Goal: Book appointment/travel/reservation: Book appointment/travel/reservation

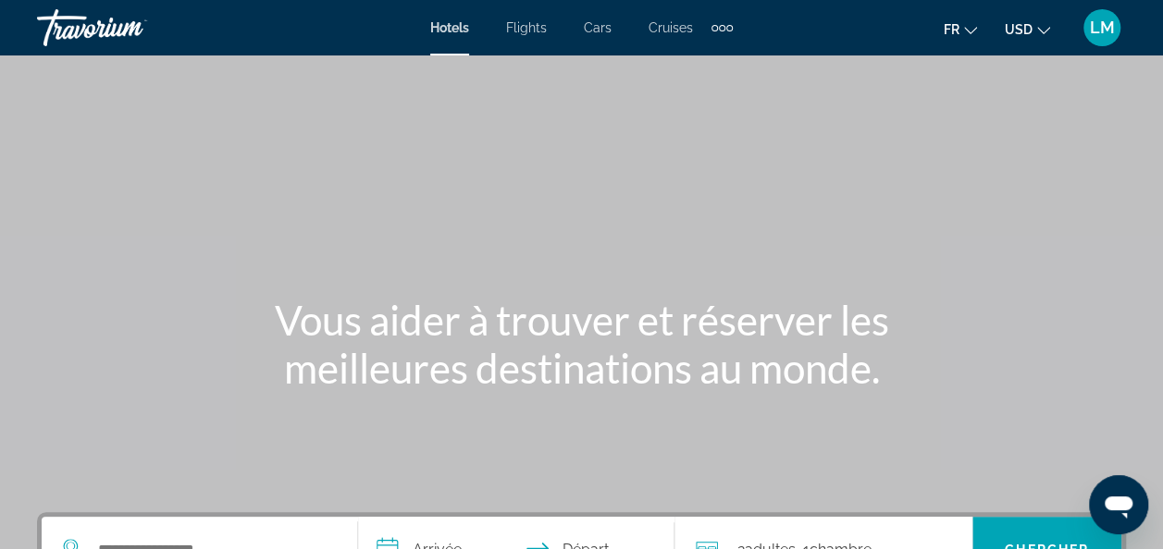
click at [1029, 20] on button "USD USD ($) MXN (Mex$) CAD (Can$) GBP (£) EUR (€) AUD (A$) NZD (NZ$) CNY (CN¥)" at bounding box center [1026, 29] width 45 height 27
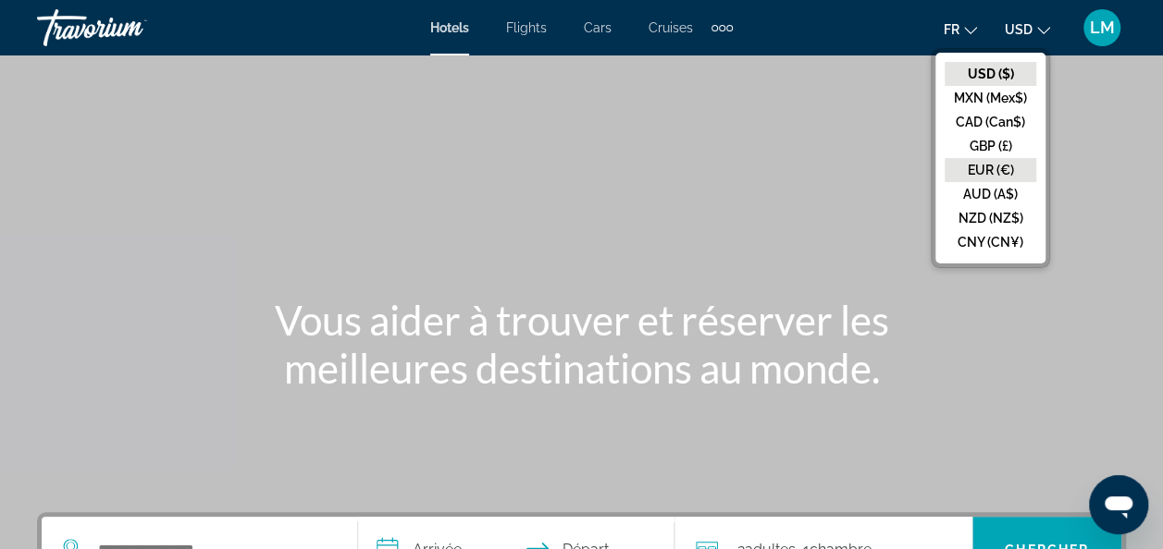
click at [986, 161] on button "EUR (€)" at bounding box center [990, 170] width 92 height 24
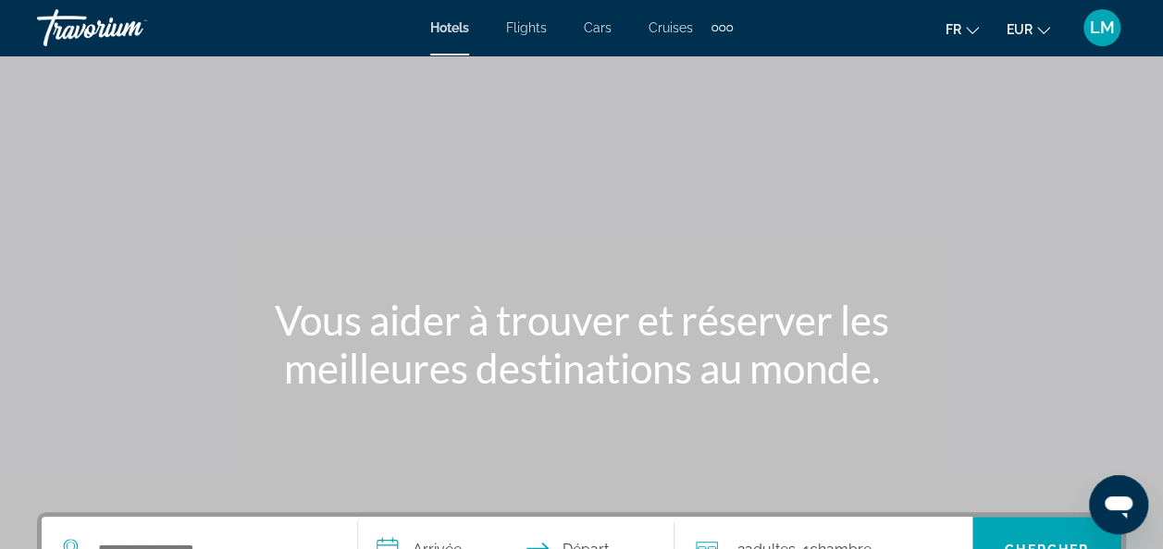
scroll to position [347, 0]
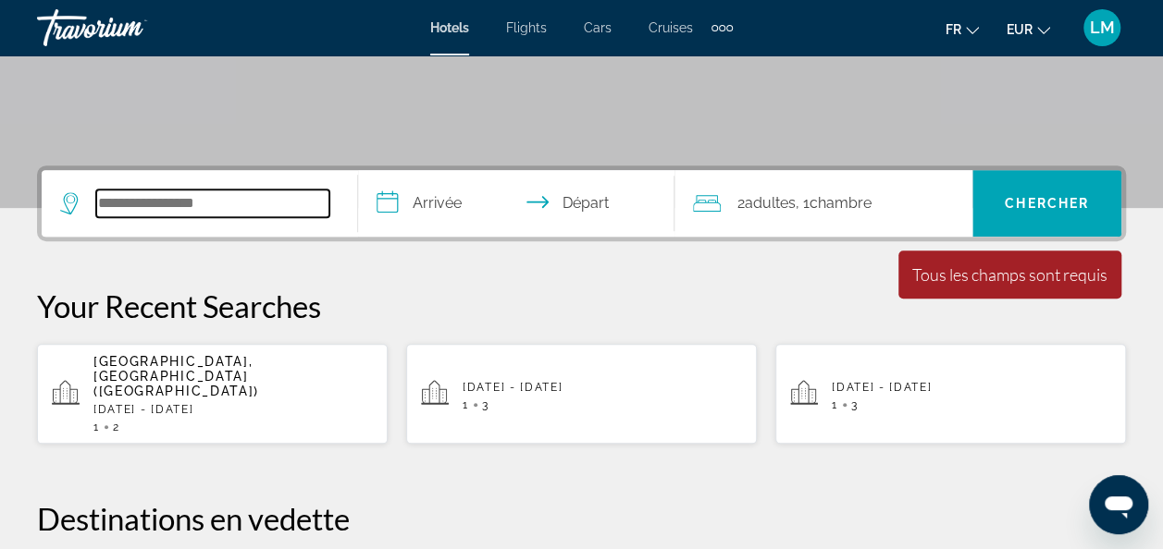
click at [191, 202] on input "Search widget" at bounding box center [212, 204] width 233 height 28
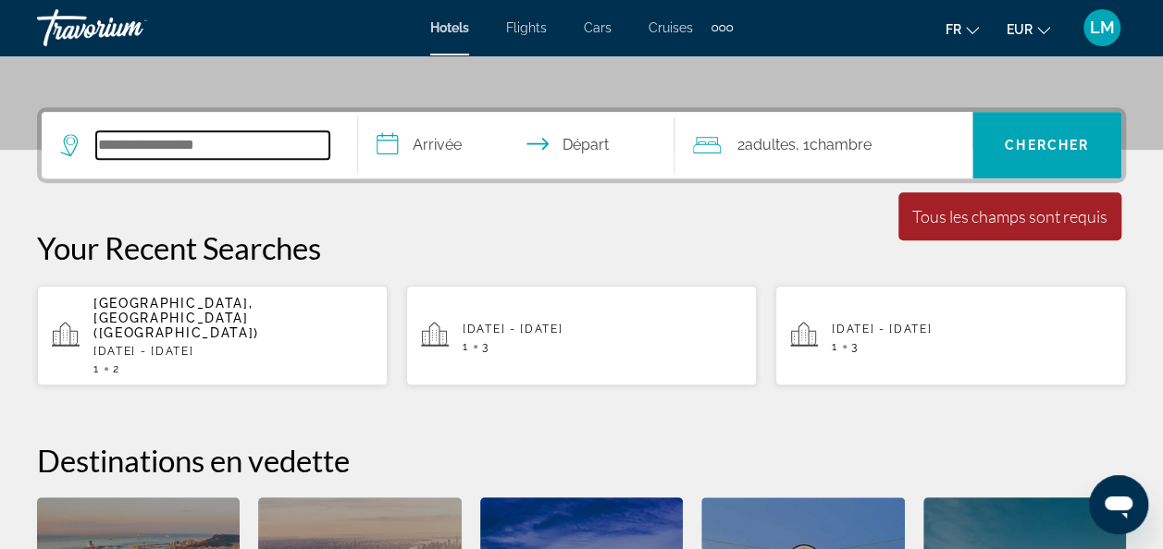
scroll to position [451, 0]
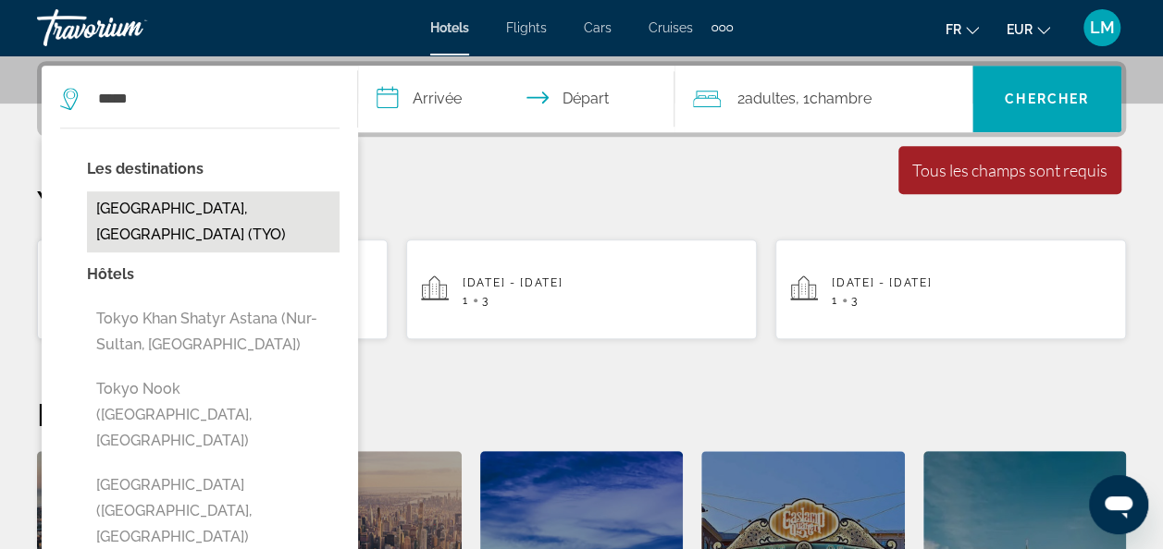
click at [239, 205] on button "[GEOGRAPHIC_DATA], [GEOGRAPHIC_DATA] (TYO)" at bounding box center [213, 221] width 252 height 61
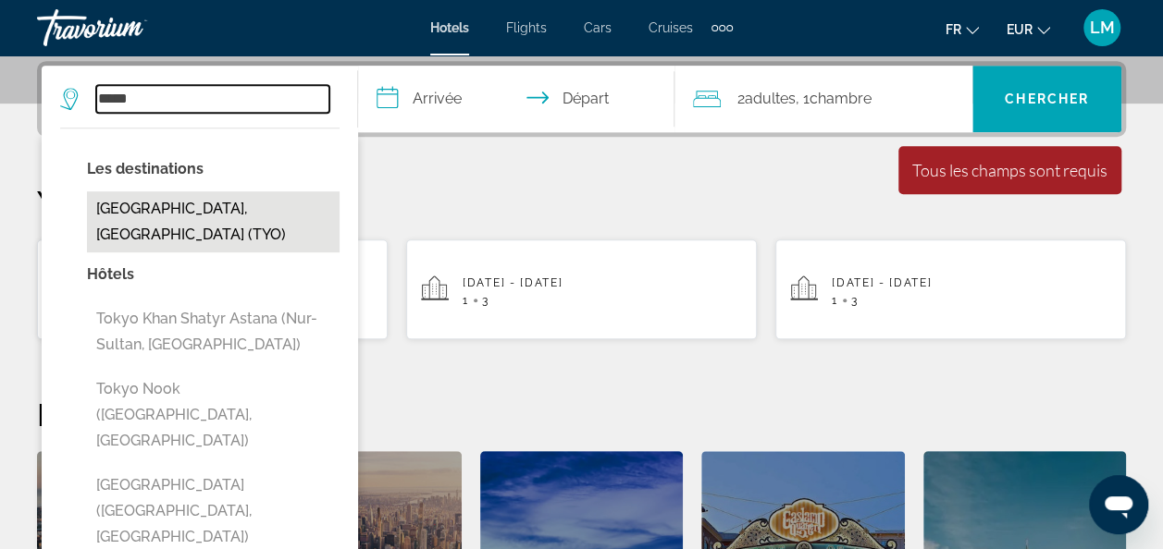
type input "**********"
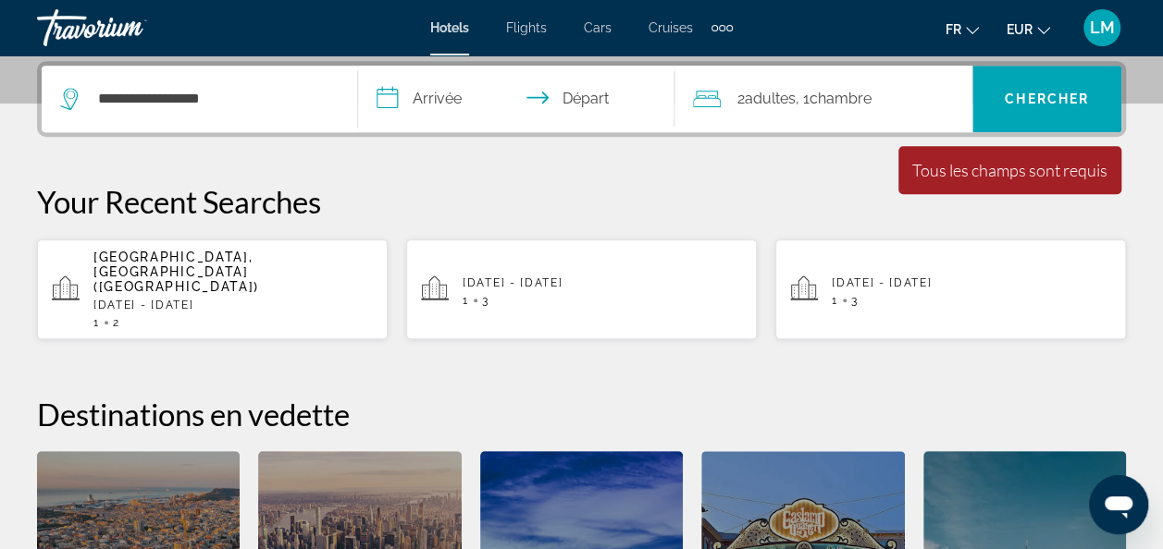
click at [445, 103] on input "**********" at bounding box center [520, 102] width 324 height 72
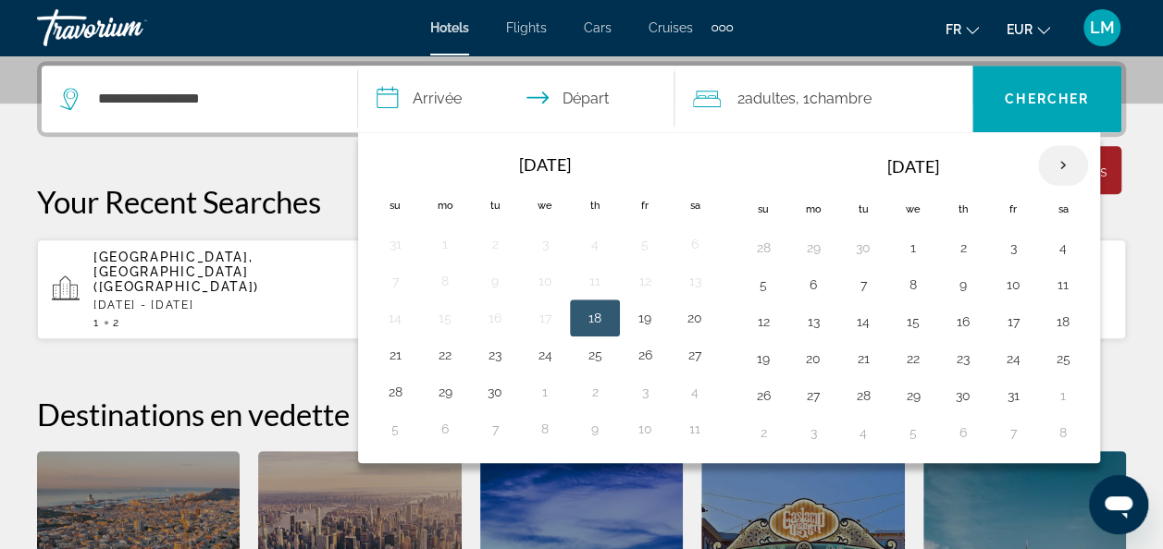
click at [1050, 163] on th "Next month" at bounding box center [1063, 165] width 50 height 41
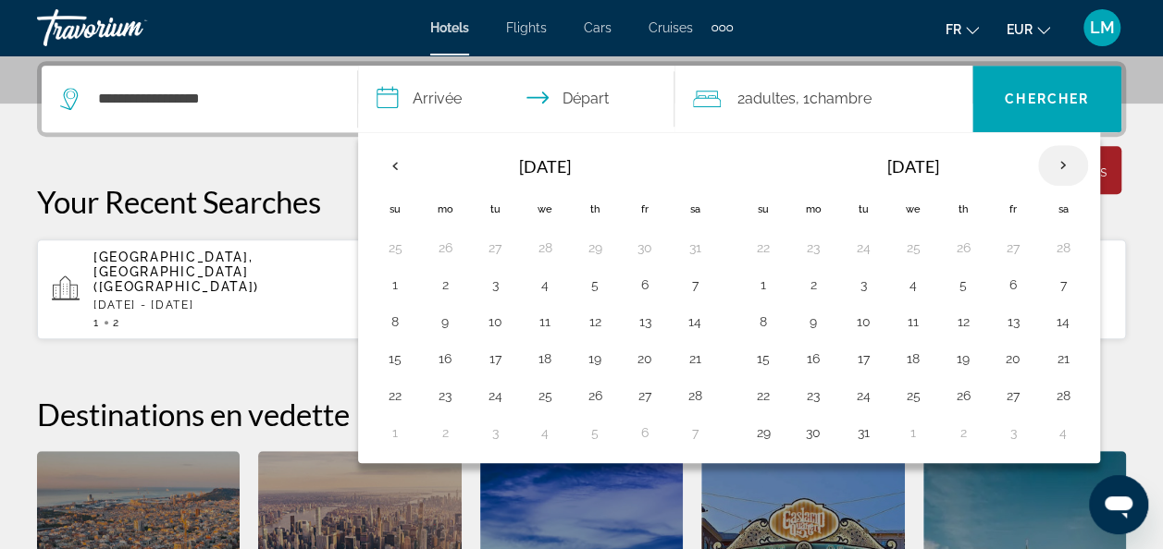
click at [1050, 163] on th "Next month" at bounding box center [1063, 165] width 50 height 41
click at [811, 281] on button "6" at bounding box center [813, 285] width 30 height 26
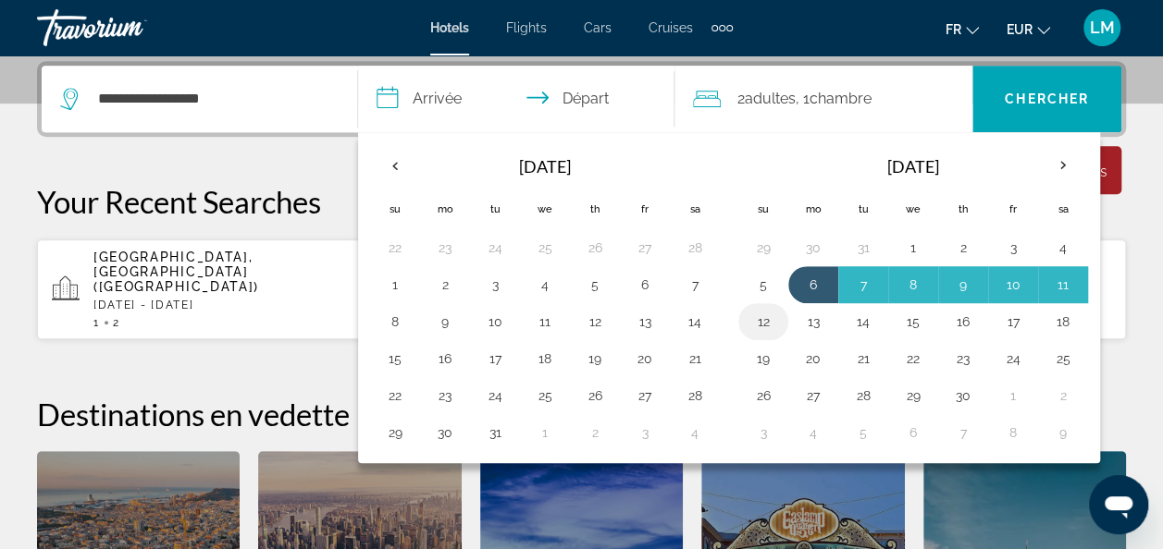
click at [751, 318] on button "12" at bounding box center [763, 322] width 30 height 26
type input "**********"
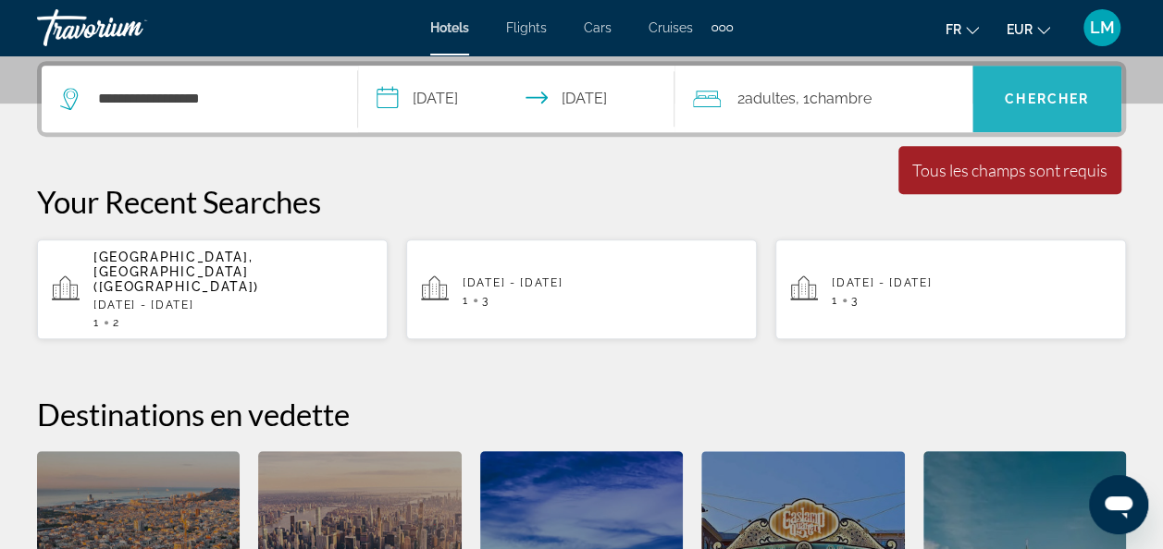
click at [1016, 92] on span "Chercher" at bounding box center [1046, 99] width 84 height 15
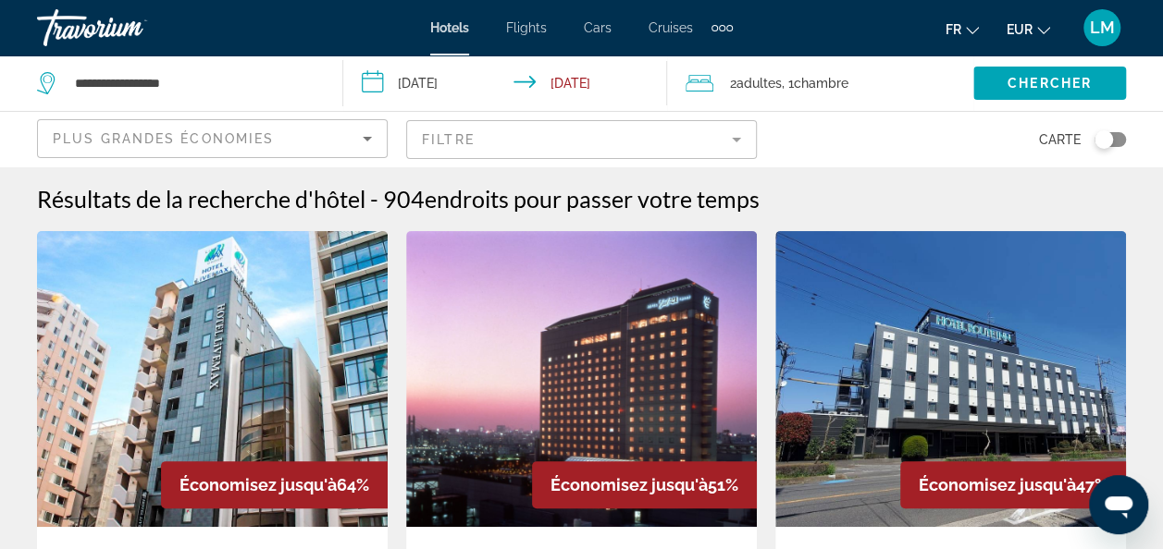
click at [660, 143] on mat-form-field "Filtre" at bounding box center [581, 139] width 351 height 39
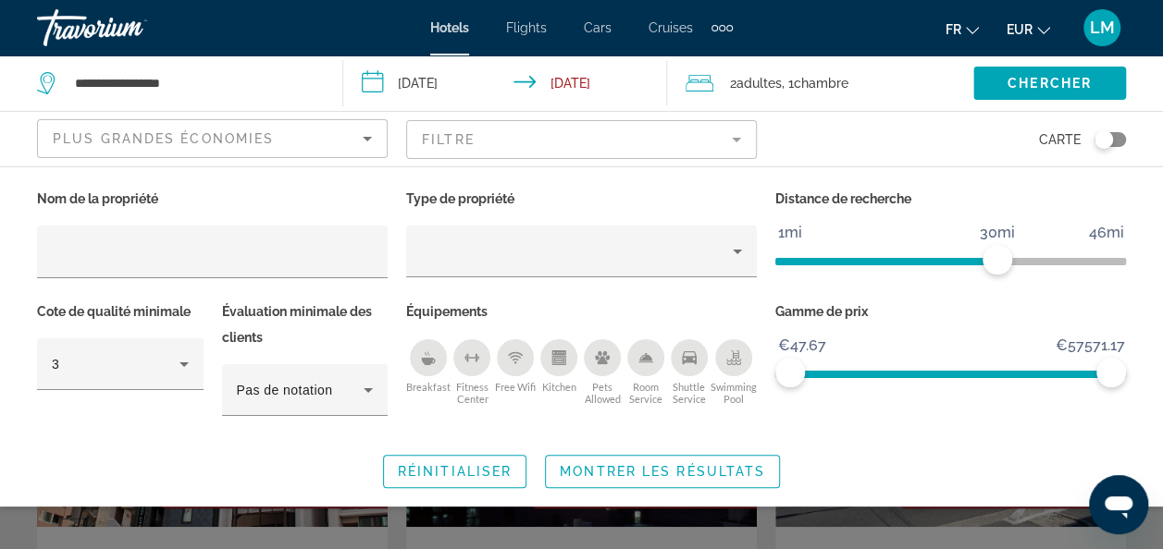
click at [660, 143] on mat-form-field "Filtre" at bounding box center [581, 139] width 351 height 39
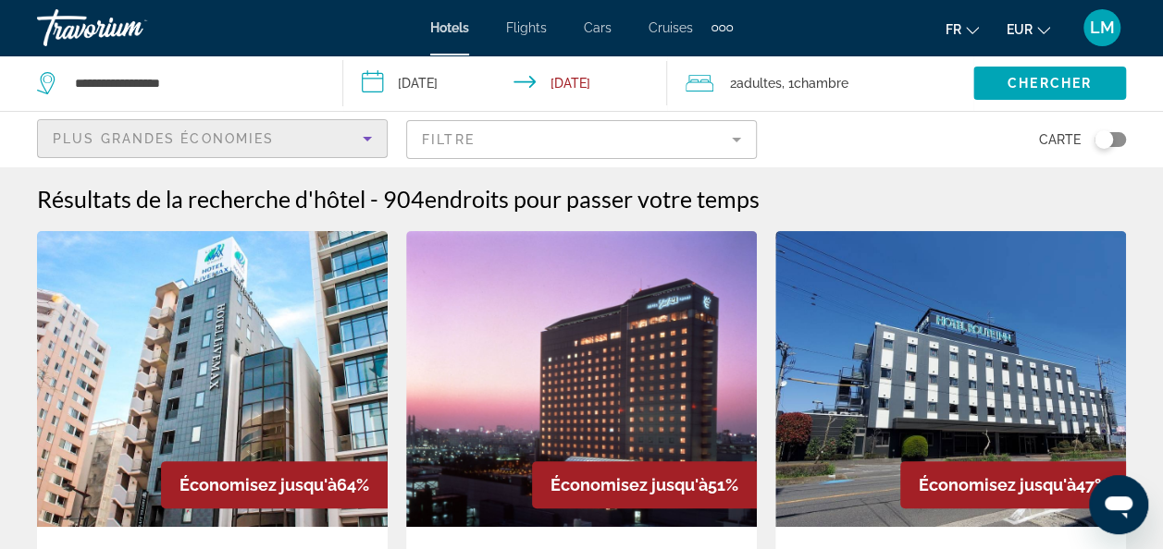
click at [346, 131] on div "Plus grandes économies" at bounding box center [208, 139] width 310 height 22
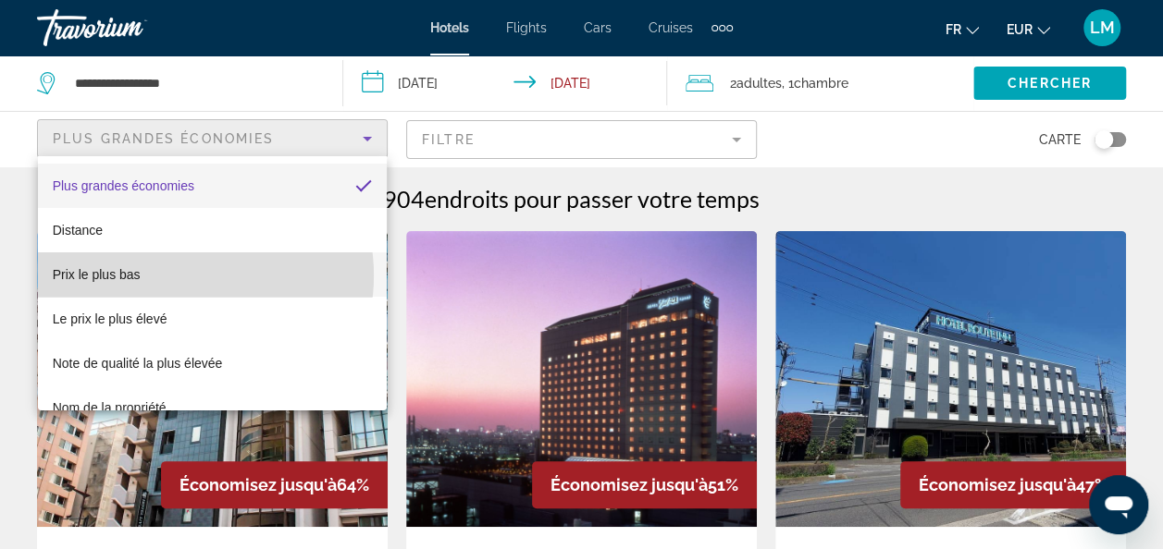
click at [177, 276] on mat-option "Prix le plus bas" at bounding box center [213, 274] width 350 height 44
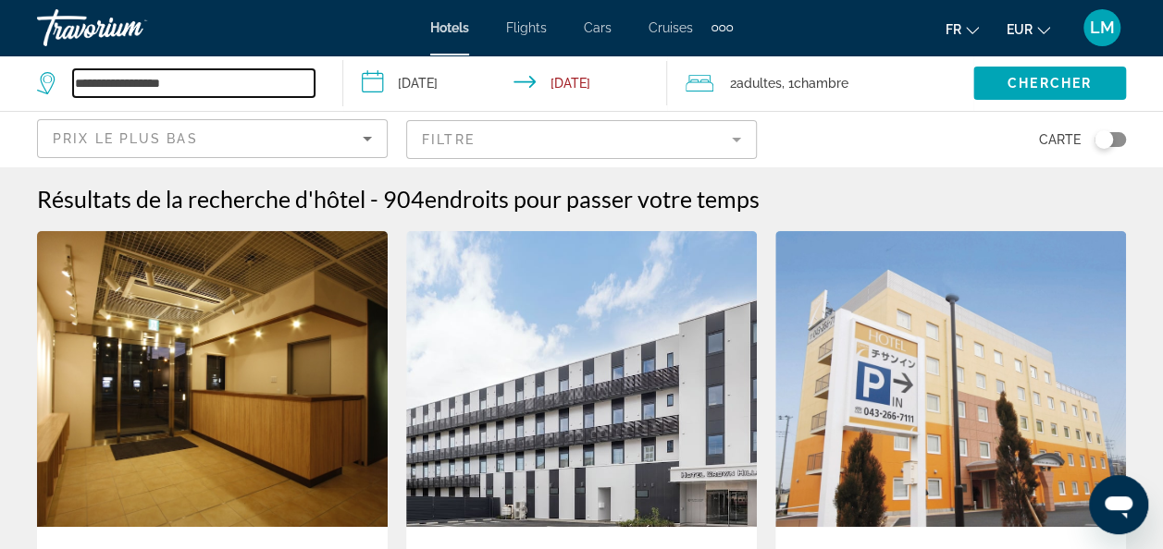
click at [244, 78] on input "**********" at bounding box center [193, 83] width 241 height 28
drag, startPoint x: 244, startPoint y: 85, endPoint x: -4, endPoint y: 67, distance: 248.6
click at [0, 67] on html "**********" at bounding box center [581, 274] width 1163 height 549
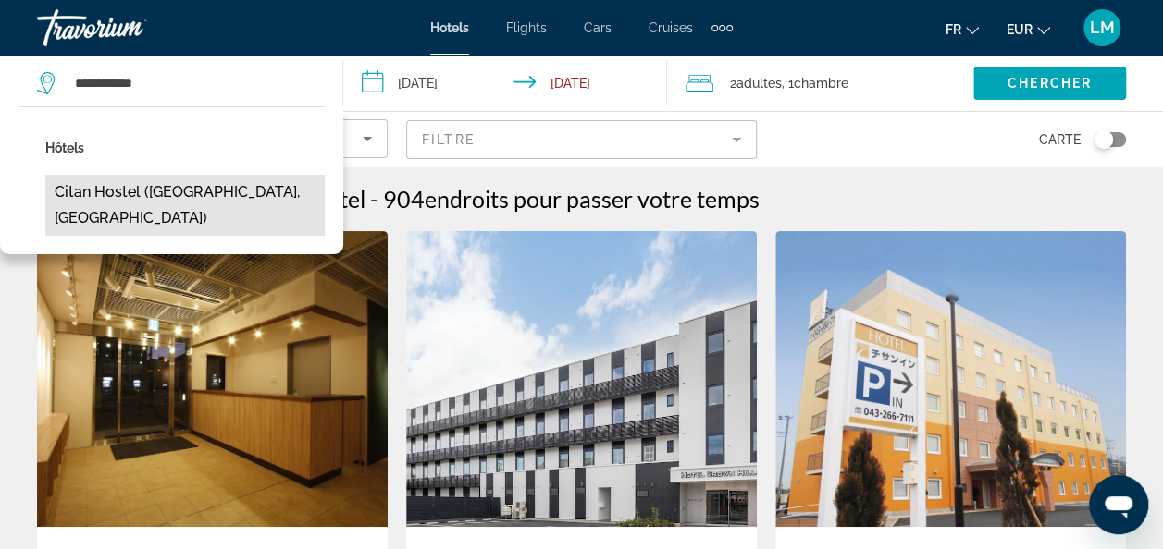
click at [155, 183] on button "Citan Hostel ([GEOGRAPHIC_DATA], [GEOGRAPHIC_DATA])" at bounding box center [184, 205] width 279 height 61
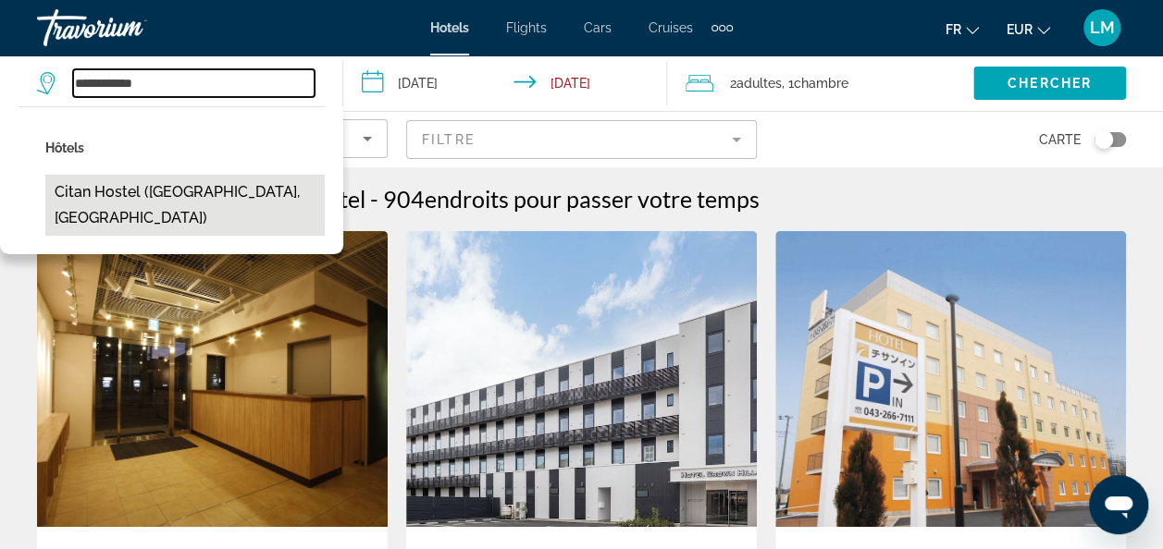
type input "**********"
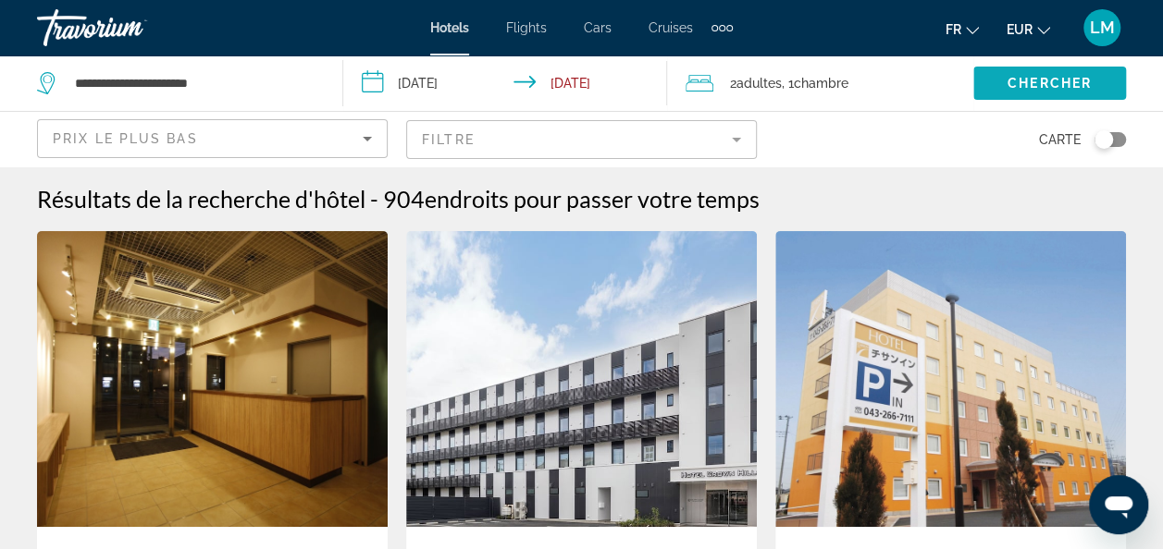
click at [993, 87] on span "Search widget" at bounding box center [1049, 83] width 153 height 44
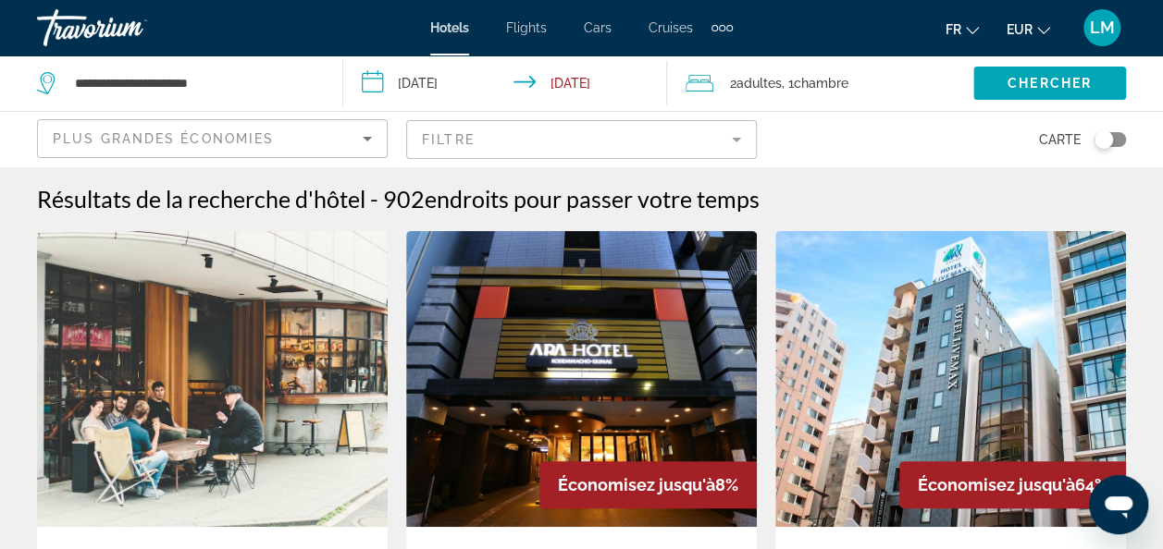
click at [786, 84] on span ", 1 Chambre pièces" at bounding box center [815, 83] width 67 height 26
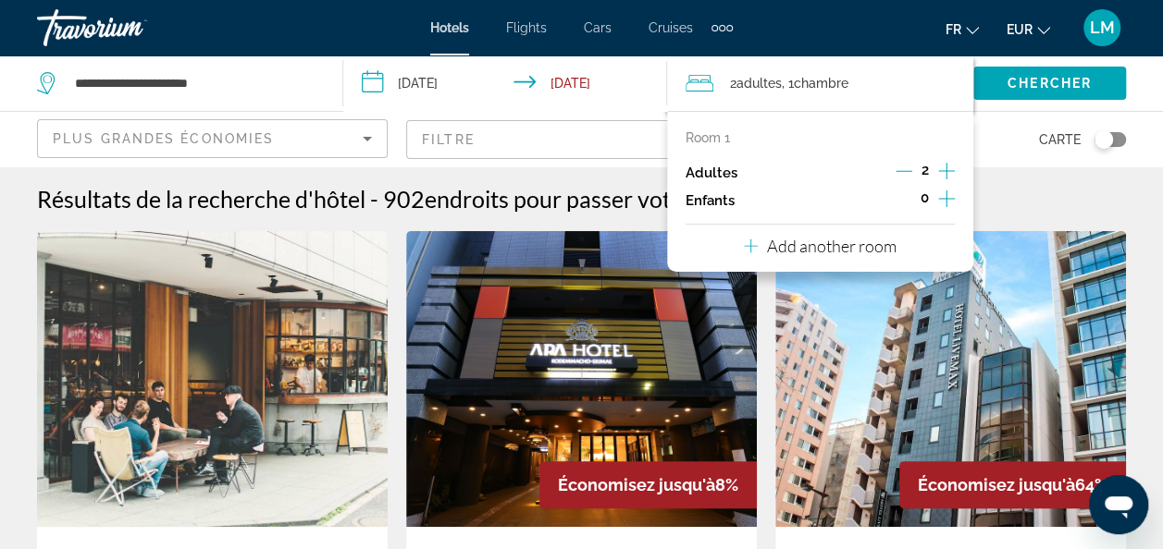
click at [896, 174] on icon "Decrement adults" at bounding box center [903, 171] width 17 height 17
click at [1038, 81] on span "Chercher" at bounding box center [1049, 83] width 84 height 15
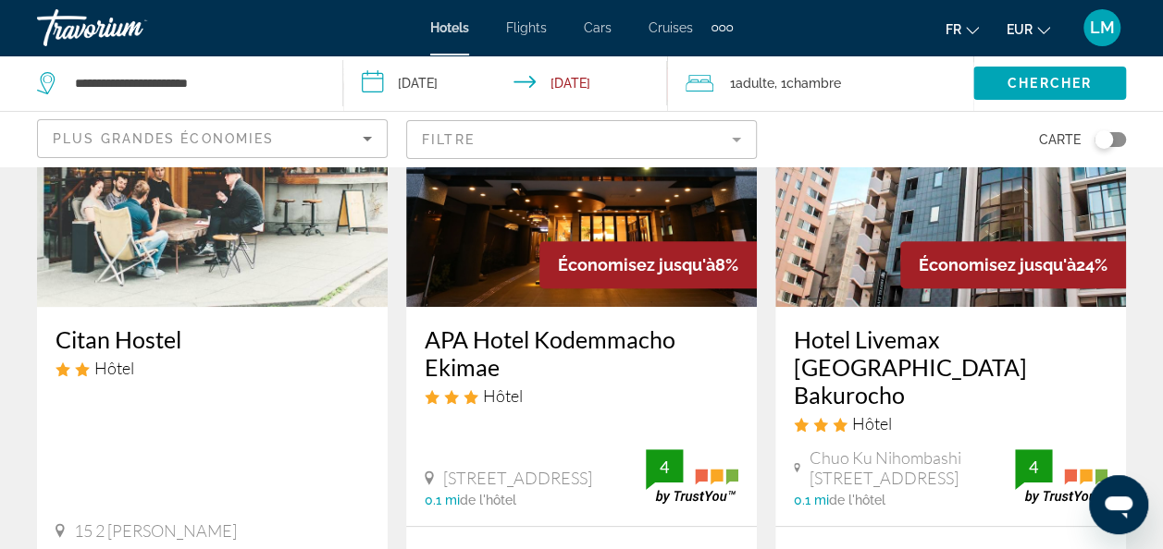
scroll to position [277, 0]
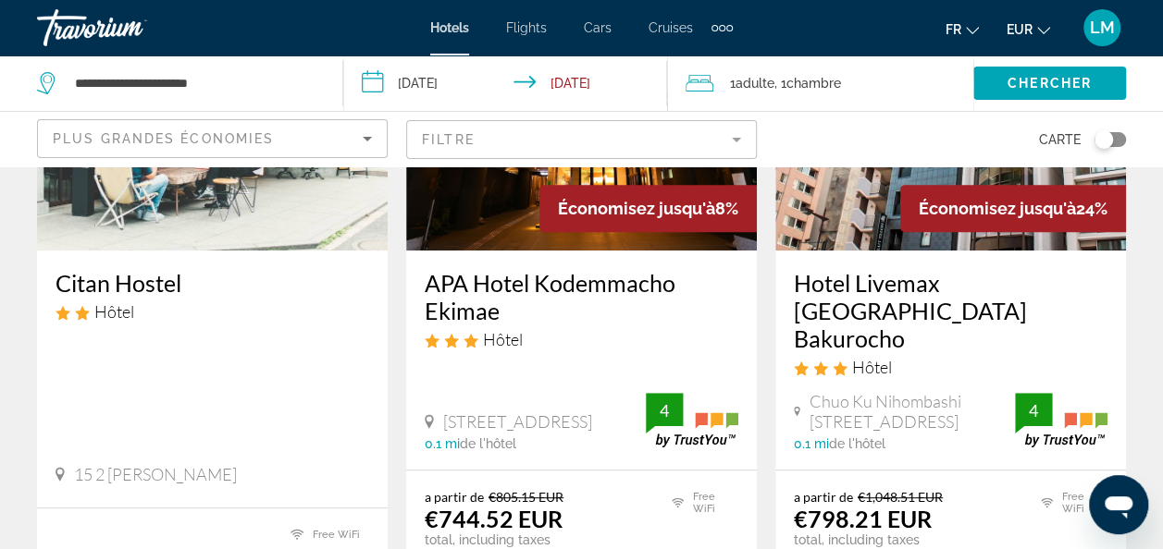
click at [124, 277] on h3 "Citan Hostel" at bounding box center [212, 283] width 314 height 28
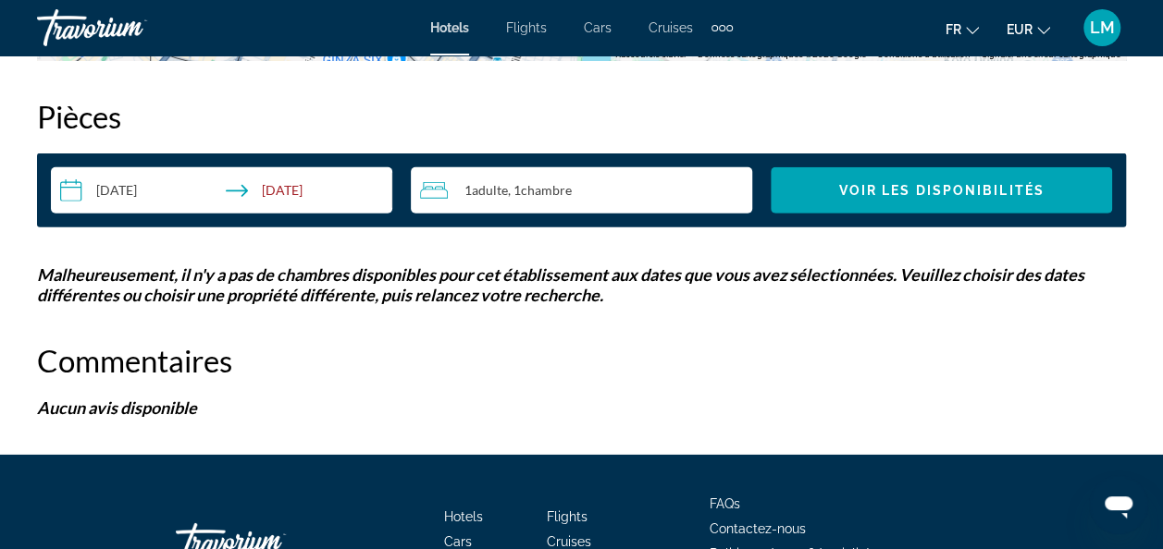
scroll to position [2669, 0]
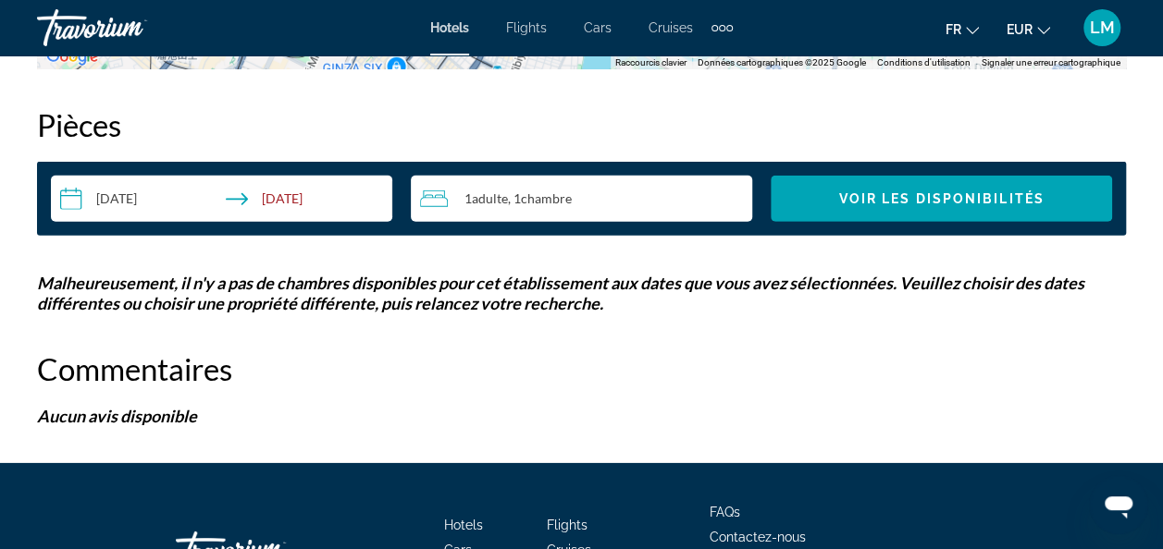
click at [312, 205] on input "**********" at bounding box center [225, 202] width 349 height 52
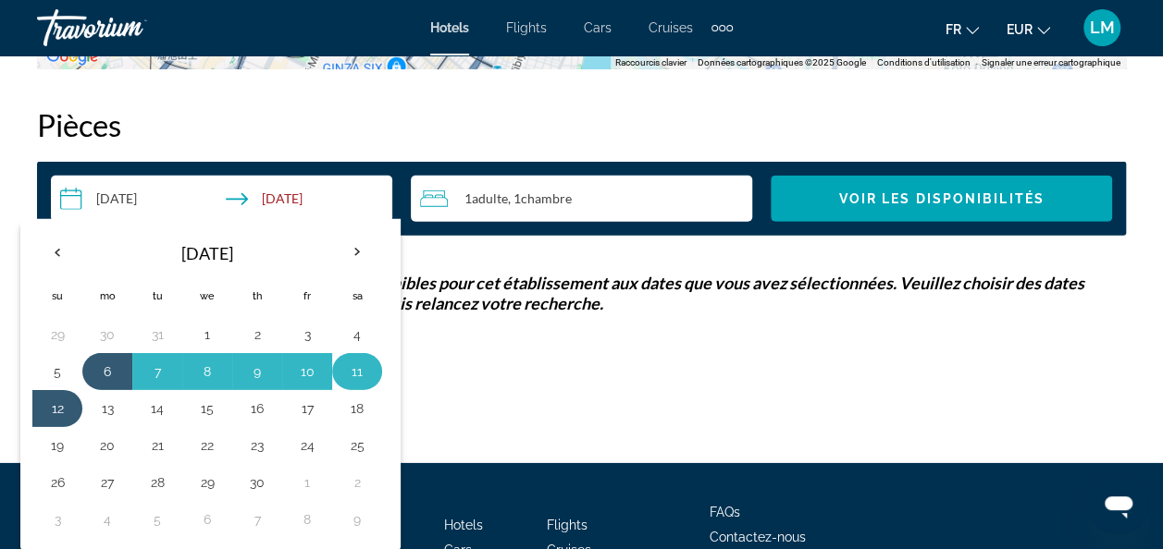
click at [369, 372] on td "11" at bounding box center [357, 371] width 50 height 37
click at [363, 364] on button "11" at bounding box center [357, 372] width 30 height 26
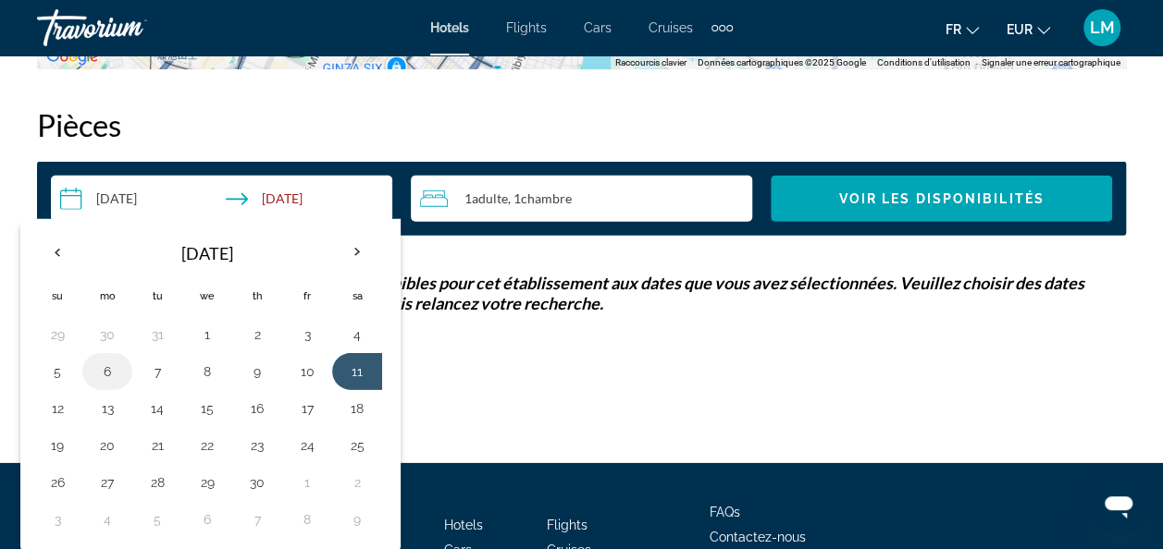
click at [99, 372] on button "6" at bounding box center [107, 372] width 30 height 26
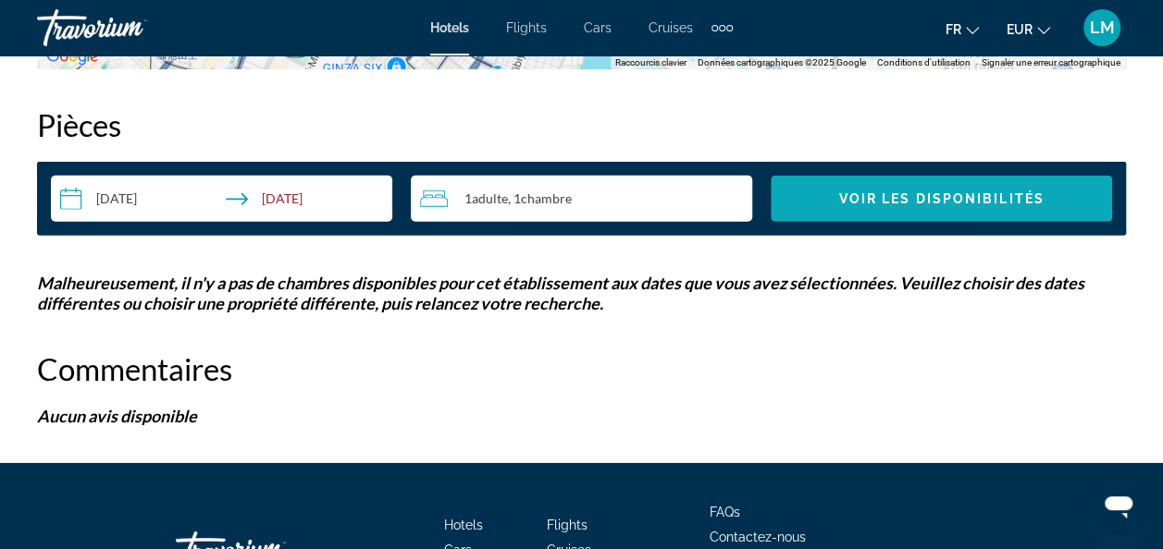
click at [854, 191] on span "Voir les disponibilités" at bounding box center [940, 198] width 205 height 15
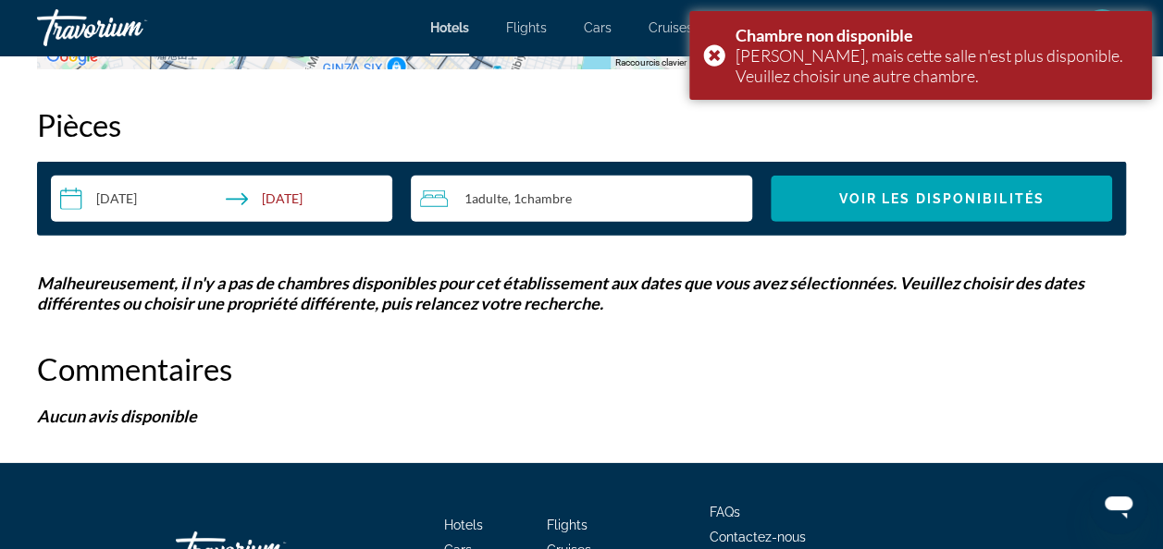
click at [547, 201] on span "Chambre" at bounding box center [546, 199] width 51 height 16
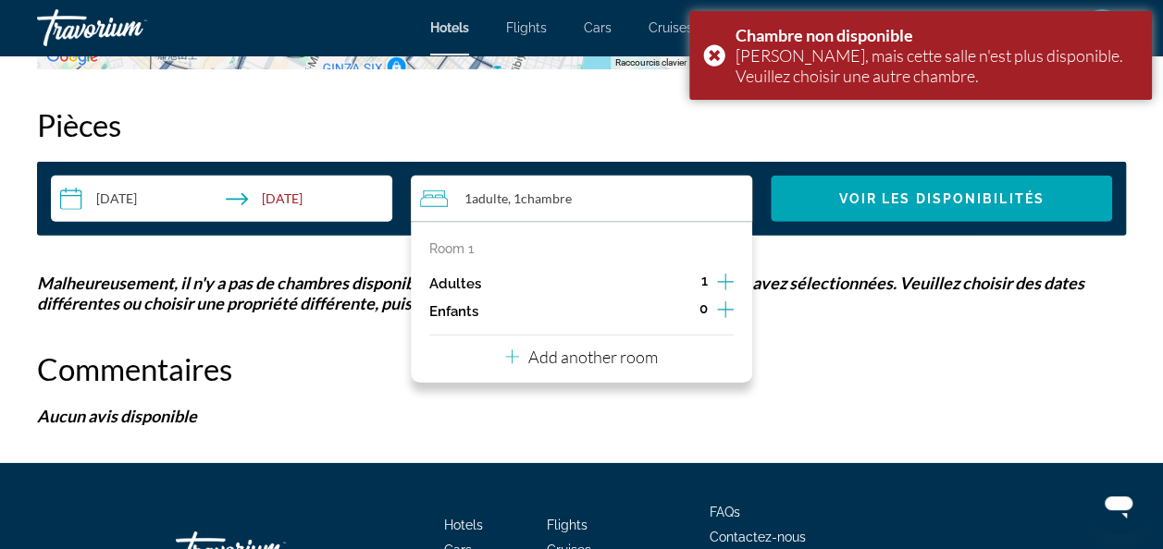
click at [725, 282] on icon "Increment adults" at bounding box center [725, 282] width 17 height 17
click at [310, 195] on input "**********" at bounding box center [225, 202] width 349 height 52
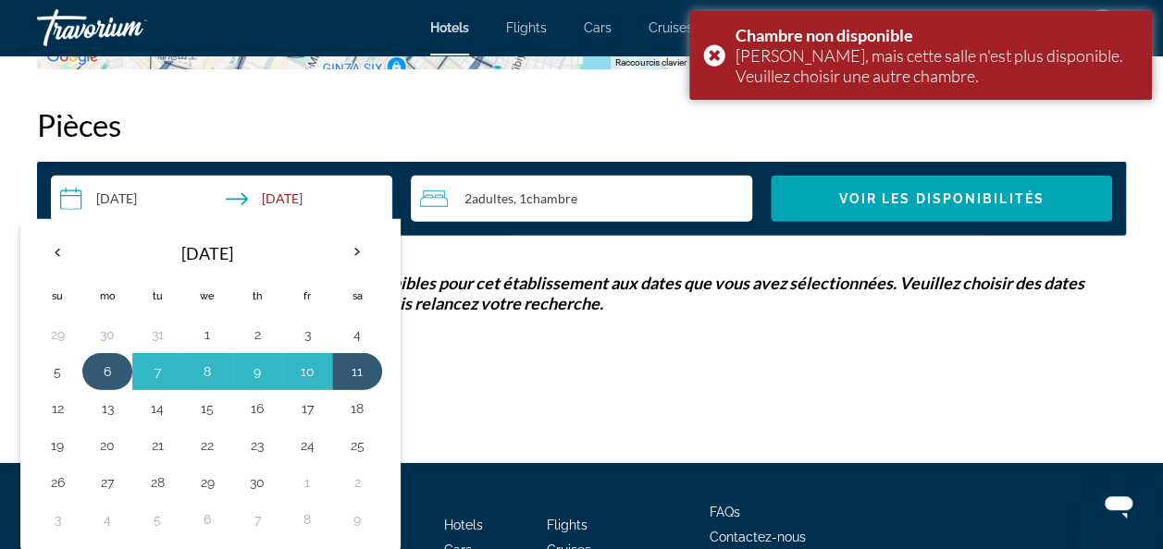
click at [90, 367] on td "6" at bounding box center [107, 371] width 50 height 37
click at [57, 411] on button "12" at bounding box center [58, 409] width 30 height 26
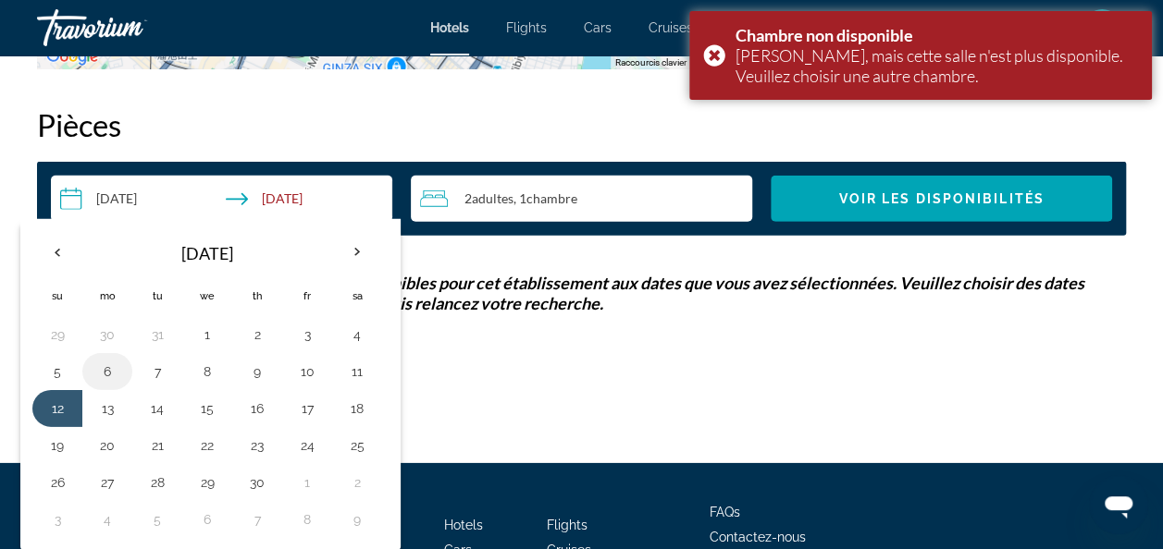
click at [111, 371] on button "6" at bounding box center [107, 372] width 30 height 26
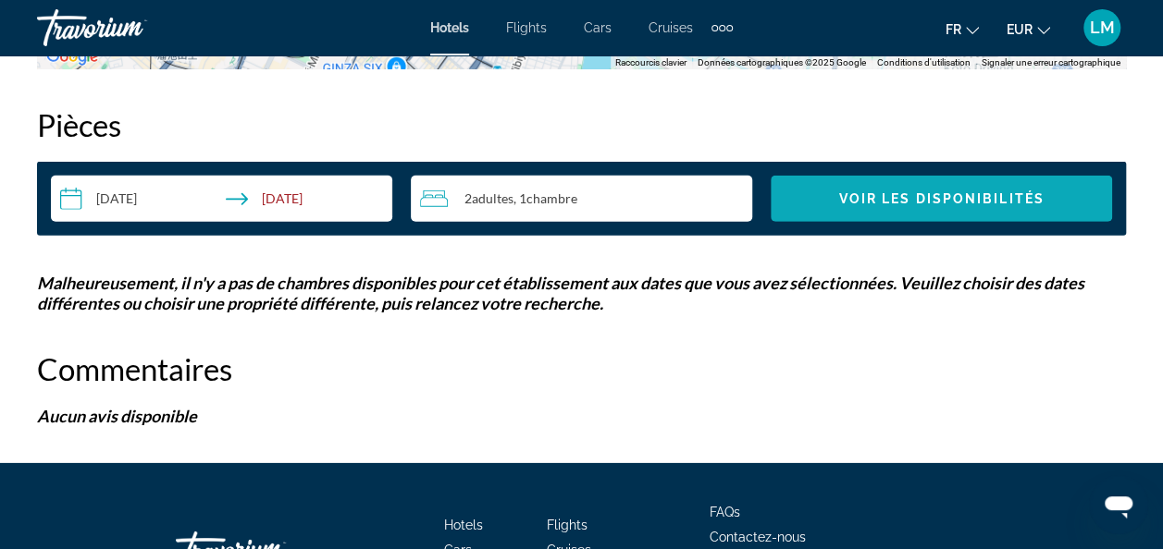
click at [890, 202] on span "Voir les disponibilités" at bounding box center [940, 198] width 205 height 15
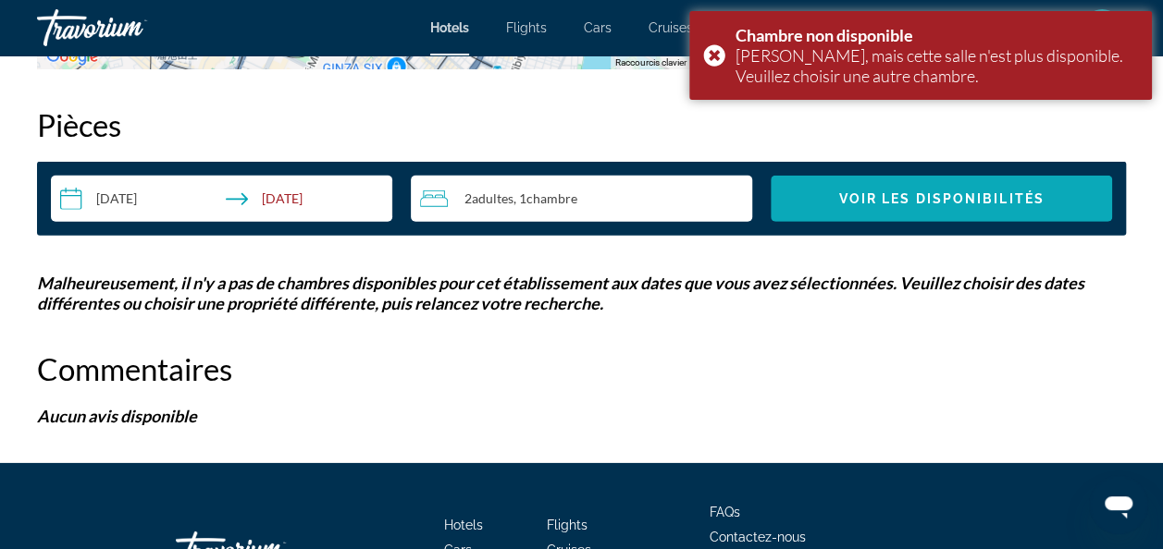
scroll to position [2627, 0]
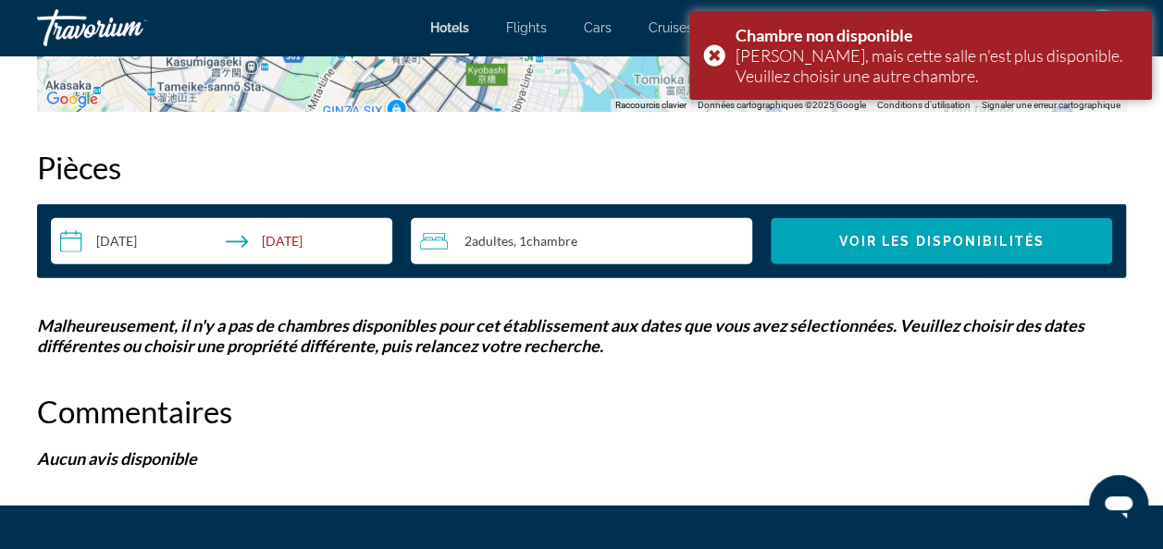
click at [359, 240] on input "**********" at bounding box center [225, 244] width 349 height 52
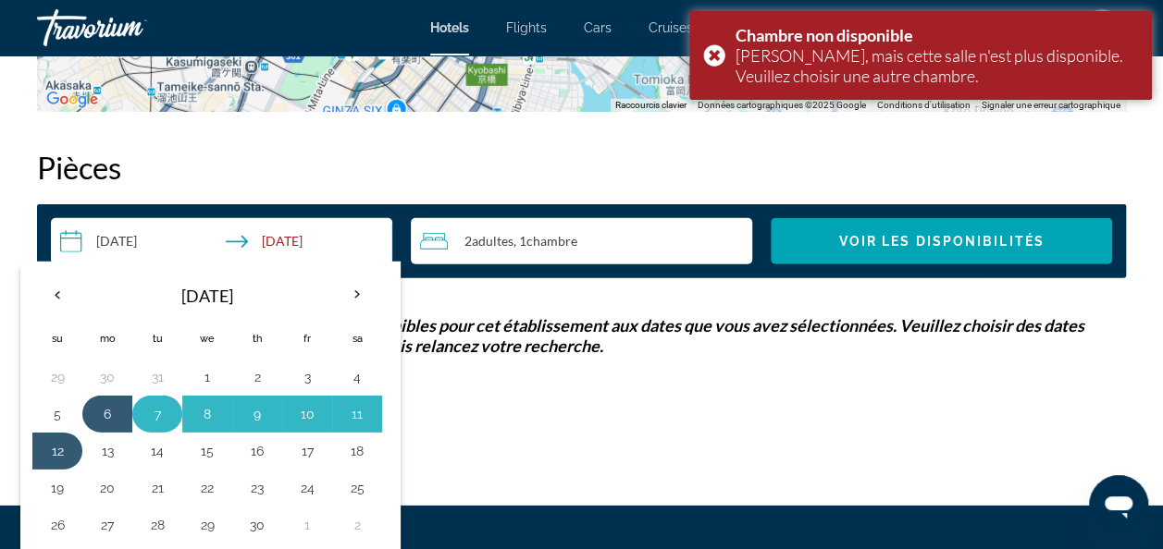
click at [146, 414] on button "7" at bounding box center [157, 414] width 30 height 26
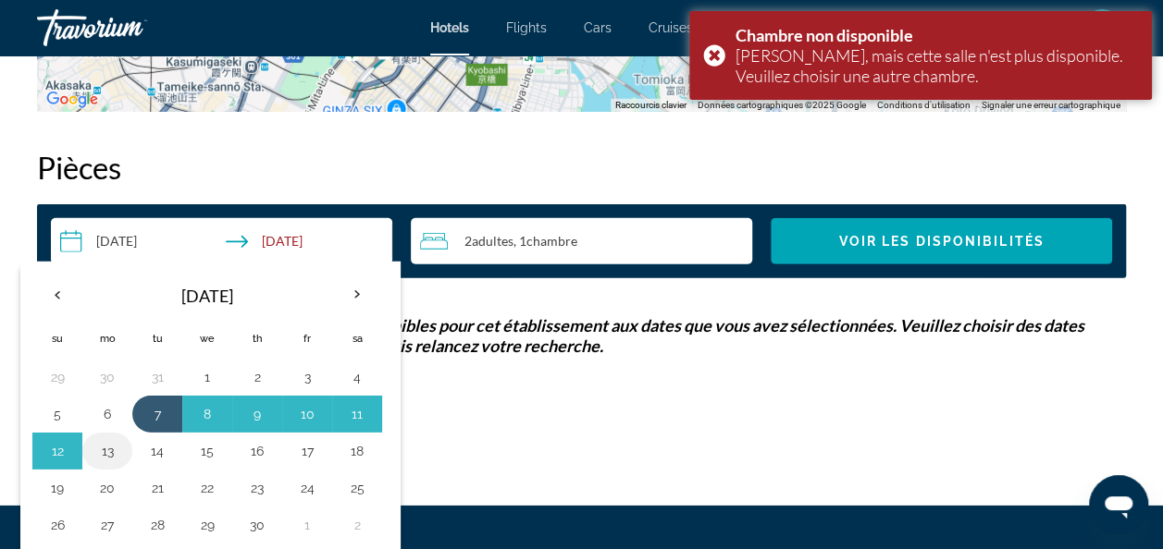
click at [91, 455] on td "13" at bounding box center [107, 451] width 50 height 37
click at [118, 445] on button "13" at bounding box center [107, 451] width 30 height 26
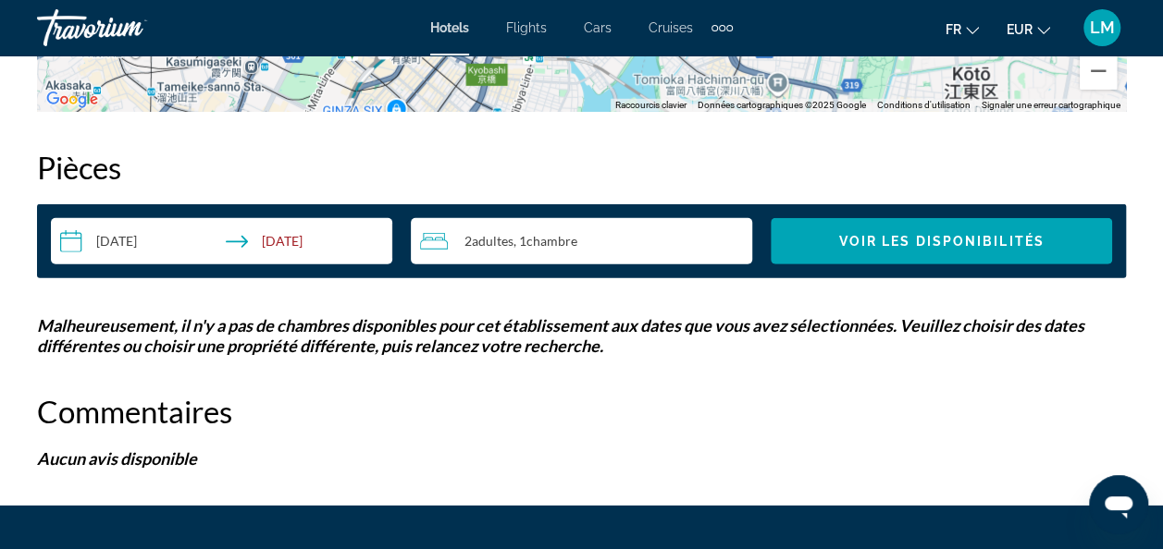
click at [179, 255] on input "**********" at bounding box center [225, 244] width 349 height 52
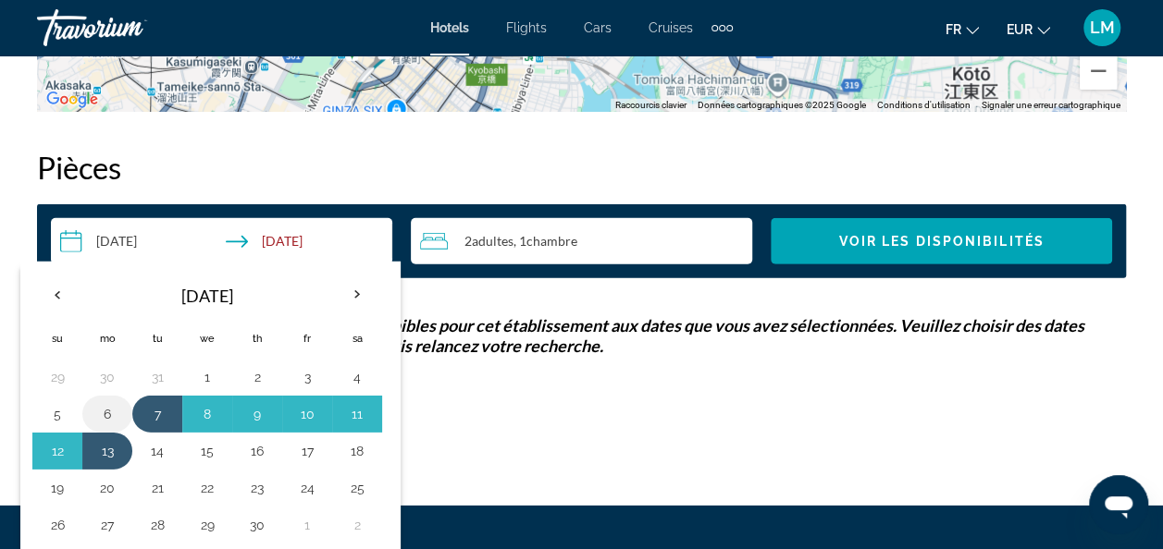
click at [105, 406] on button "6" at bounding box center [107, 414] width 30 height 26
click at [149, 446] on button "14" at bounding box center [157, 451] width 30 height 26
type input "**********"
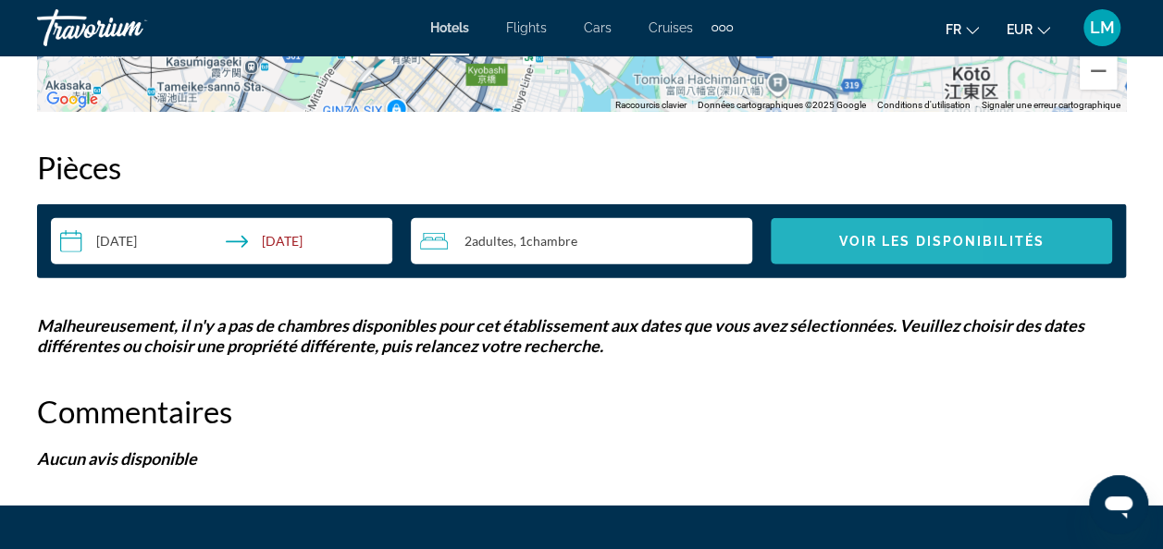
click at [812, 247] on span "Search widget" at bounding box center [940, 241] width 341 height 44
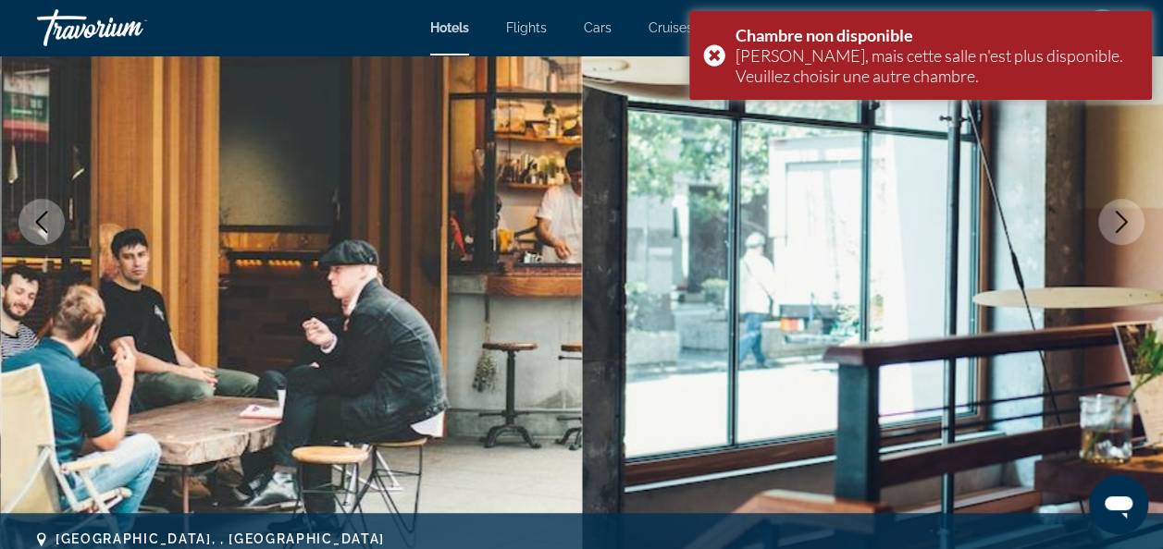
scroll to position [258, 0]
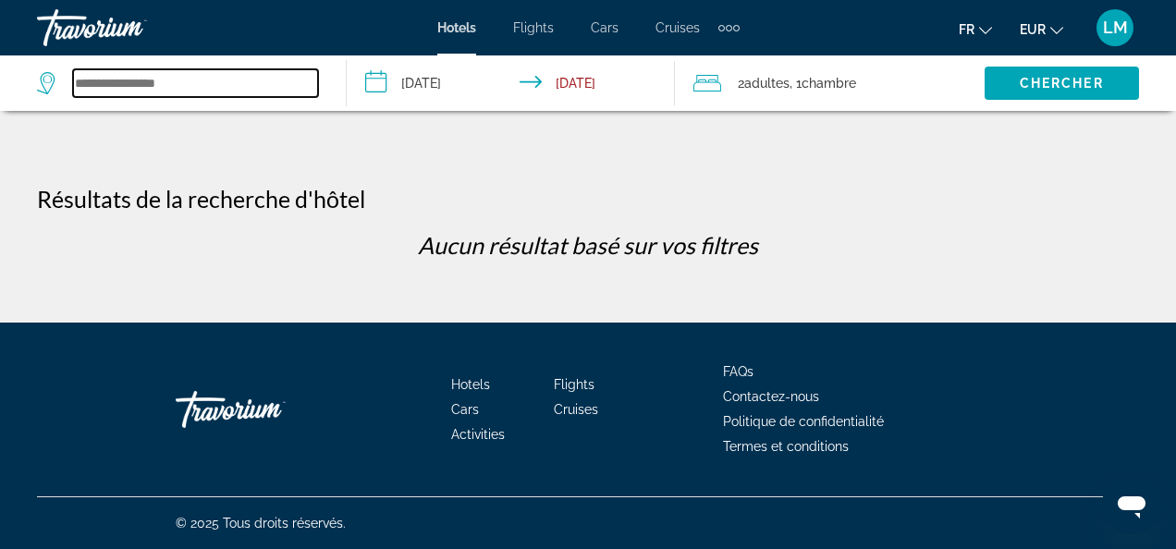
click at [202, 78] on input "Search widget" at bounding box center [195, 83] width 245 height 28
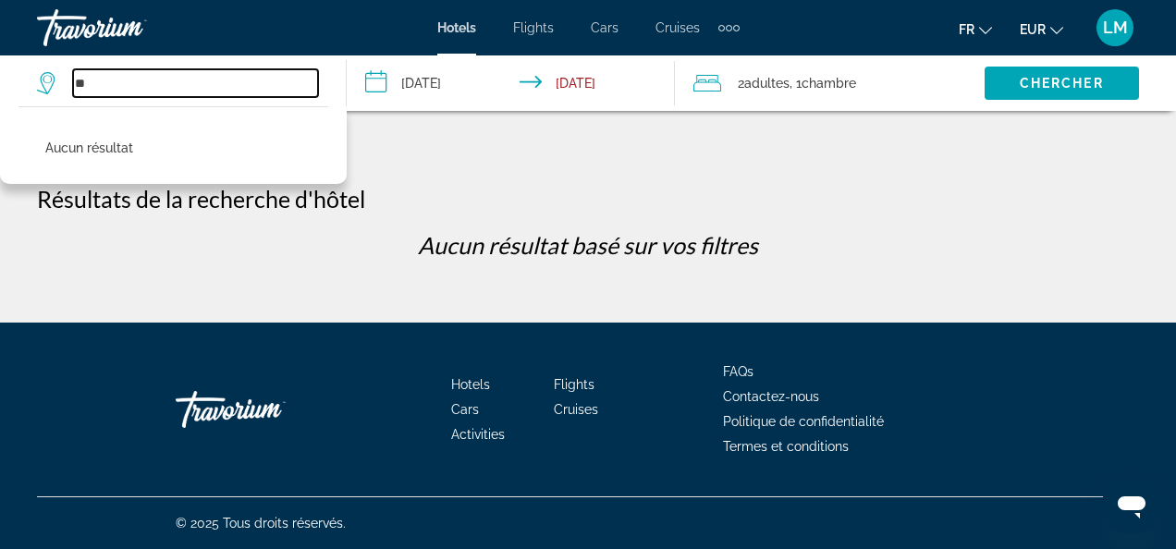
type input "*"
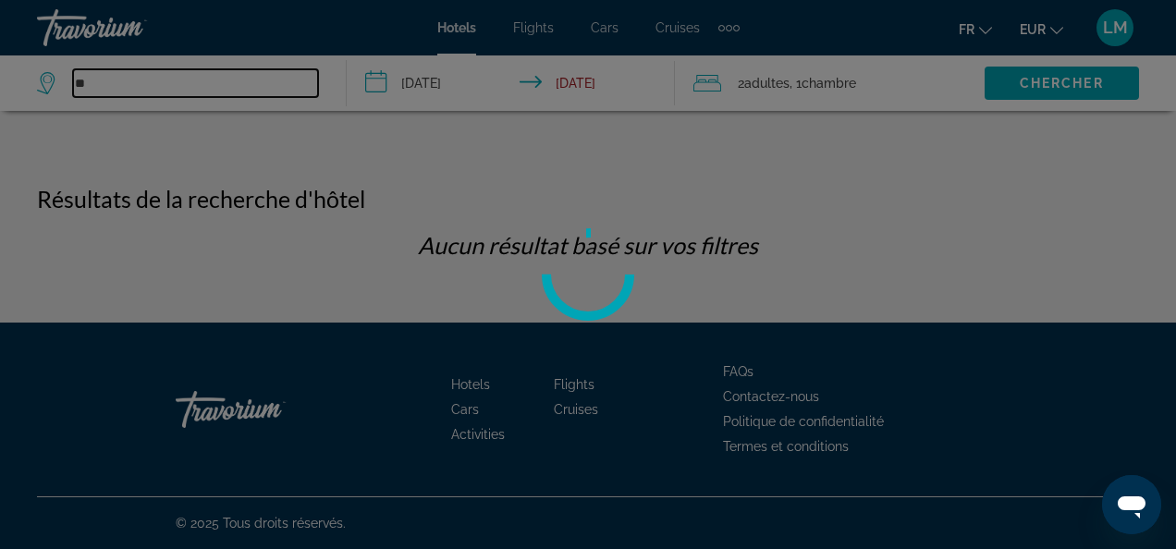
type input "*"
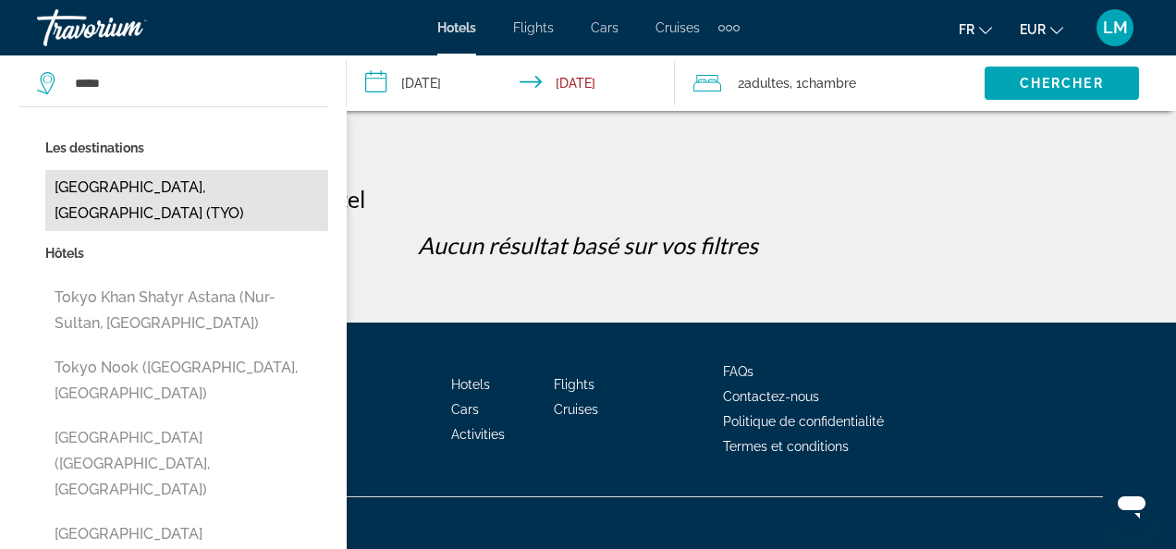
click at [218, 187] on button "[GEOGRAPHIC_DATA], [GEOGRAPHIC_DATA] (TYO)" at bounding box center [186, 200] width 283 height 61
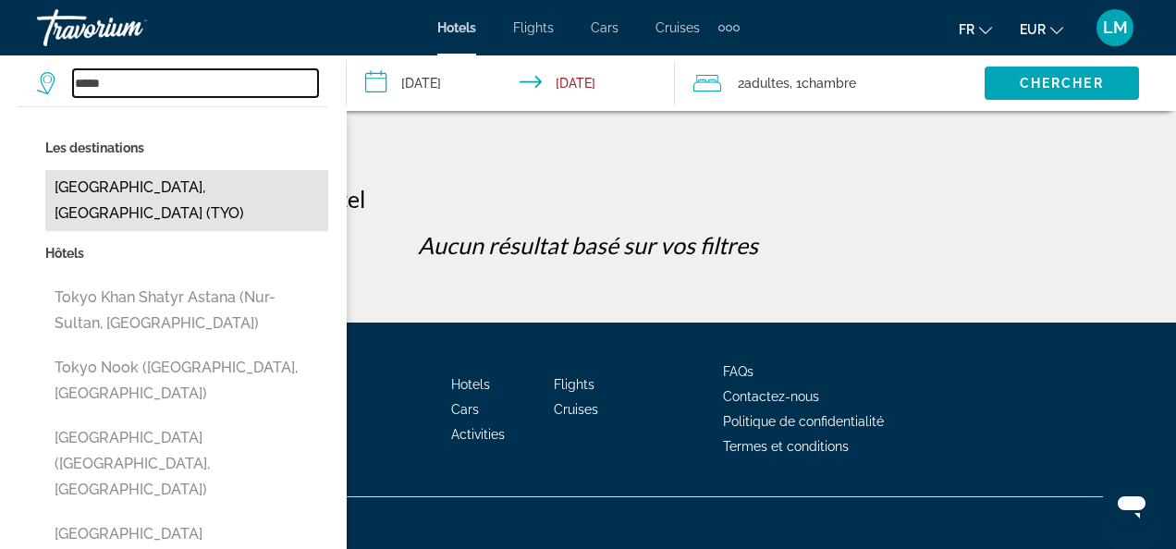
type input "**********"
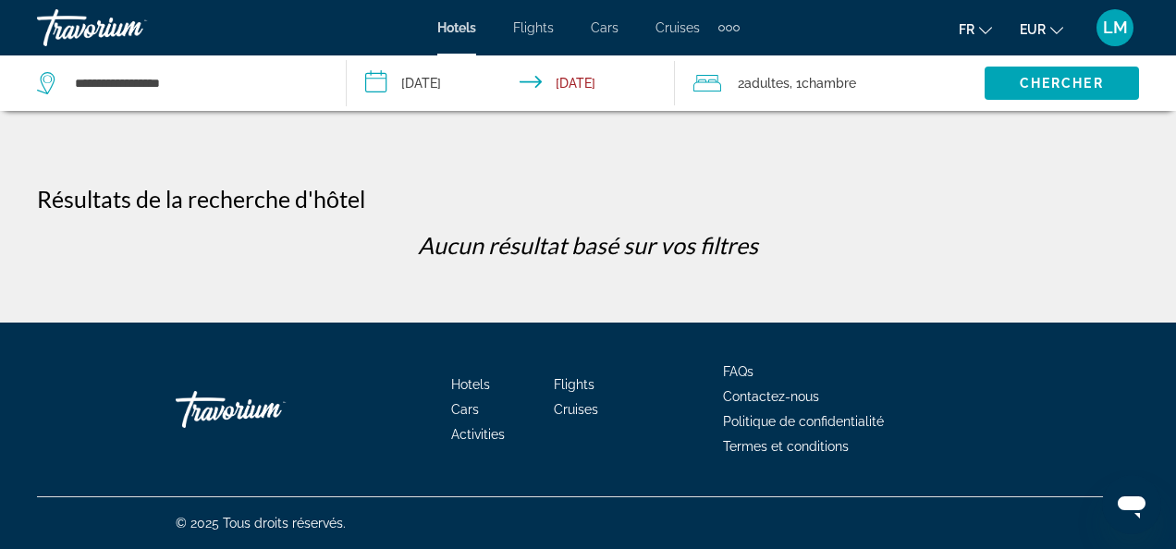
click at [786, 74] on span "2 Adulte Adultes" at bounding box center [764, 83] width 52 height 26
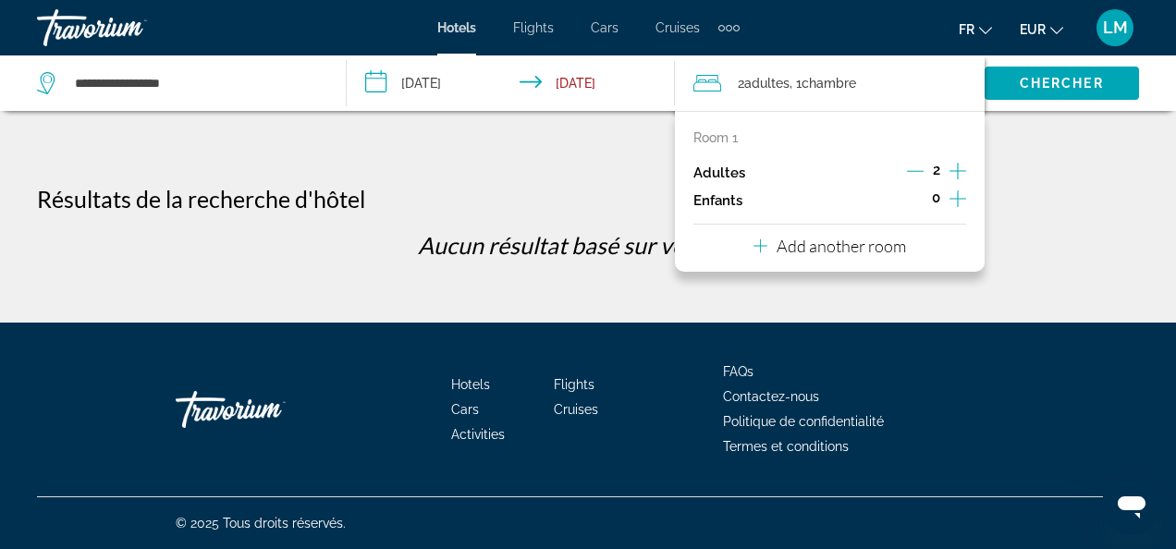
click at [909, 171] on icon "Decrement adults" at bounding box center [915, 171] width 17 height 1
click at [1062, 83] on span "Chercher" at bounding box center [1062, 83] width 84 height 15
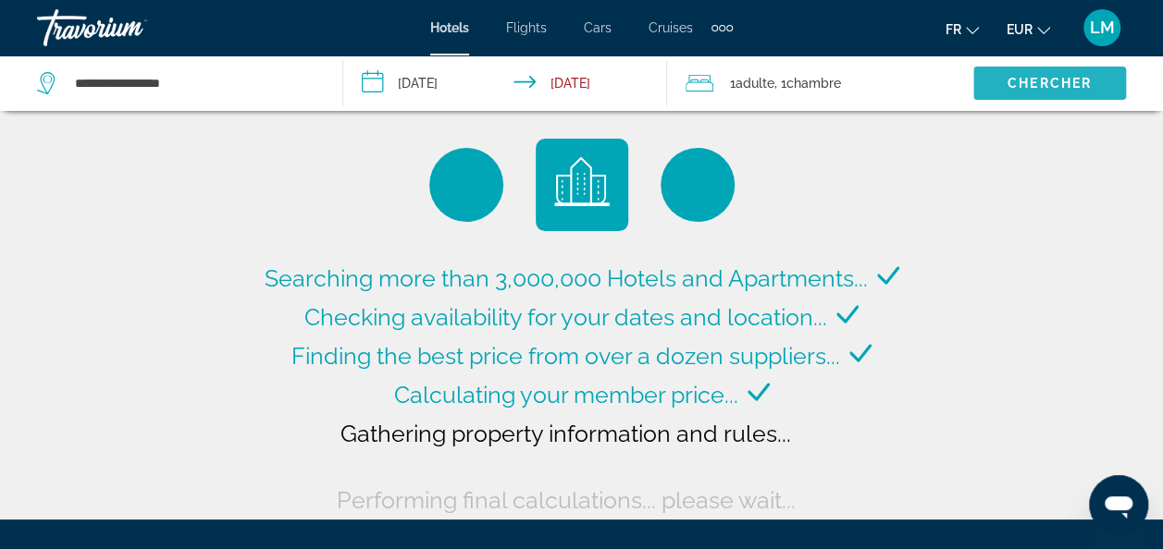
click at [1062, 83] on span "Chercher" at bounding box center [1049, 83] width 84 height 15
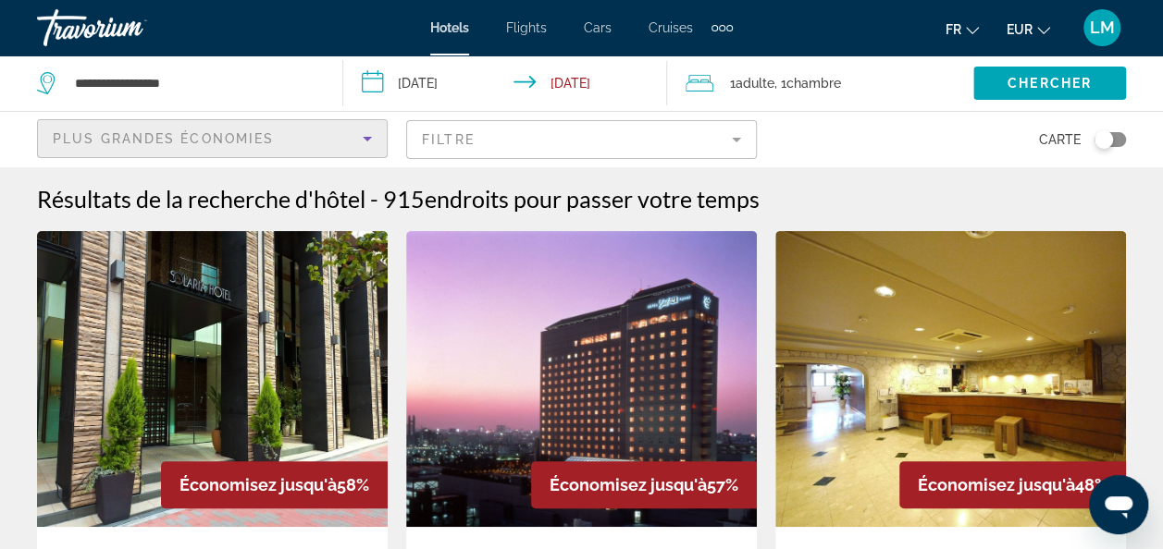
click at [335, 141] on div "Plus grandes économies" at bounding box center [208, 139] width 310 height 22
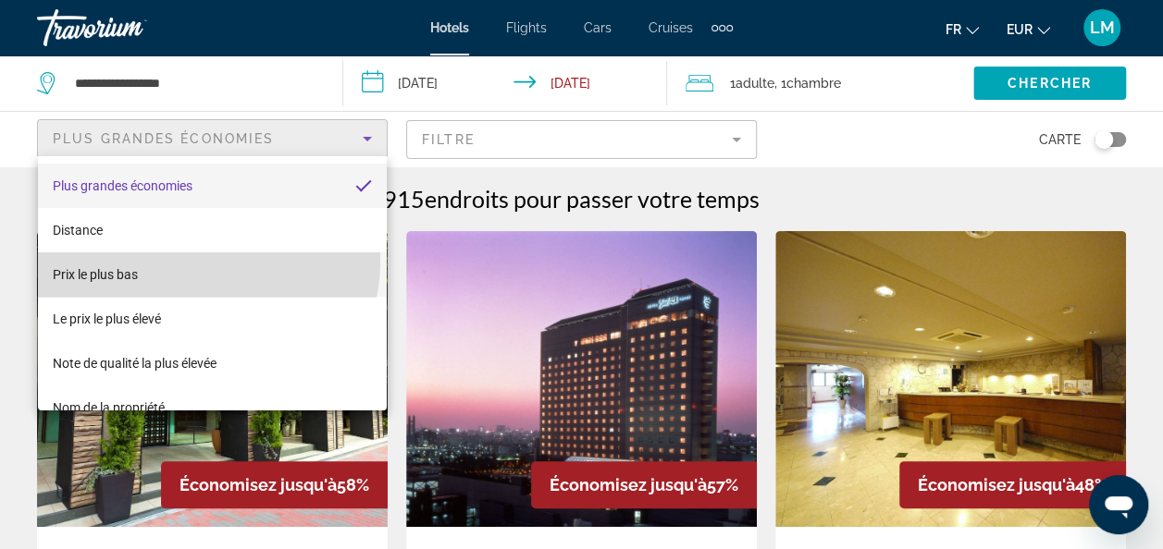
click at [207, 262] on mat-option "Prix le plus bas" at bounding box center [213, 274] width 350 height 44
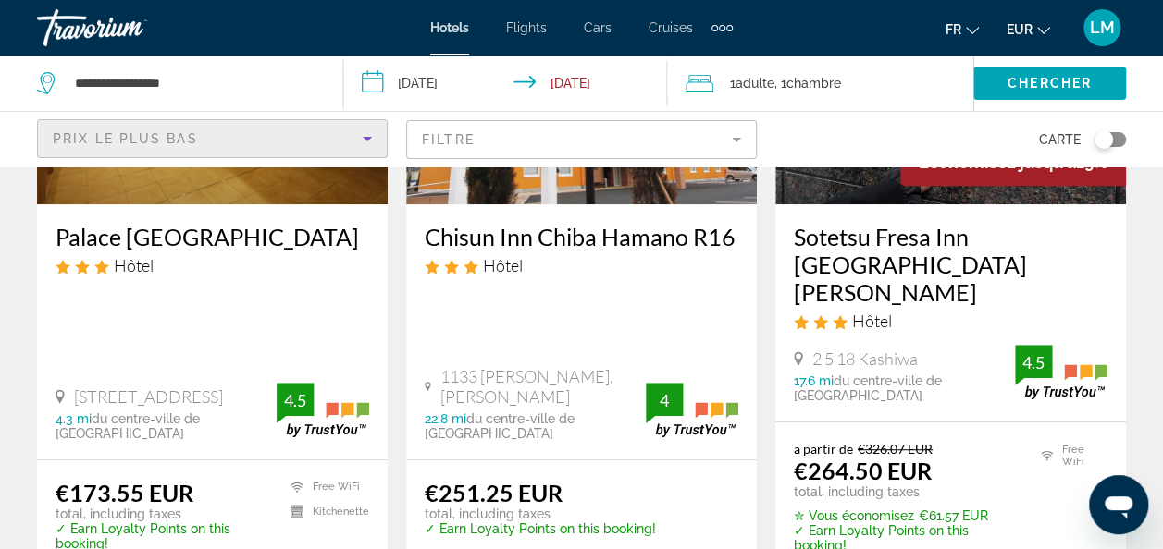
scroll to position [303, 0]
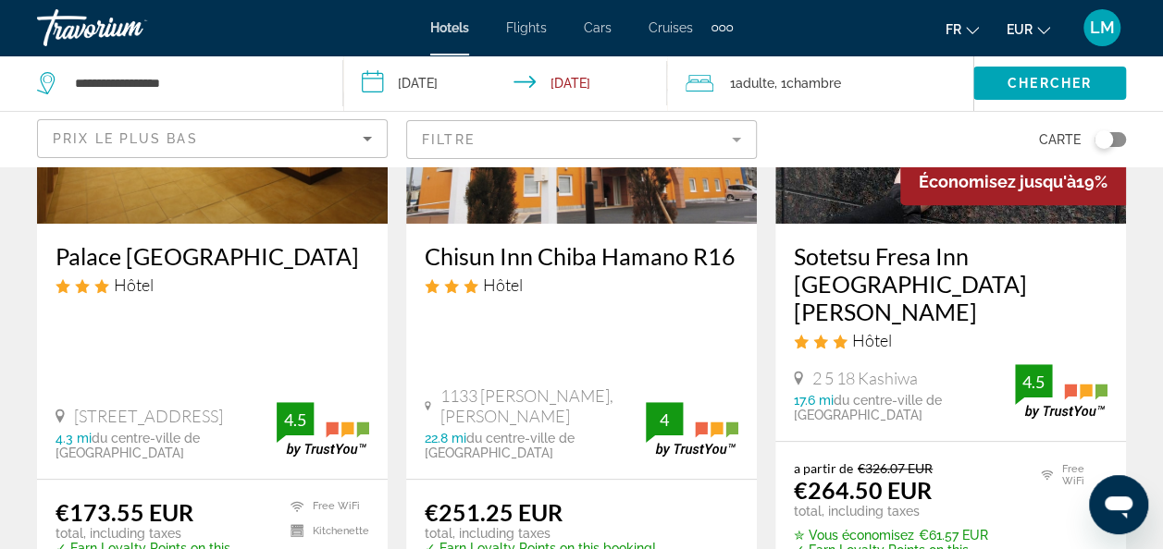
click at [1105, 142] on div "Toggle map" at bounding box center [1103, 139] width 18 height 18
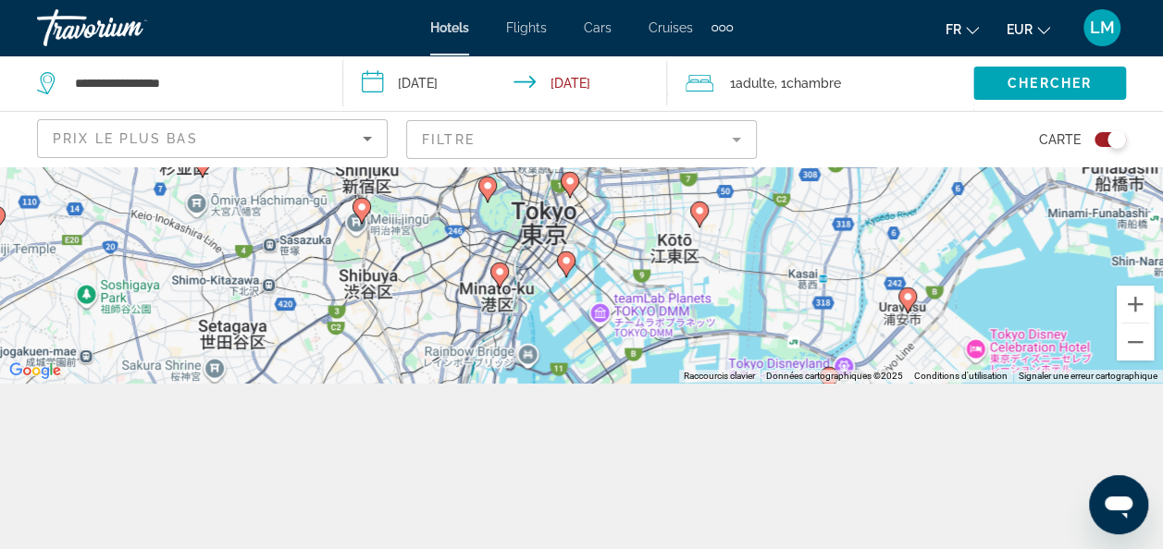
scroll to position [0, 0]
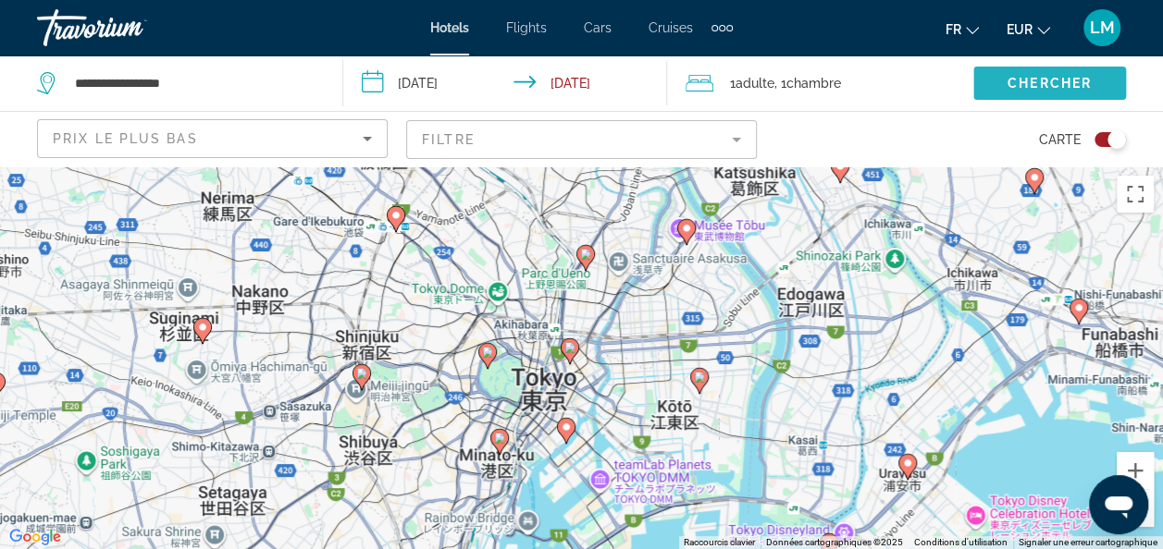
click at [1043, 78] on span "Chercher" at bounding box center [1049, 83] width 84 height 15
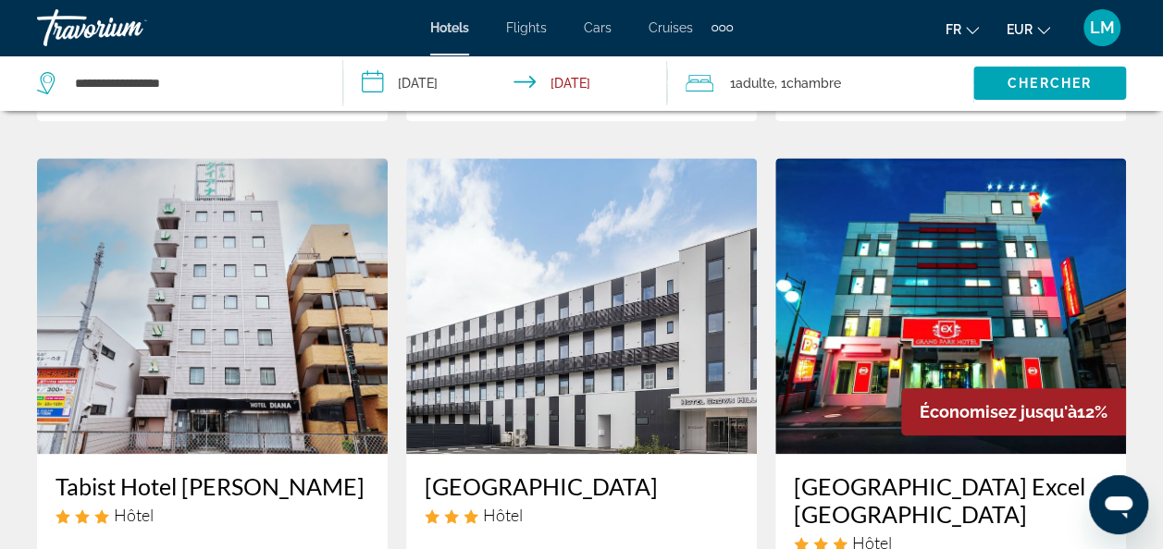
scroll to position [868, 0]
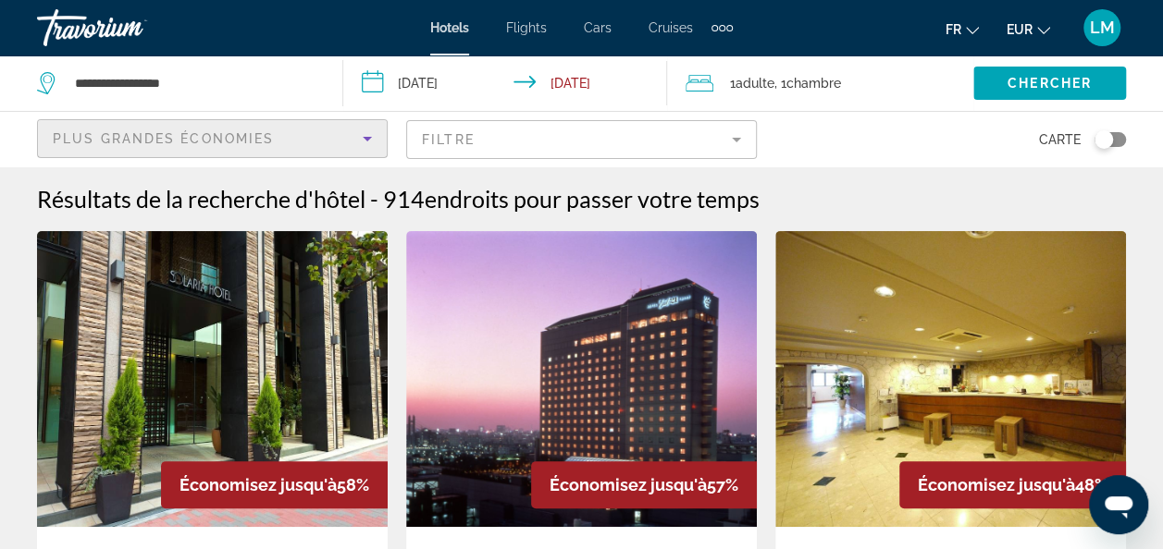
click at [285, 142] on div "Plus grandes économies" at bounding box center [208, 139] width 310 height 22
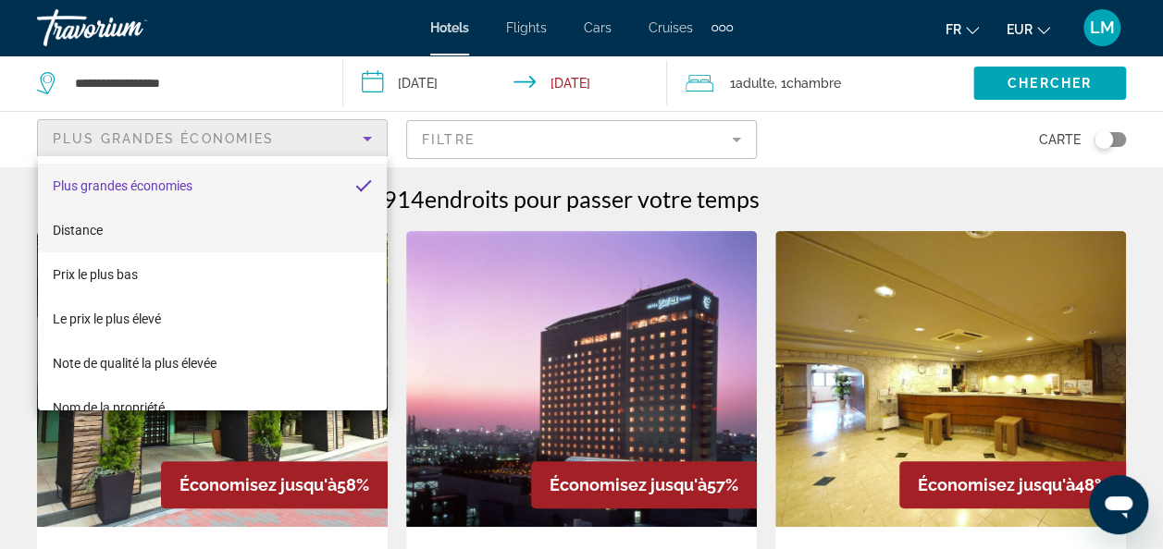
click at [213, 224] on mat-option "Distance" at bounding box center [213, 230] width 350 height 44
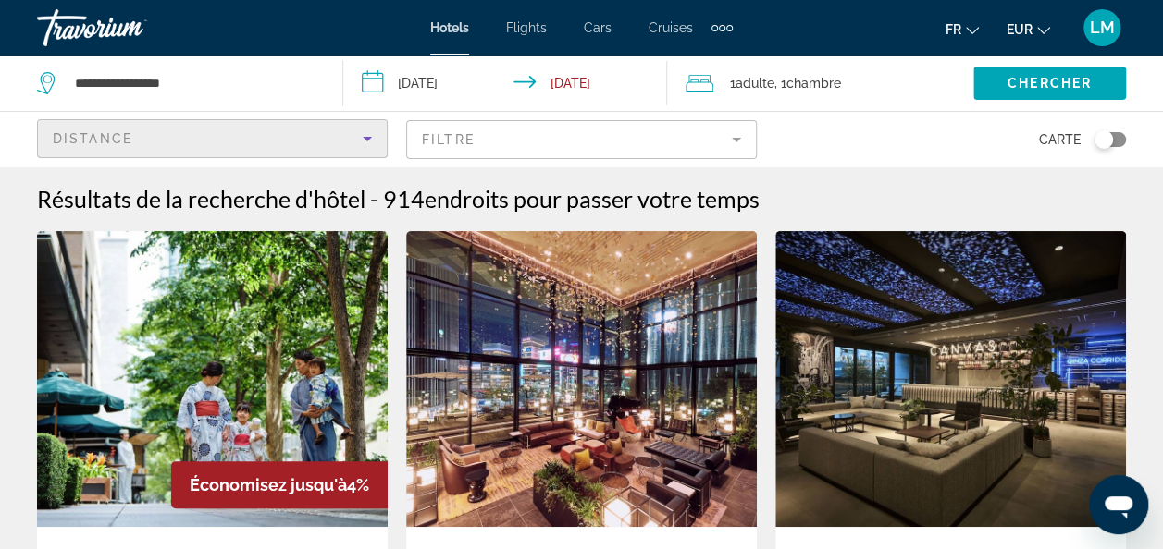
click at [247, 139] on div "Distance" at bounding box center [208, 139] width 310 height 22
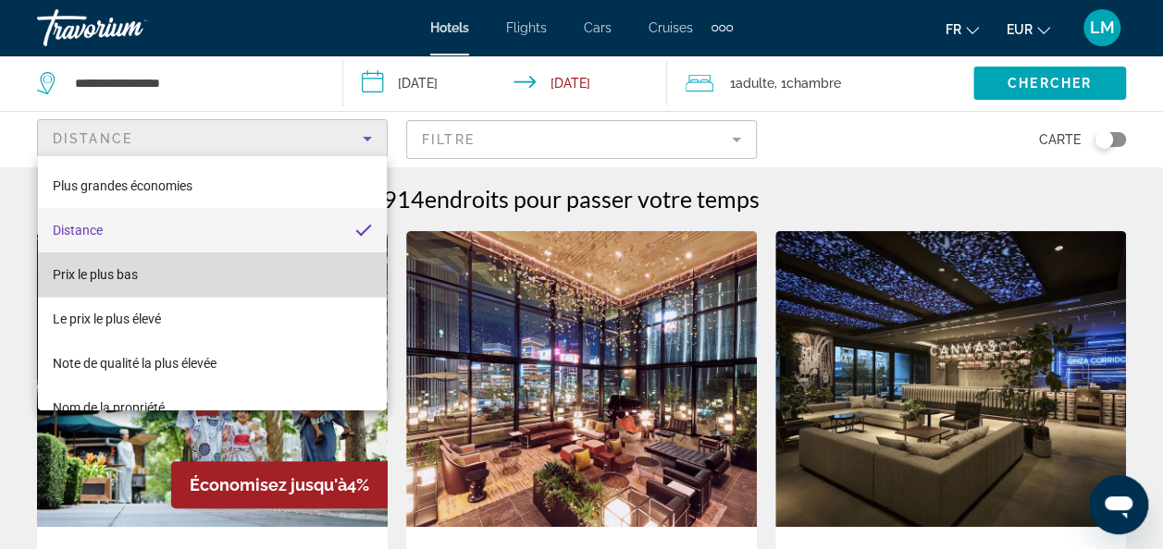
click at [240, 270] on mat-option "Prix le plus bas" at bounding box center [213, 274] width 350 height 44
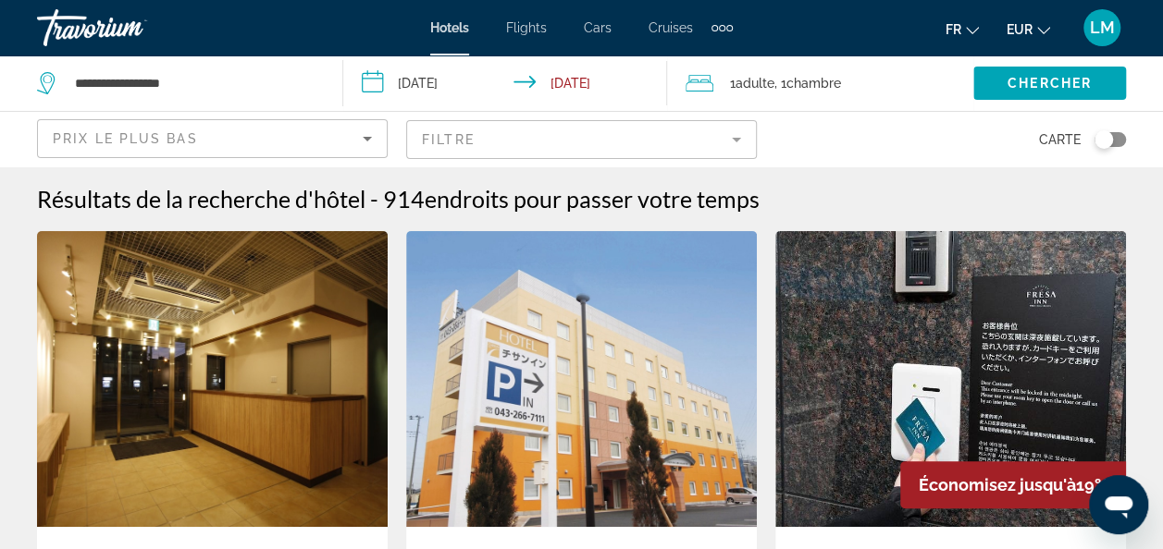
click at [518, 151] on mat-form-field "Filtre" at bounding box center [581, 139] width 351 height 39
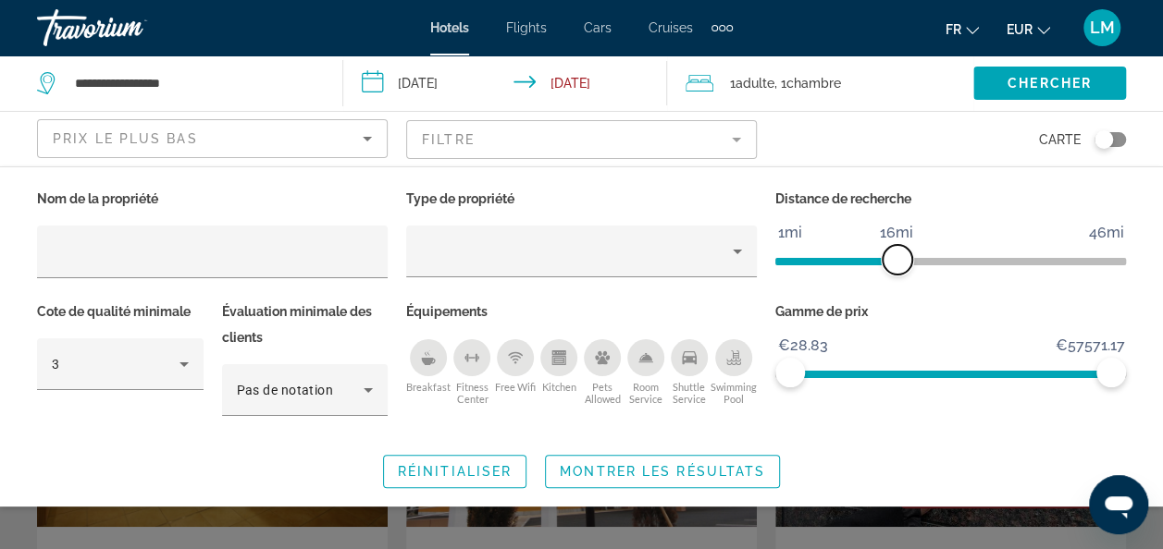
drag, startPoint x: 1003, startPoint y: 252, endPoint x: 895, endPoint y: 252, distance: 107.3
click at [895, 252] on span "ngx-slider" at bounding box center [897, 260] width 30 height 30
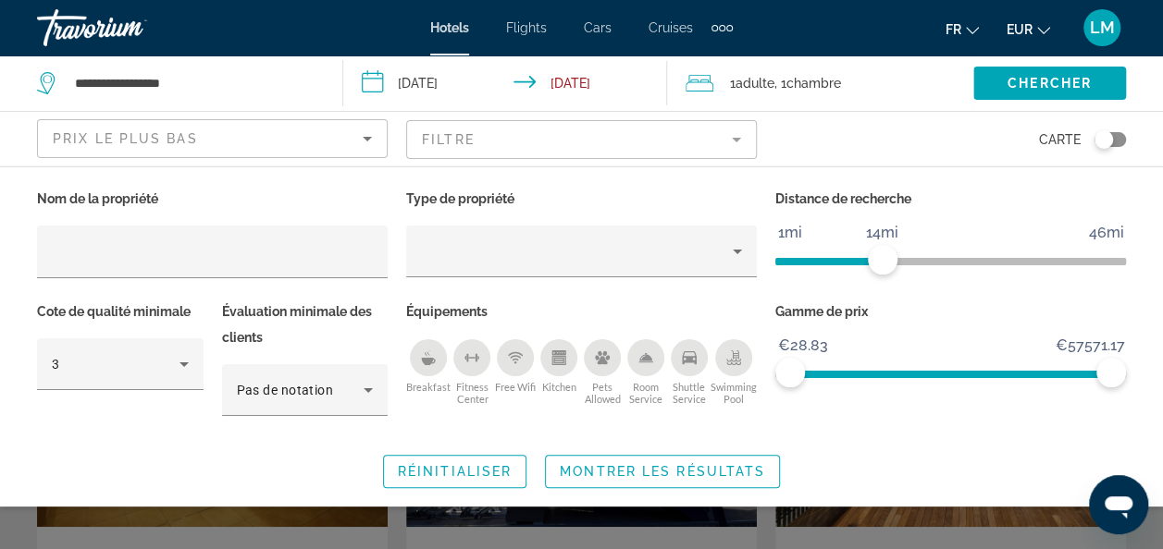
drag, startPoint x: 880, startPoint y: 252, endPoint x: 794, endPoint y: 238, distance: 87.3
click at [794, 258] on ngx-slider "1mi 46mi 14mi" at bounding box center [950, 260] width 351 height 4
drag, startPoint x: 880, startPoint y: 268, endPoint x: 851, endPoint y: 268, distance: 28.7
click at [851, 268] on span "ngx-slider" at bounding box center [854, 260] width 30 height 30
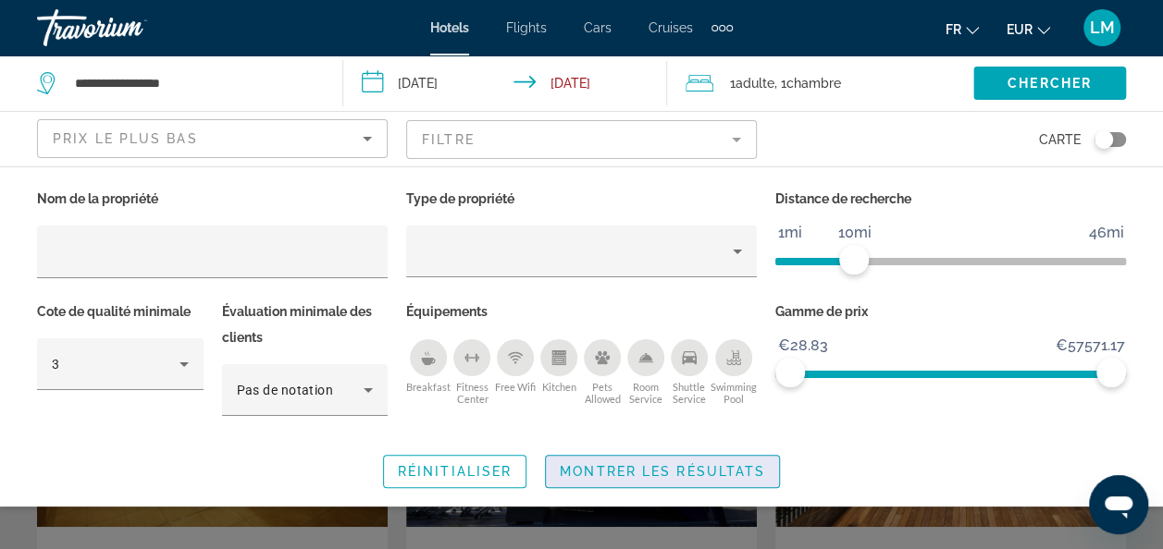
click at [633, 465] on span "Montrer les résultats" at bounding box center [662, 471] width 205 height 15
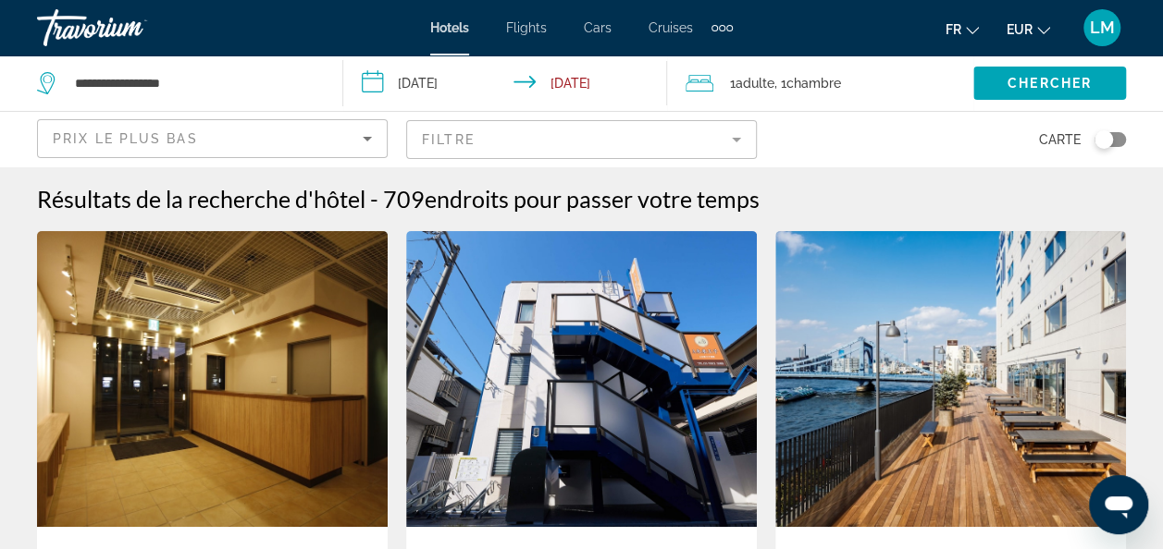
click at [279, 386] on img "Main content" at bounding box center [212, 379] width 351 height 296
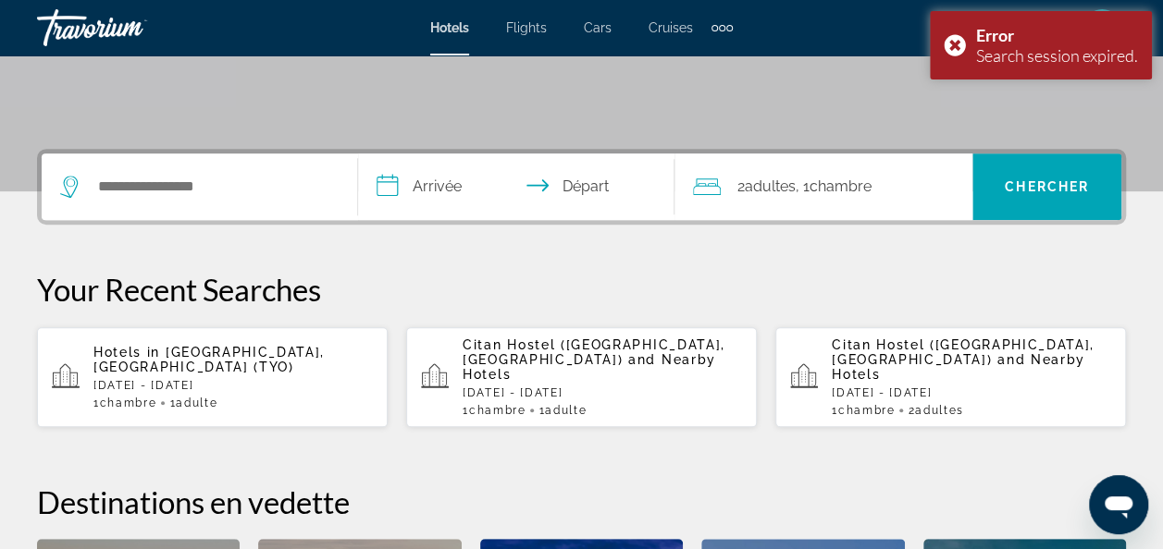
scroll to position [378, 0]
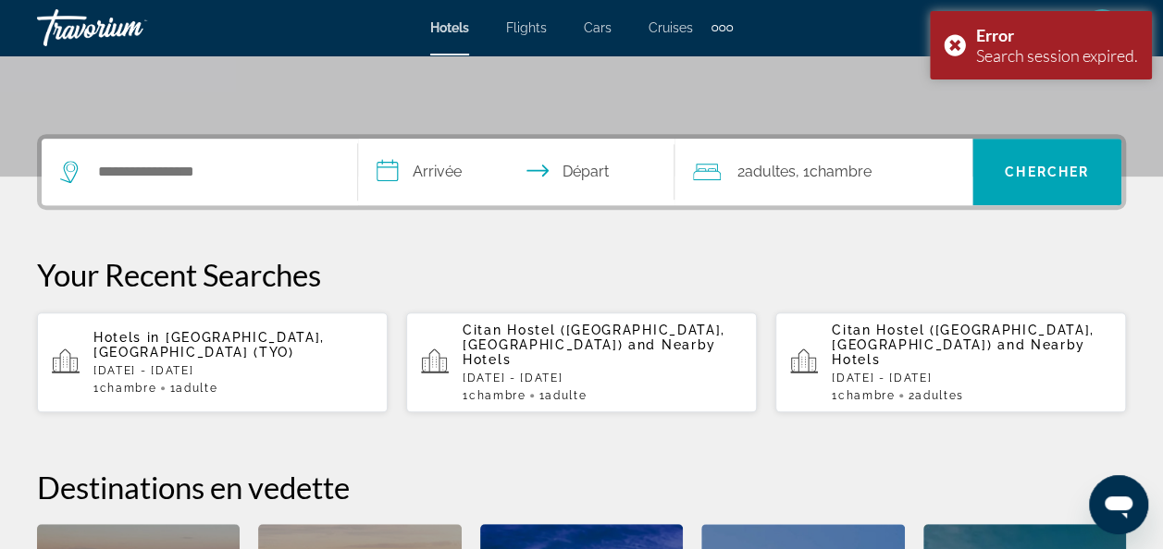
click at [261, 364] on p "[DATE] - [DATE]" at bounding box center [232, 370] width 279 height 13
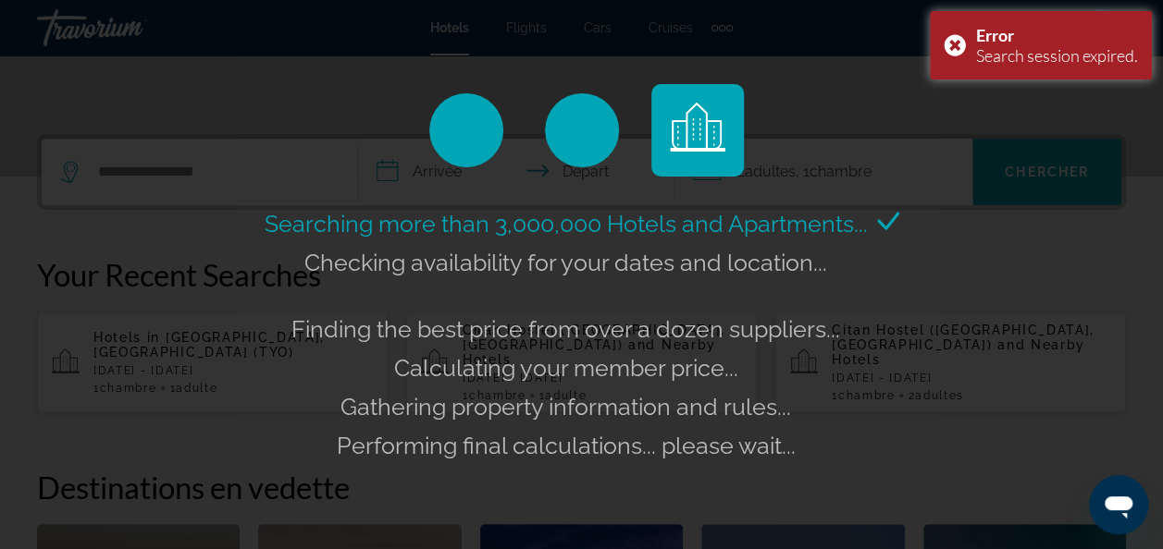
click at [261, 351] on div "Searching more than 3,000,000 Hotels and Apartments... Checking availability fo…" at bounding box center [582, 334] width 644 height 261
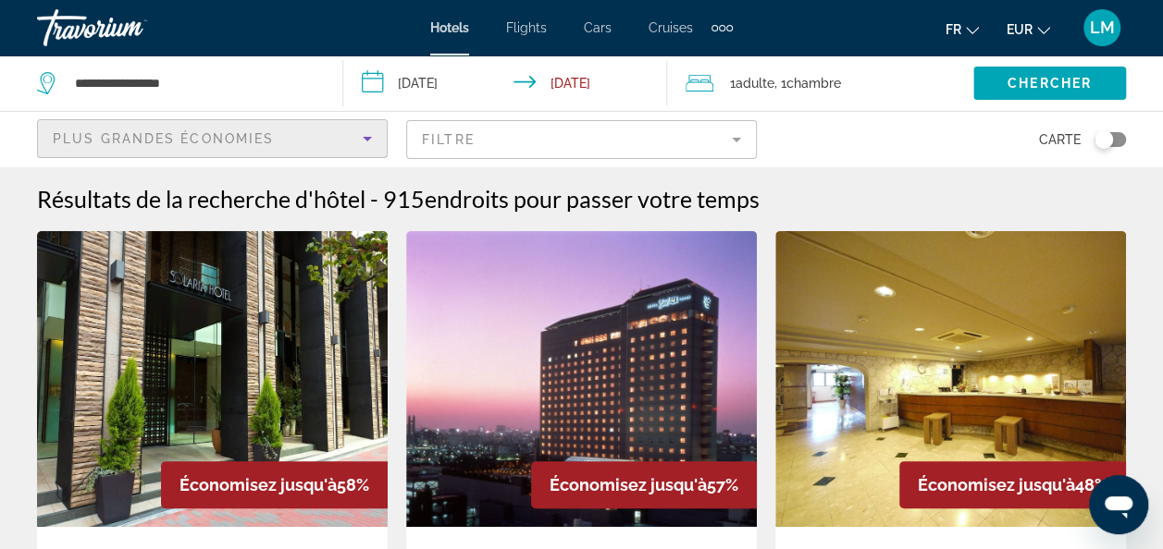
click at [347, 131] on div "Plus grandes économies" at bounding box center [208, 139] width 310 height 22
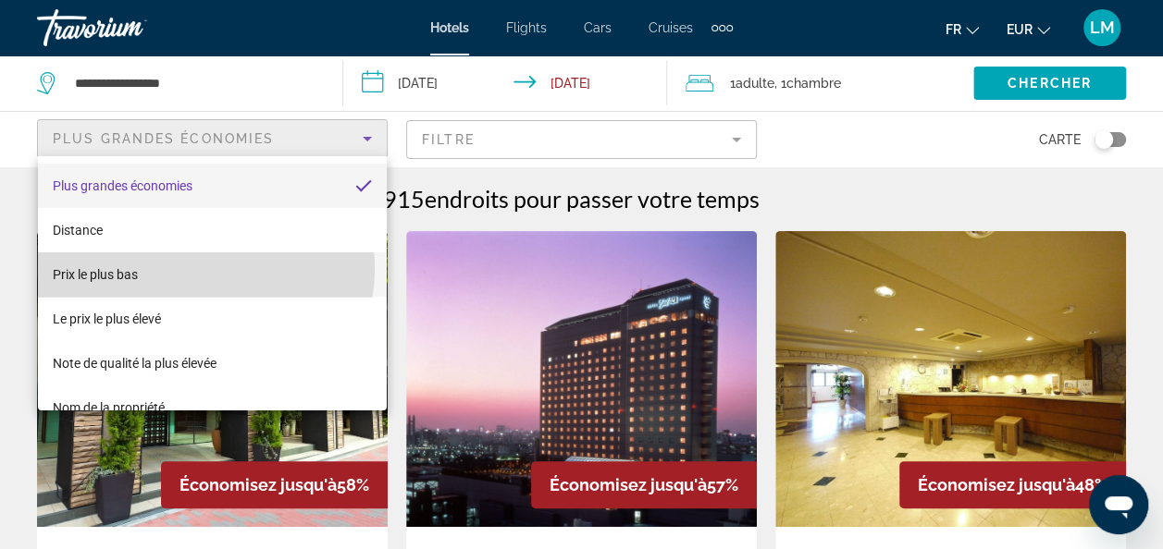
click at [194, 268] on mat-option "Prix le plus bas" at bounding box center [213, 274] width 350 height 44
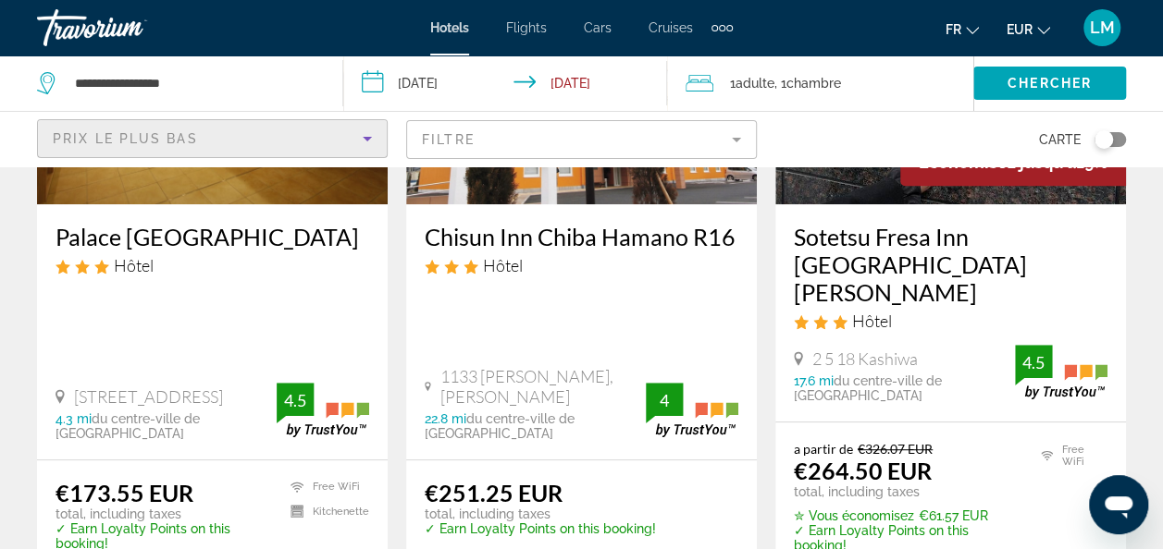
scroll to position [323, 0]
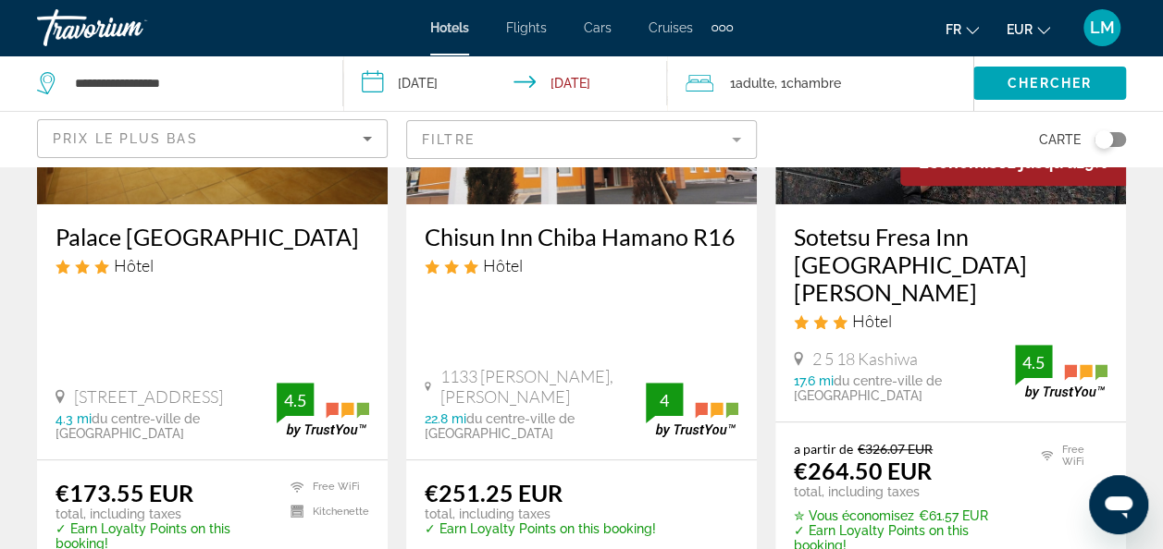
click at [231, 289] on div "Palace [GEOGRAPHIC_DATA] Hôtel 2 31 6 Kiyokawa [GEOGRAPHIC_DATA], [GEOGRAPHIC_D…" at bounding box center [212, 331] width 351 height 255
click at [200, 228] on h3 "Palace [GEOGRAPHIC_DATA]" at bounding box center [212, 237] width 314 height 28
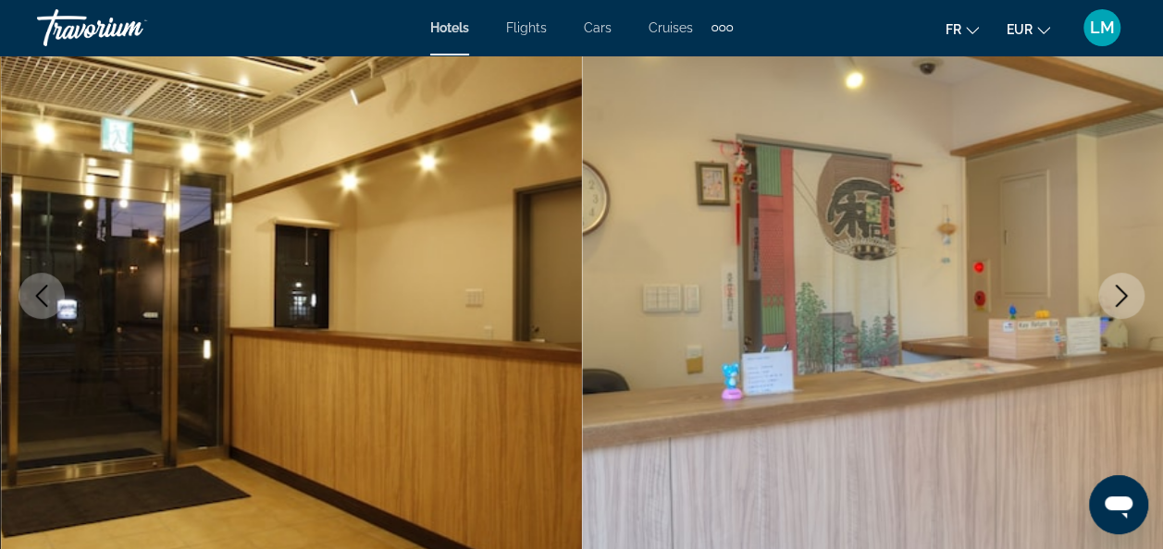
scroll to position [202, 0]
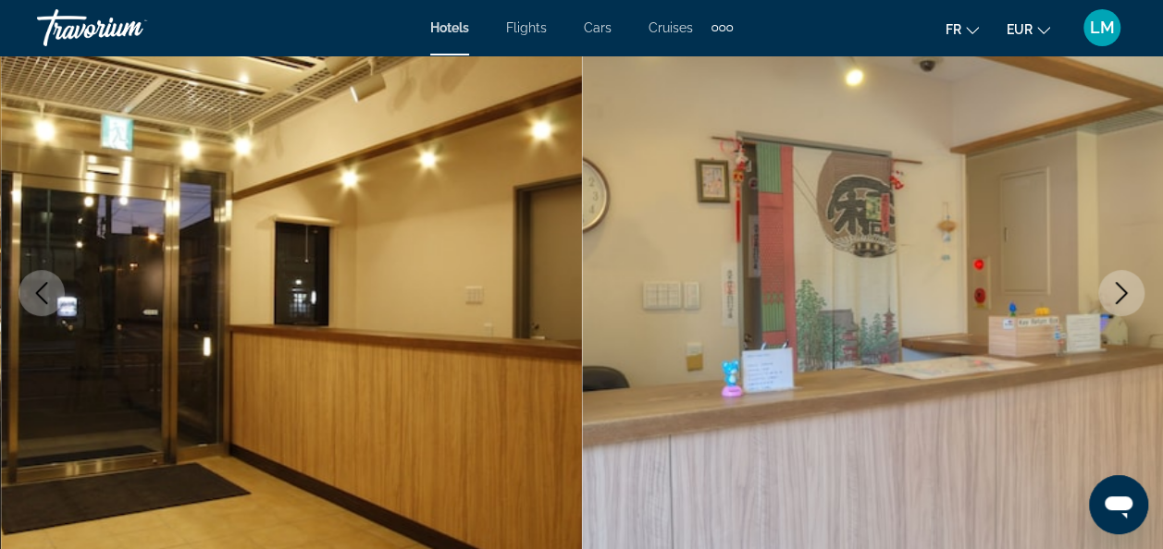
click at [1105, 286] on button "Next image" at bounding box center [1121, 293] width 46 height 46
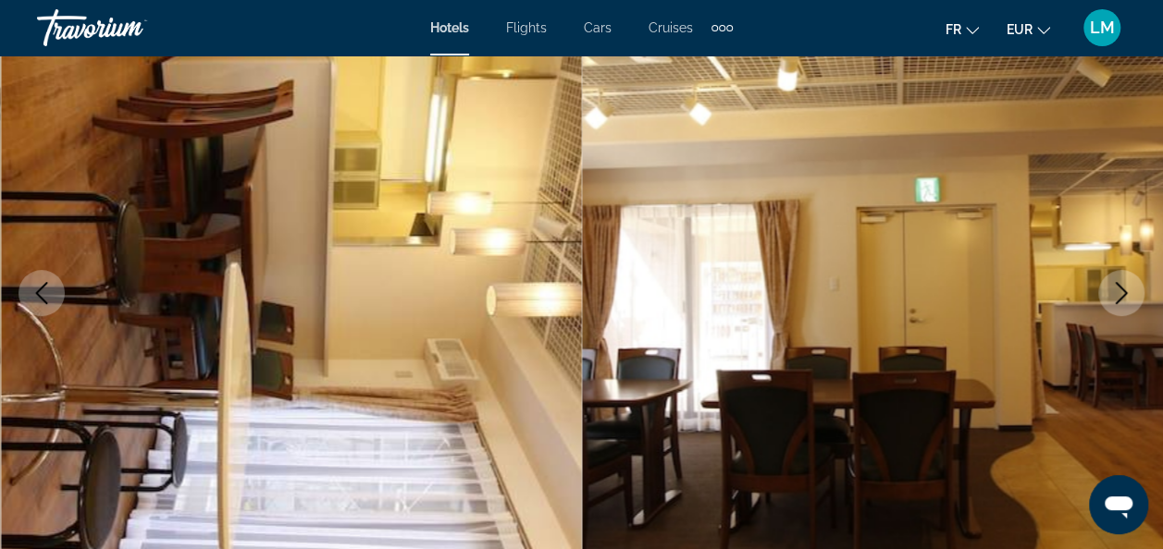
click at [1105, 286] on button "Next image" at bounding box center [1121, 293] width 46 height 46
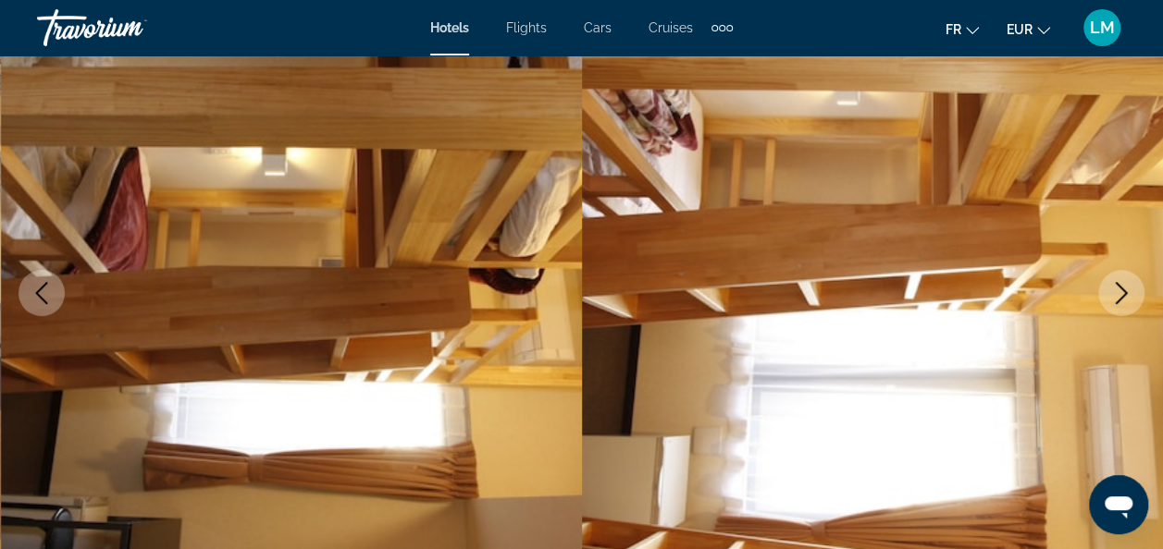
click at [1105, 286] on button "Next image" at bounding box center [1121, 293] width 46 height 46
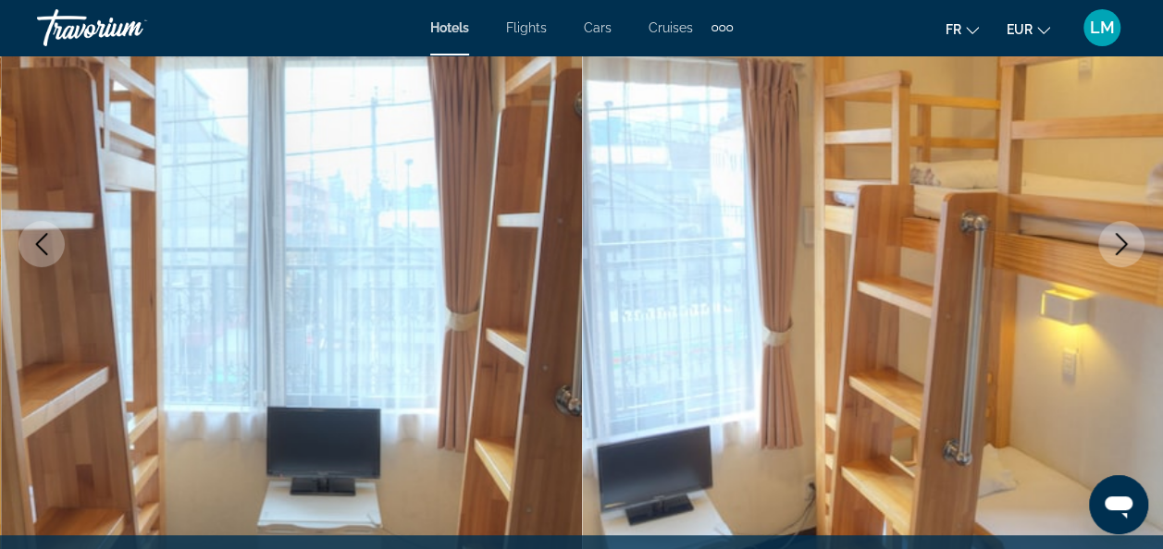
scroll to position [249, 0]
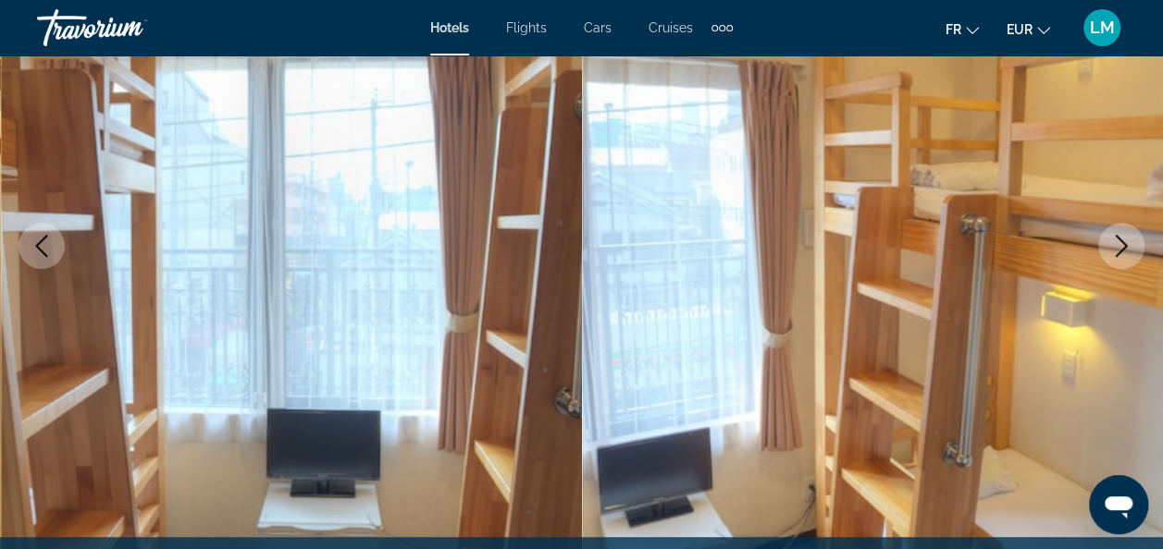
click at [1119, 239] on icon "Next image" at bounding box center [1121, 246] width 12 height 22
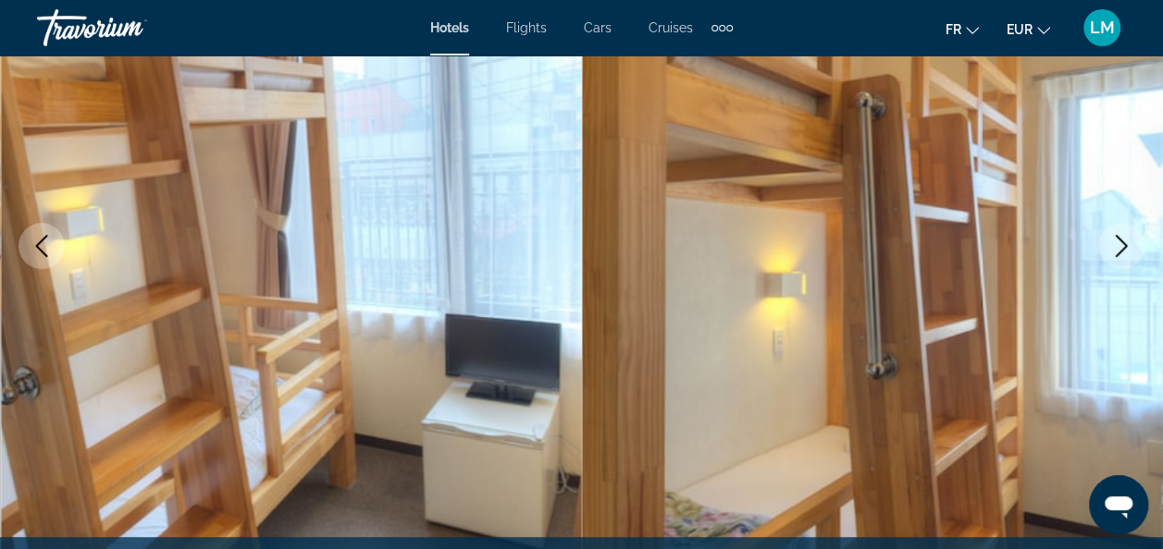
click at [1119, 239] on icon "Next image" at bounding box center [1121, 246] width 12 height 22
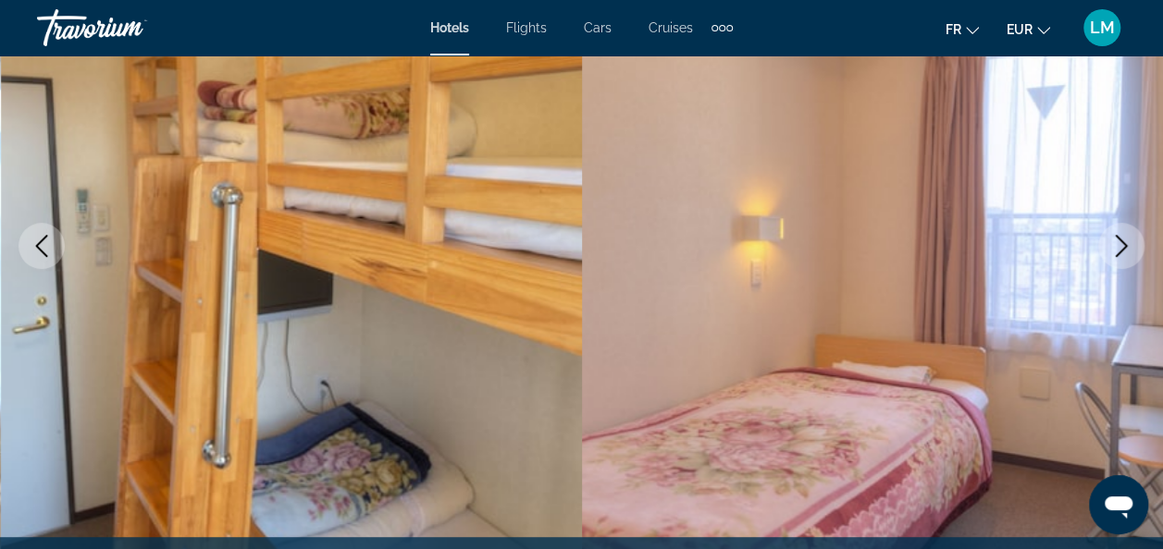
click at [1119, 239] on icon "Next image" at bounding box center [1121, 246] width 12 height 22
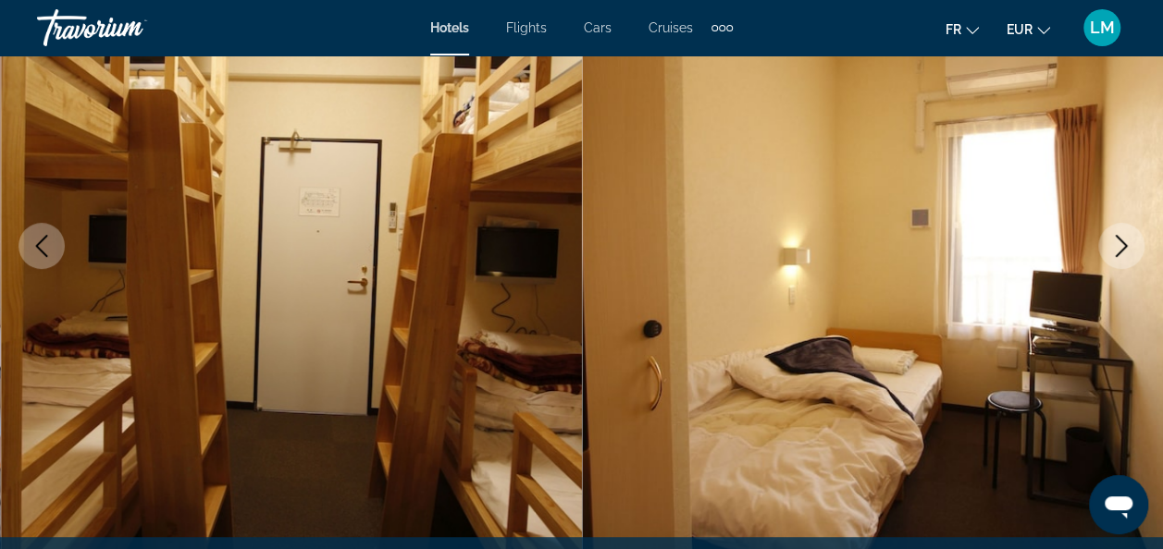
click at [1119, 239] on icon "Next image" at bounding box center [1121, 246] width 12 height 22
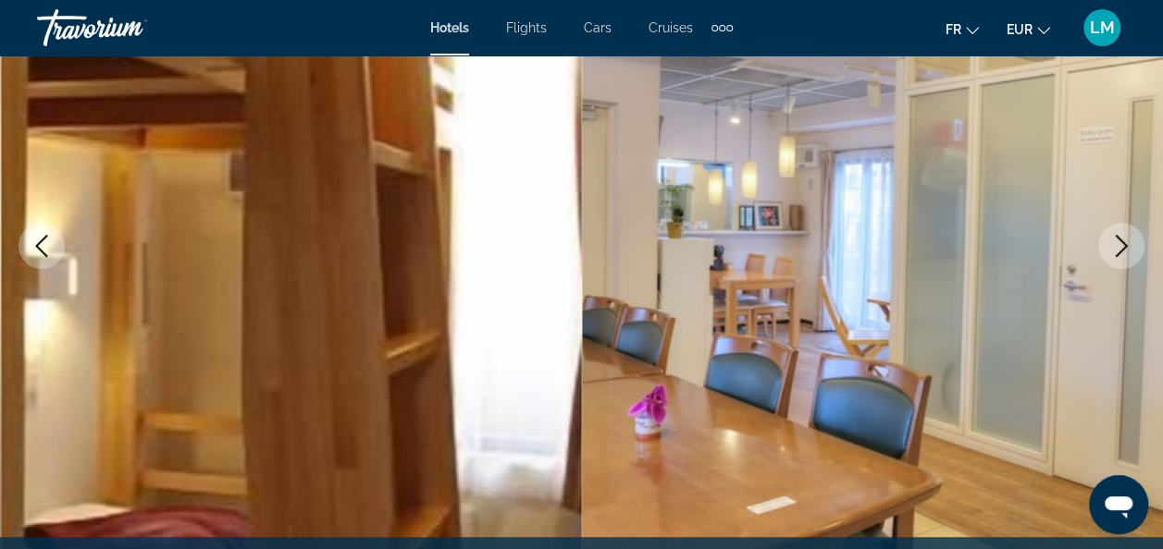
click at [1117, 242] on icon "Next image" at bounding box center [1121, 246] width 22 height 22
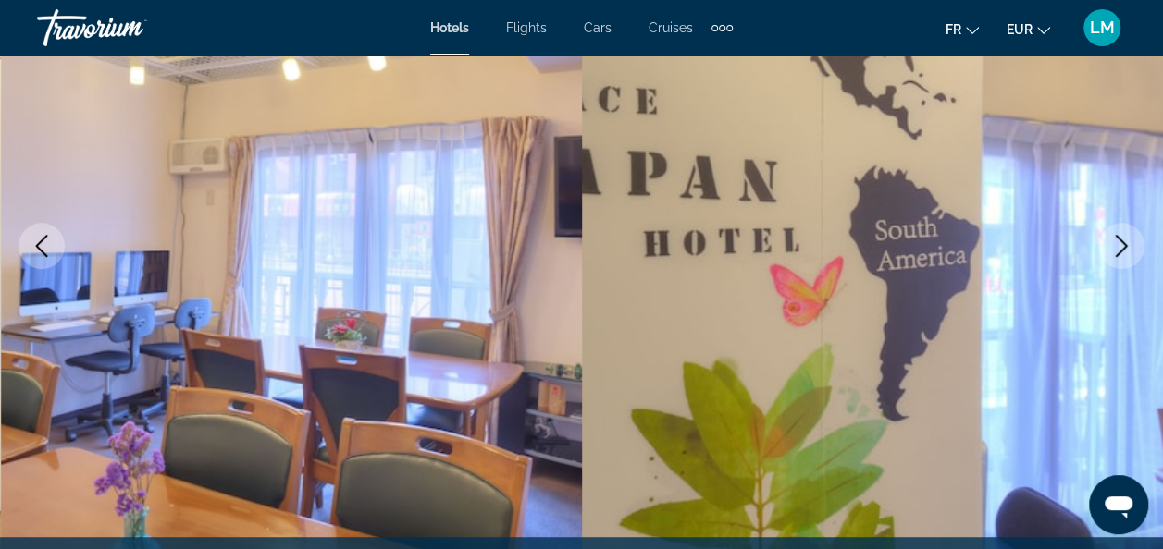
click at [1117, 242] on icon "Next image" at bounding box center [1121, 246] width 22 height 22
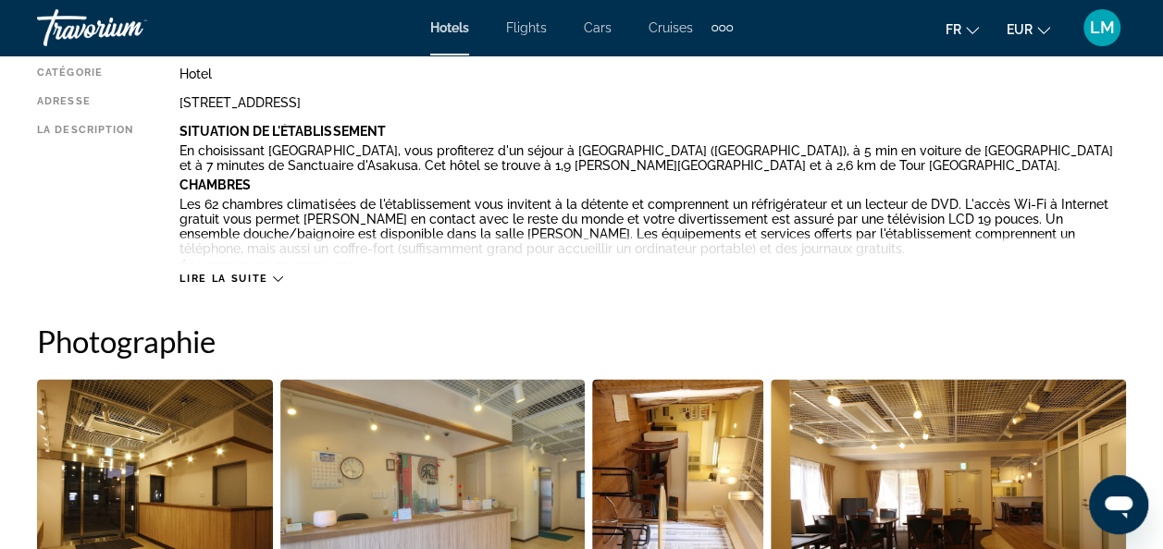
scroll to position [1020, 0]
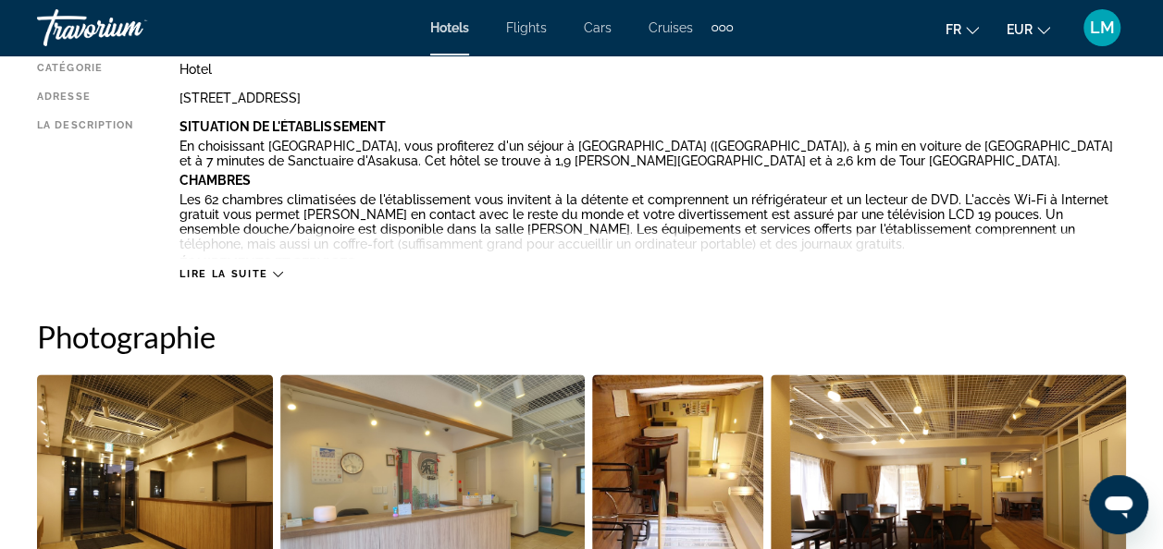
click at [253, 277] on span "Lire la suite" at bounding box center [223, 274] width 88 height 12
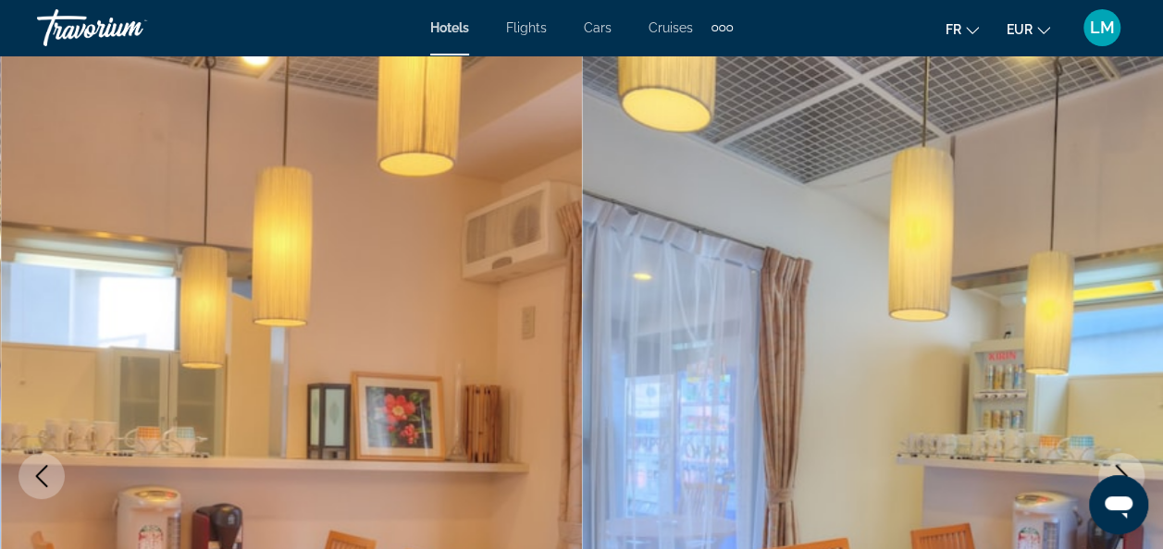
scroll to position [0, 0]
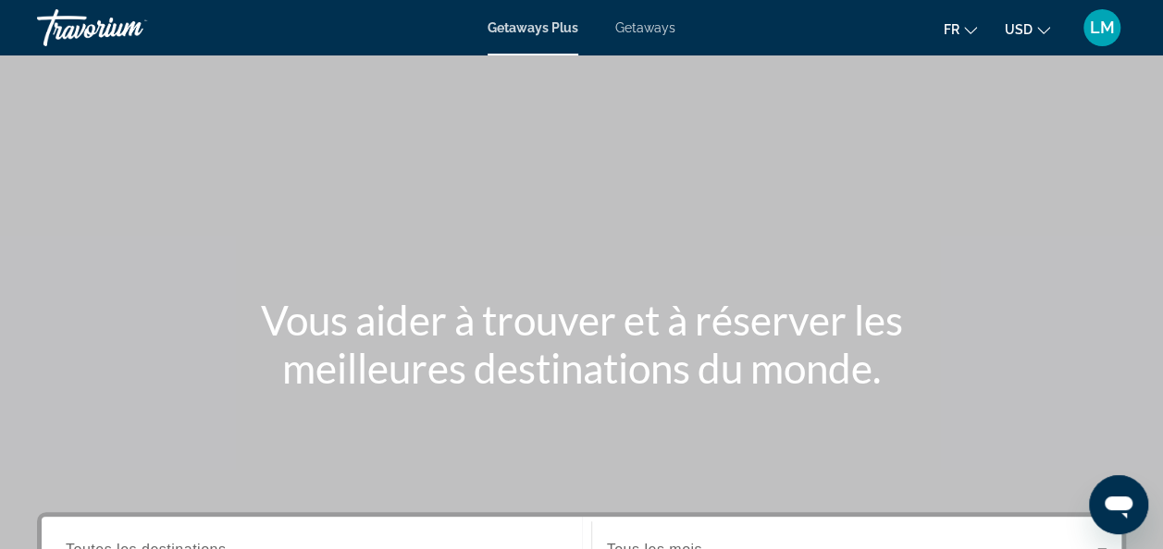
click at [1041, 37] on button "USD USD ($) MXN (Mex$) CAD (Can$) GBP (£) EUR (€) AUD (A$) NZD (NZ$) CNY (CN¥)" at bounding box center [1026, 29] width 45 height 27
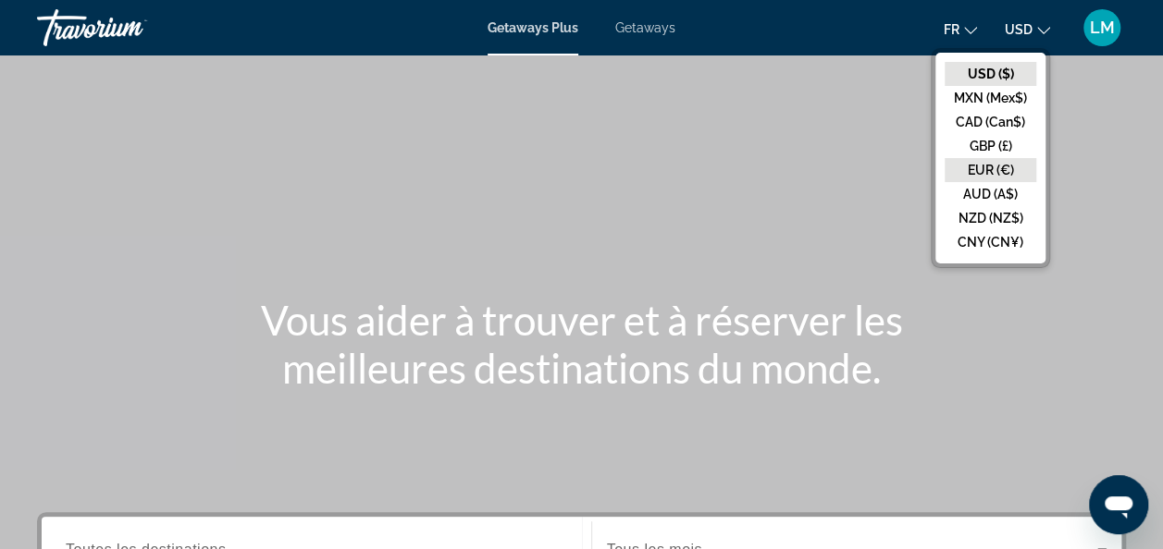
click at [976, 171] on button "EUR (€)" at bounding box center [990, 170] width 92 height 24
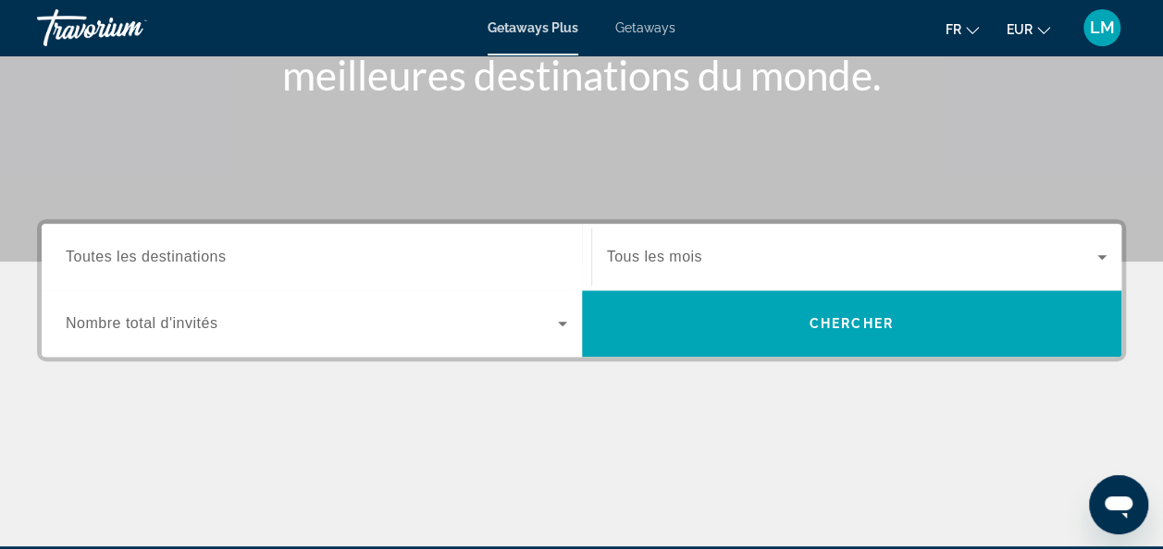
scroll to position [294, 0]
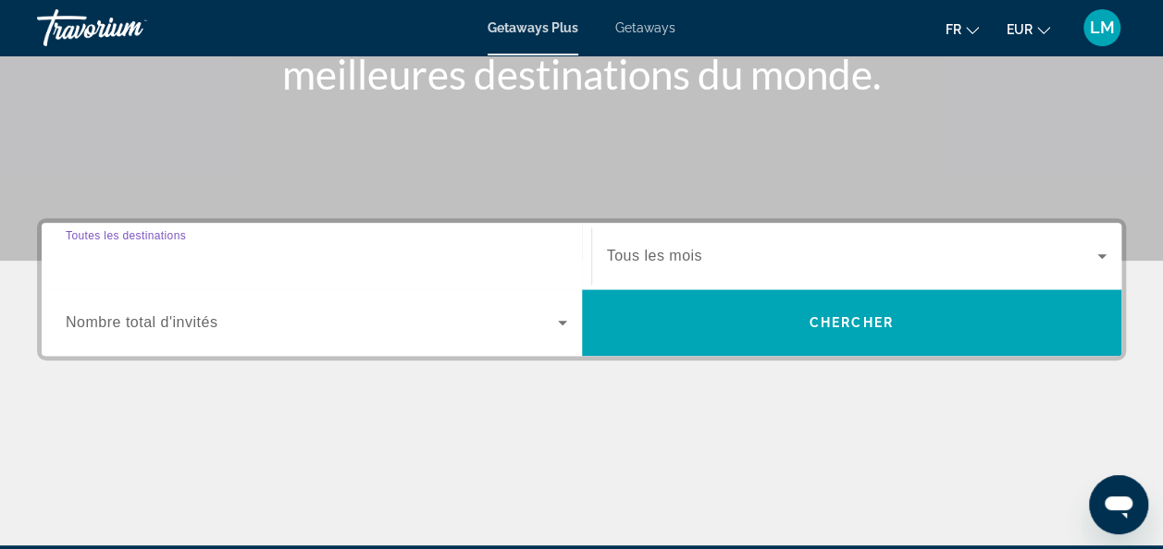
click at [373, 265] on input "Destination Toutes les destinations" at bounding box center [316, 257] width 501 height 22
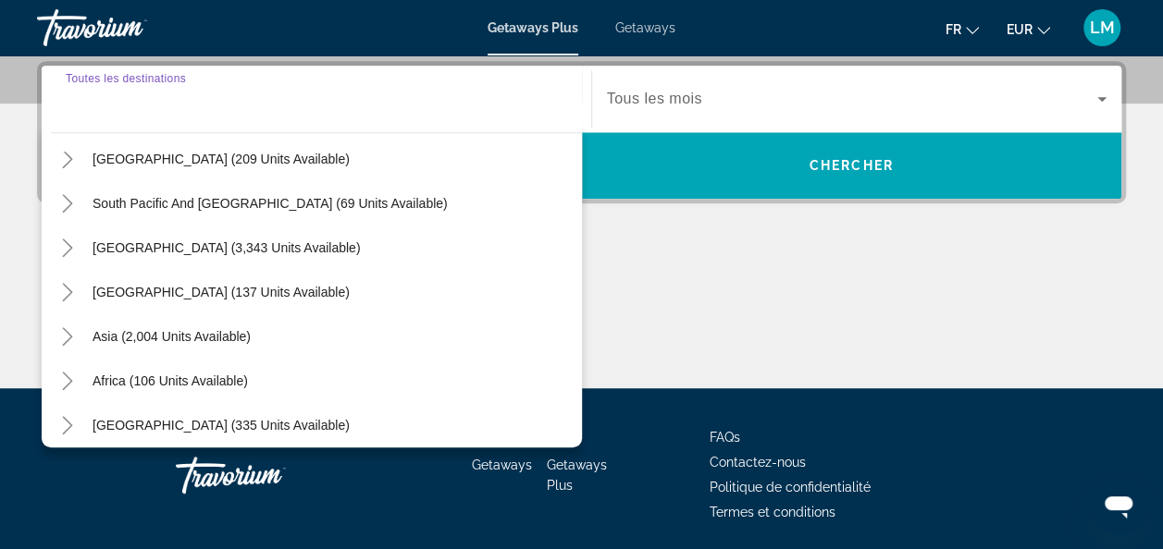
scroll to position [300, 0]
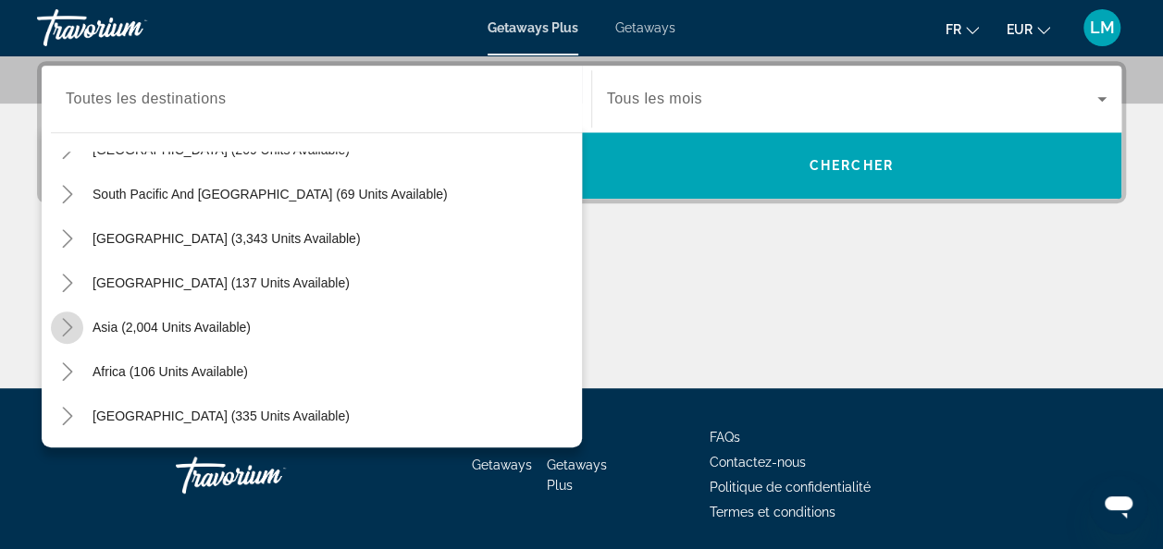
click at [69, 326] on icon "Toggle Asia (2,004 units available)" at bounding box center [67, 327] width 18 height 18
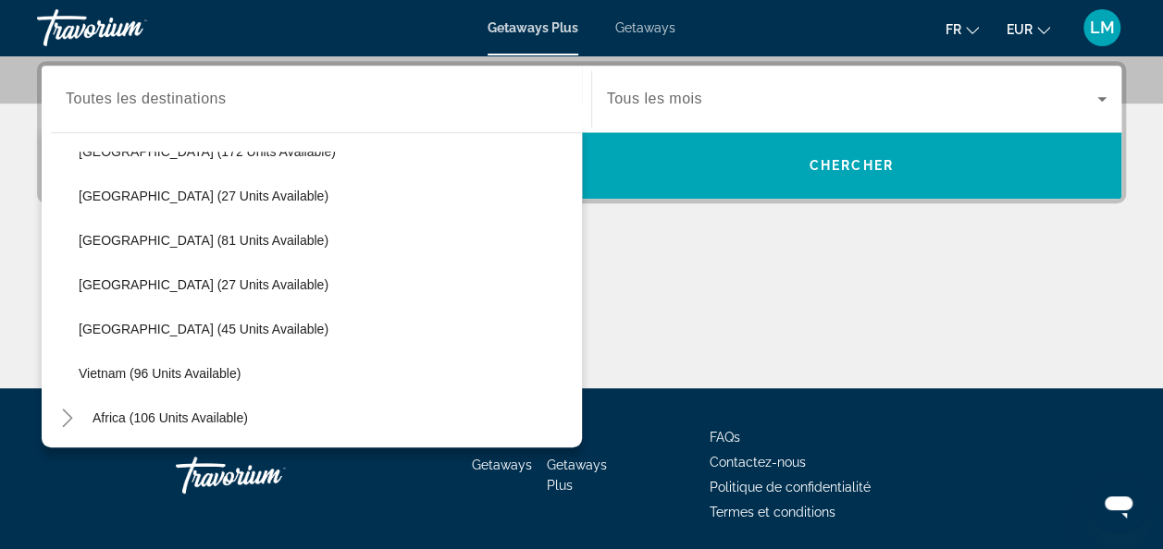
scroll to position [788, 0]
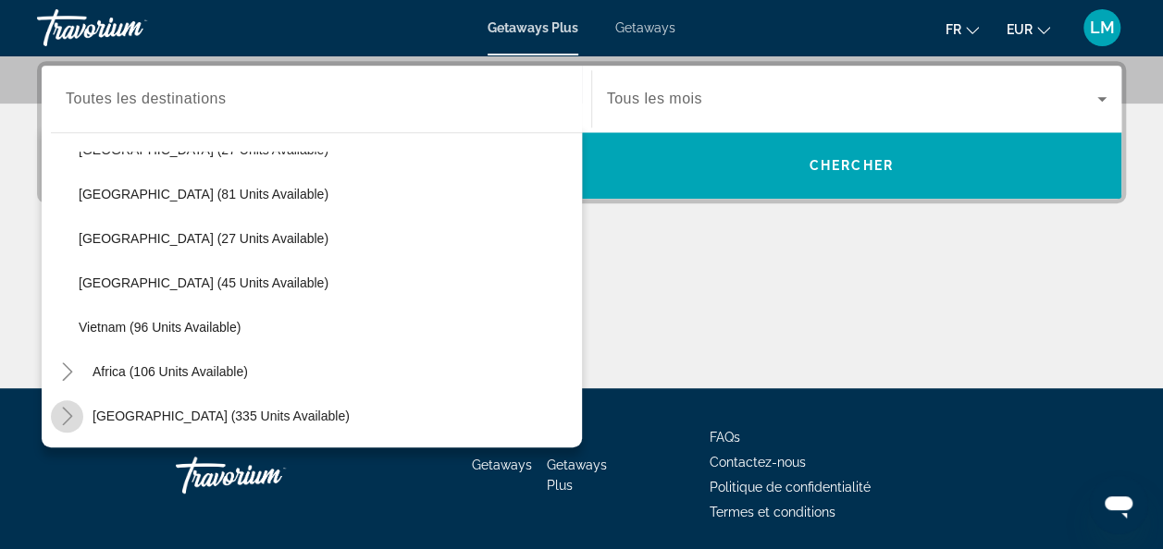
click at [68, 416] on icon "Toggle Middle East (335 units available)" at bounding box center [67, 416] width 18 height 18
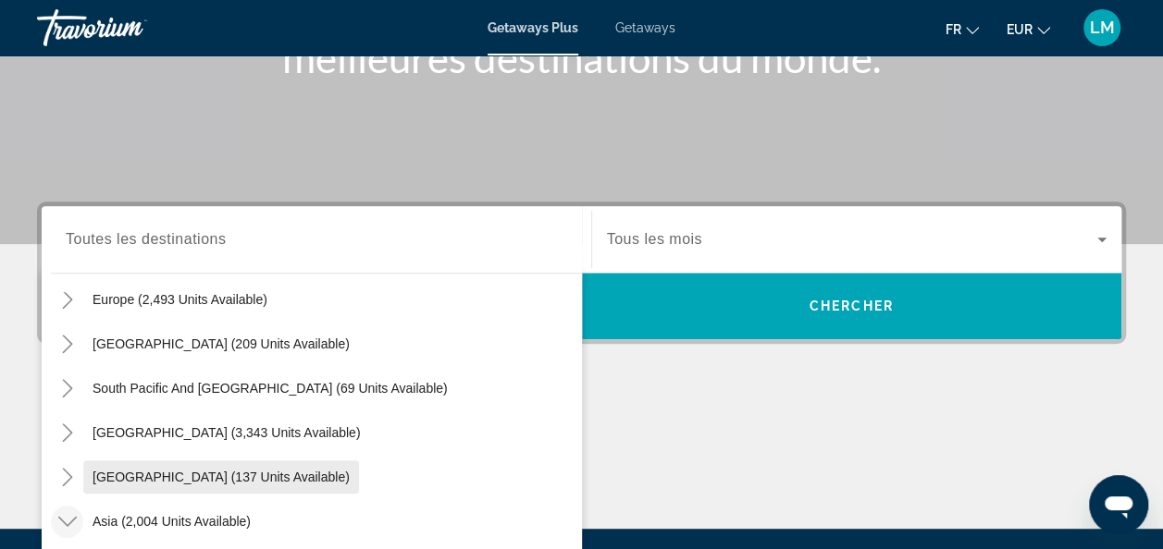
scroll to position [211, 0]
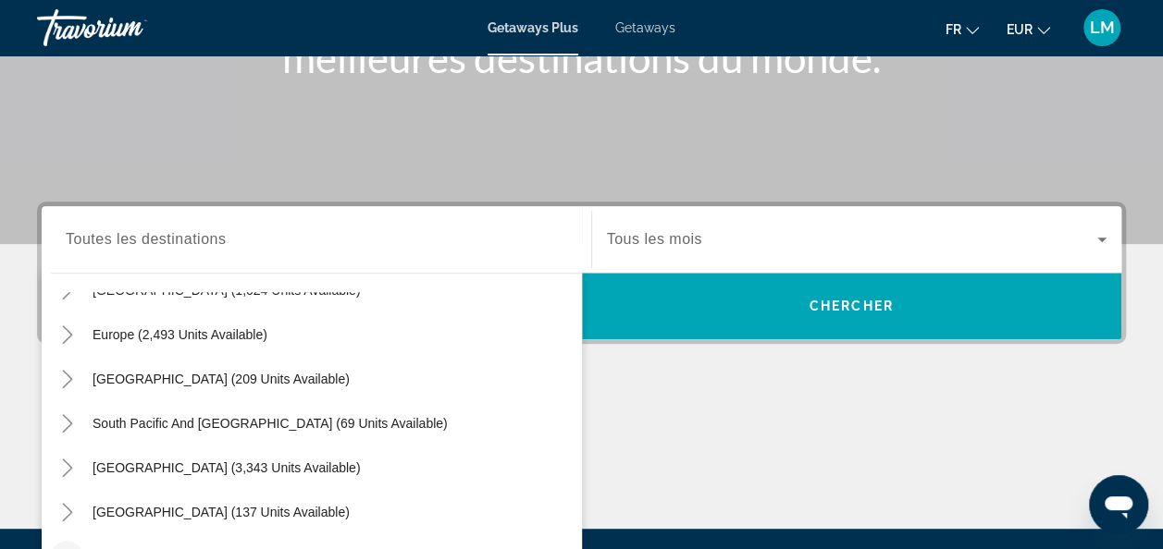
click at [185, 236] on span "Toutes les destinations" at bounding box center [146, 239] width 160 height 16
click at [185, 236] on input "Destination Toutes les destinations" at bounding box center [316, 240] width 501 height 22
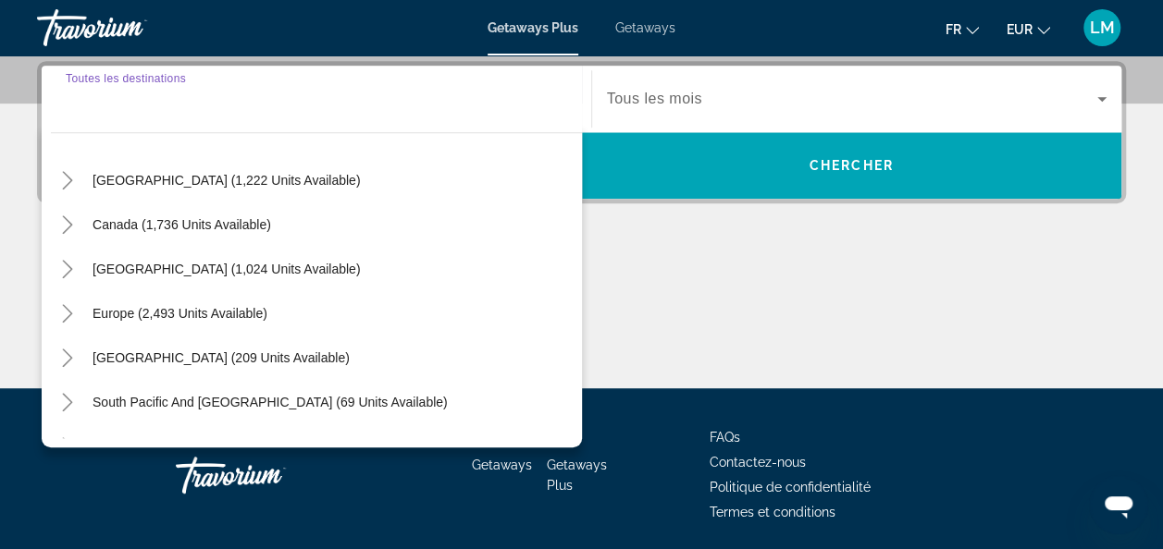
scroll to position [115, 0]
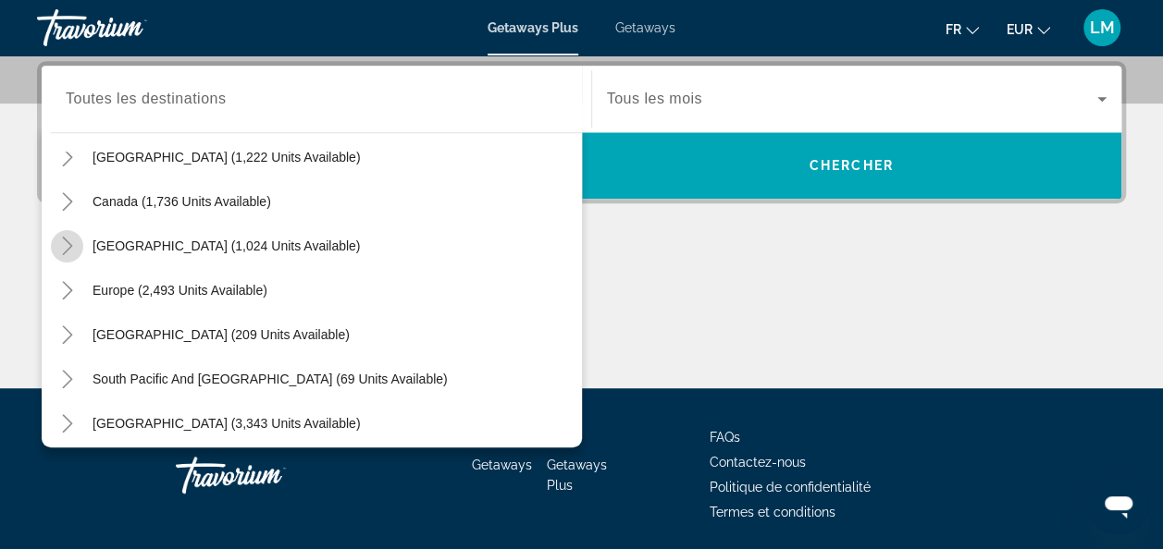
click at [68, 242] on icon "Toggle Caribbean & Atlantic Islands (1,024 units available)" at bounding box center [67, 246] width 10 height 18
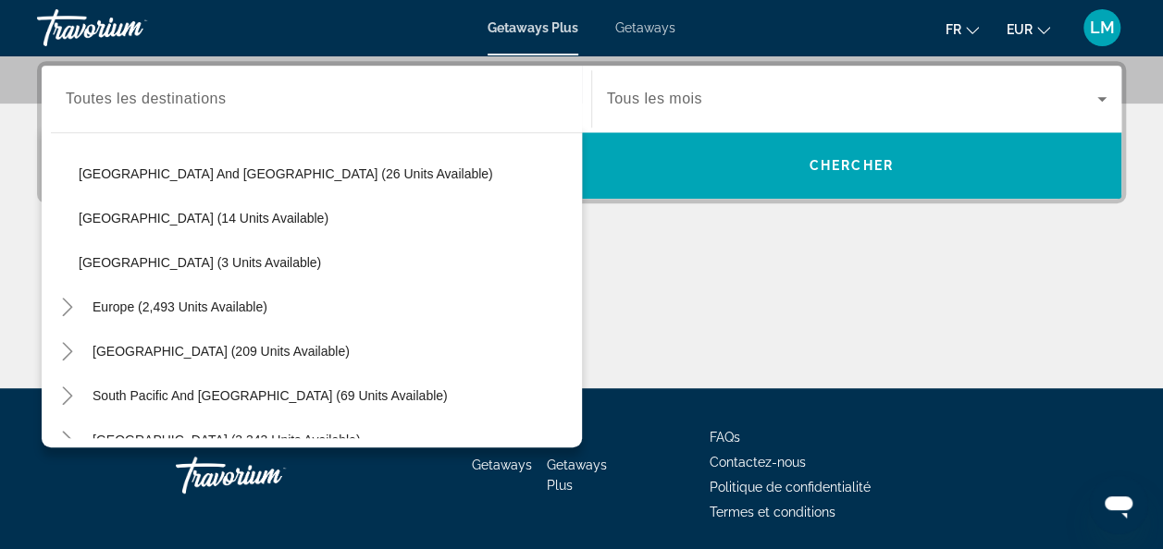
scroll to position [499, 0]
click at [61, 309] on icon "Toggle Europe (2,493 units available)" at bounding box center [67, 305] width 18 height 18
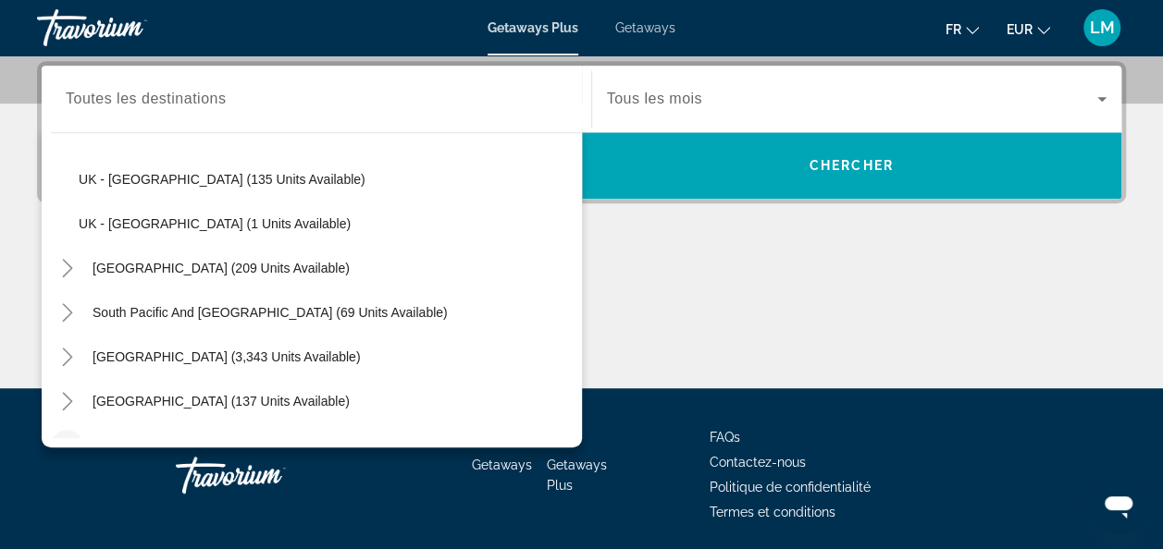
scroll to position [1510, 0]
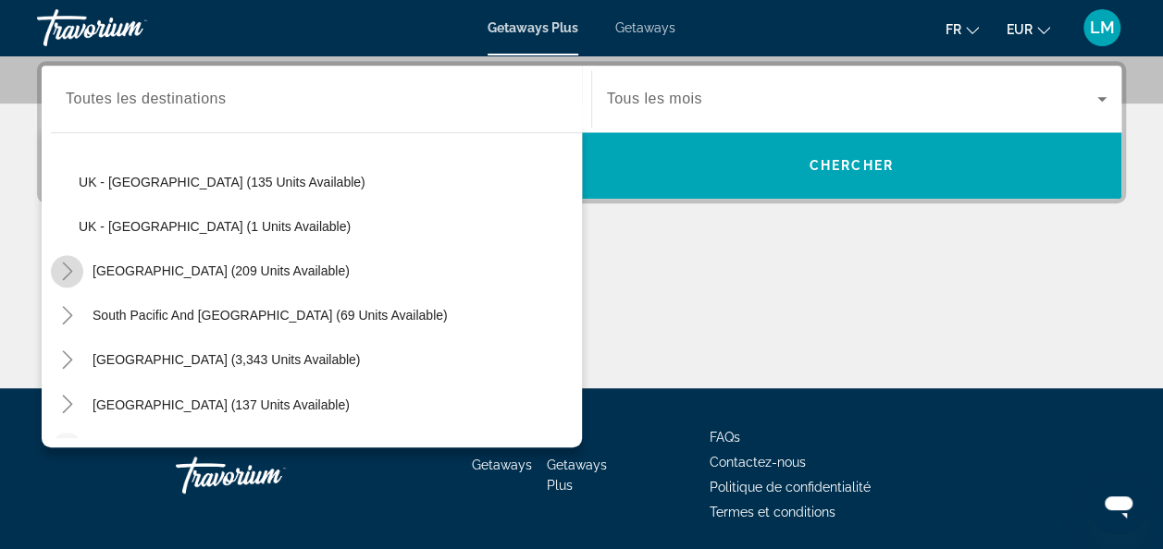
click at [59, 265] on icon "Toggle Australia (209 units available)" at bounding box center [67, 271] width 18 height 18
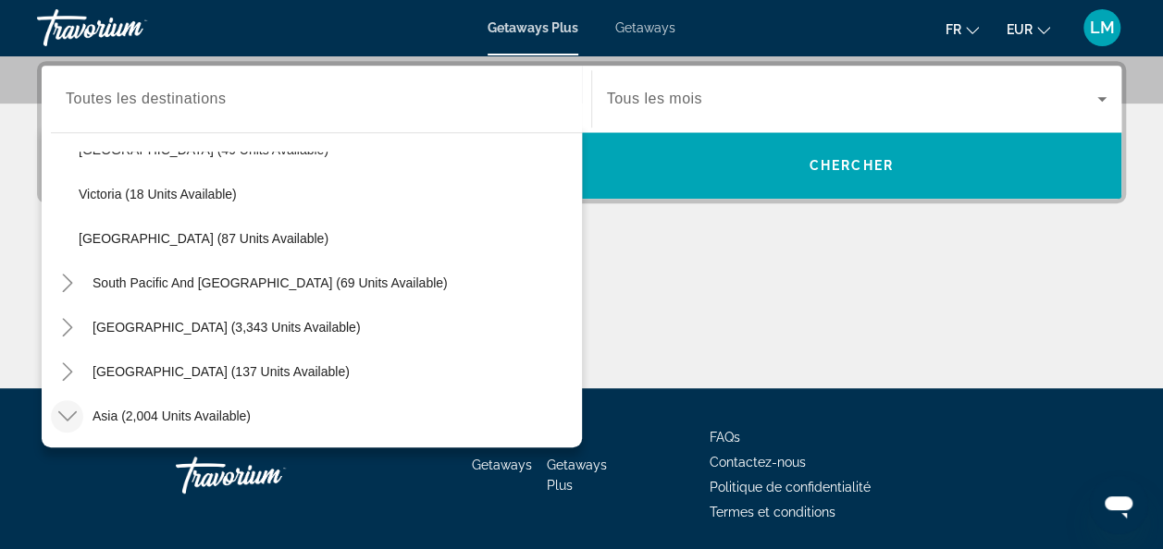
scroll to position [1770, 0]
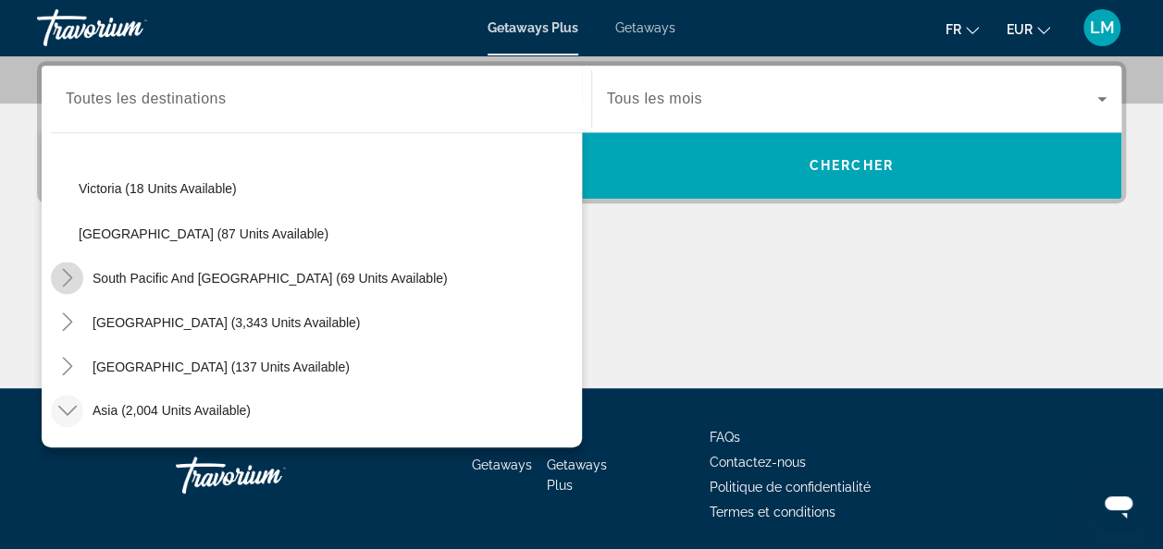
click at [67, 277] on icon "Toggle South Pacific and Oceania (69 units available)" at bounding box center [67, 277] width 18 height 18
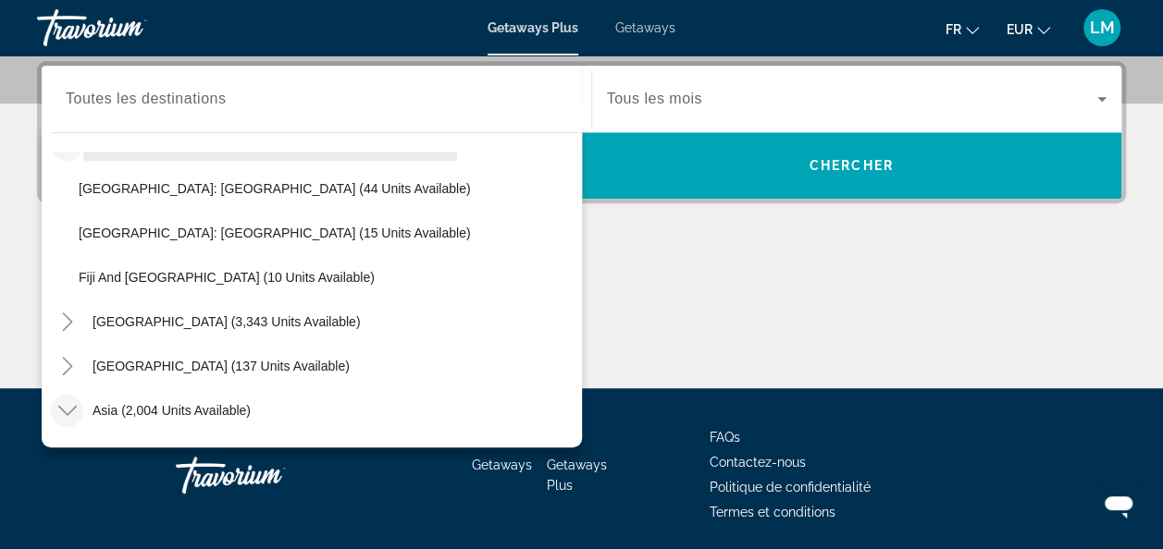
scroll to position [1909, 0]
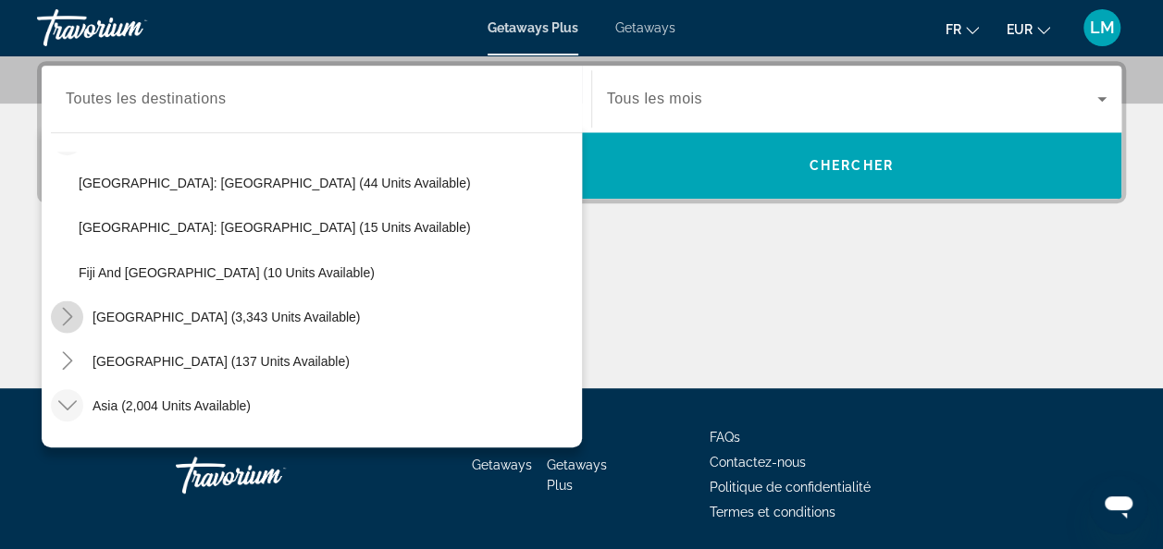
click at [58, 316] on icon "Toggle South America (3,343 units available)" at bounding box center [67, 316] width 18 height 18
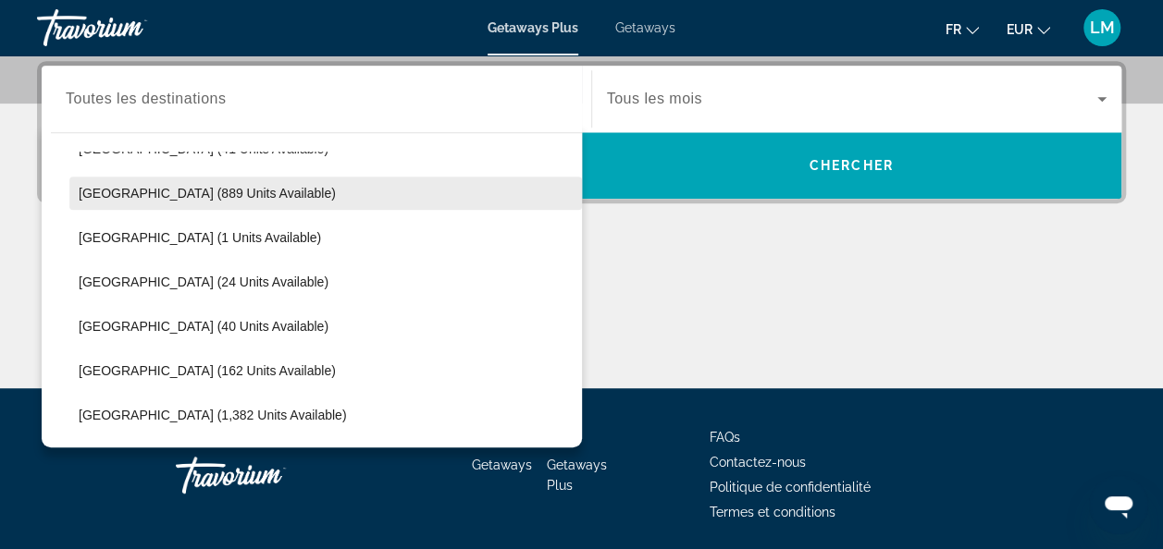
scroll to position [2288, 0]
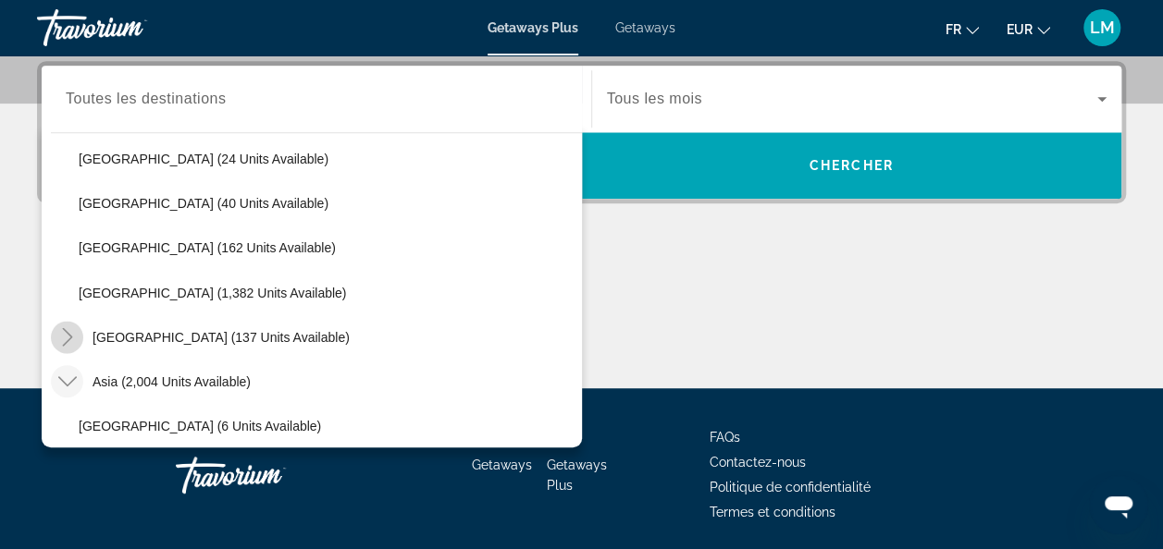
click at [68, 331] on icon "Toggle Central America (137 units available)" at bounding box center [67, 336] width 18 height 18
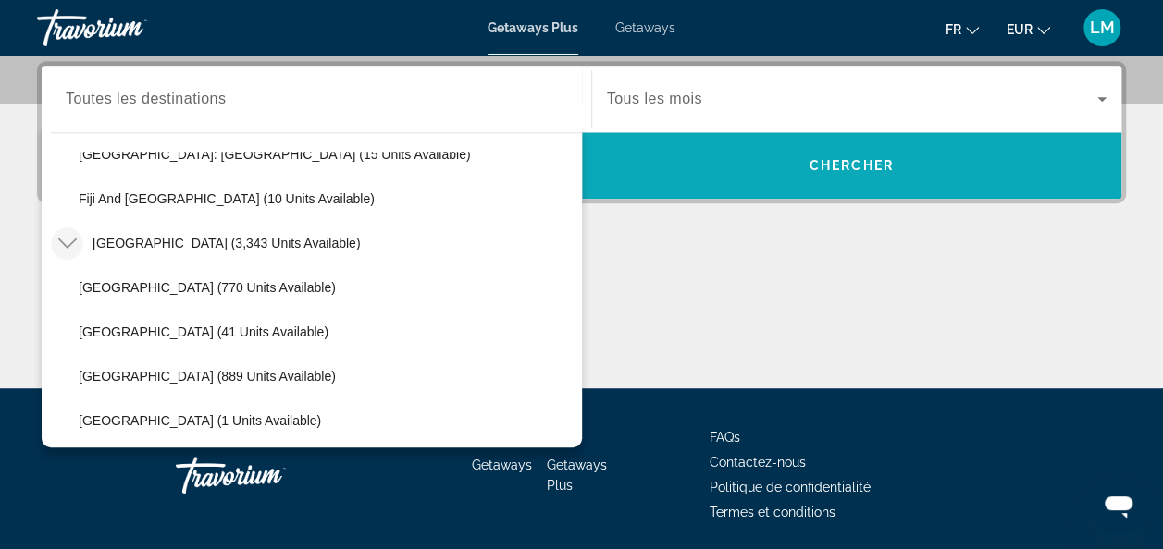
scroll to position [1971, 0]
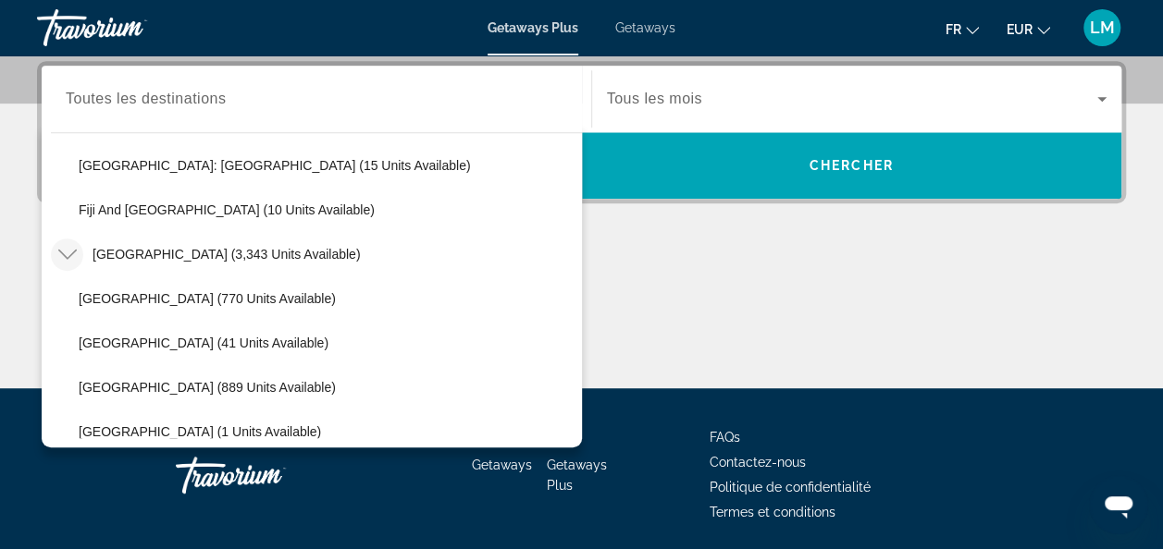
click at [720, 257] on div "Main content" at bounding box center [581, 319] width 1089 height 139
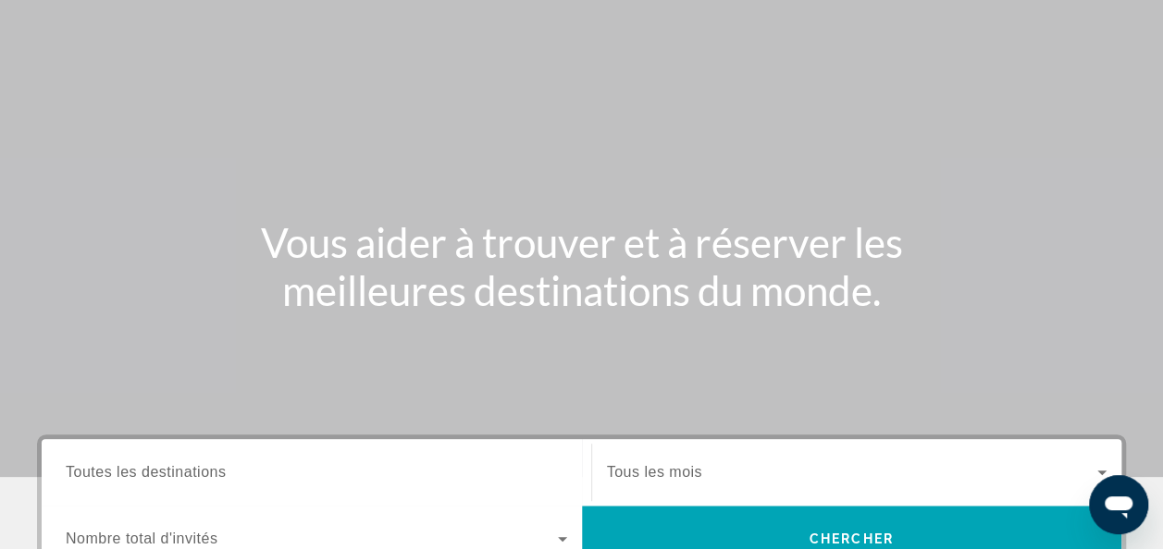
scroll to position [0, 0]
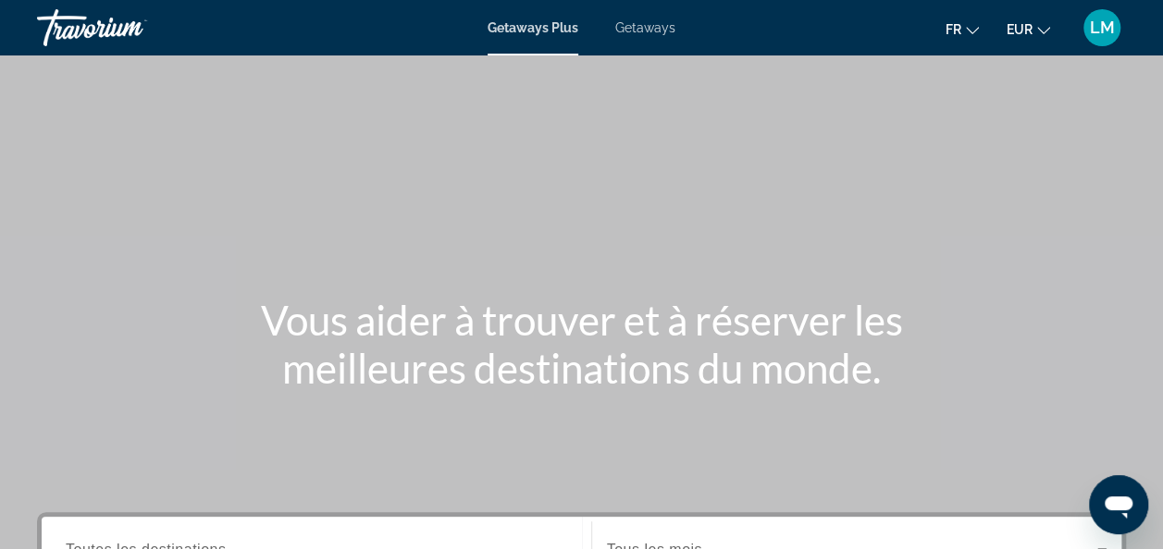
click at [637, 35] on div "Getaways Plus Getaways fr English Español Français Italiano Português русский E…" at bounding box center [581, 28] width 1163 height 48
click at [644, 21] on span "Getaways" at bounding box center [645, 27] width 60 height 15
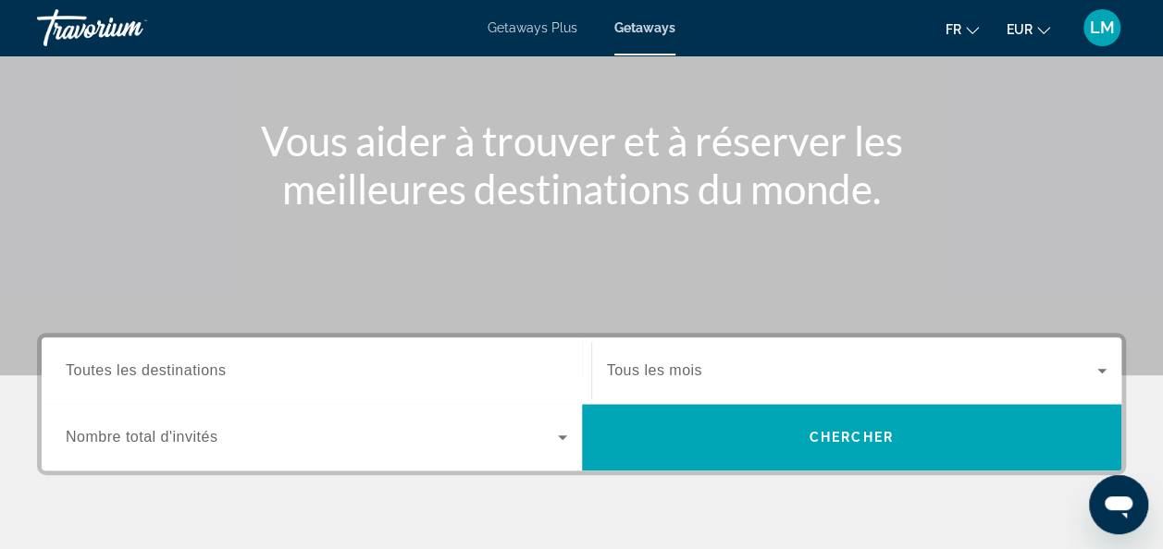
scroll to position [182, 0]
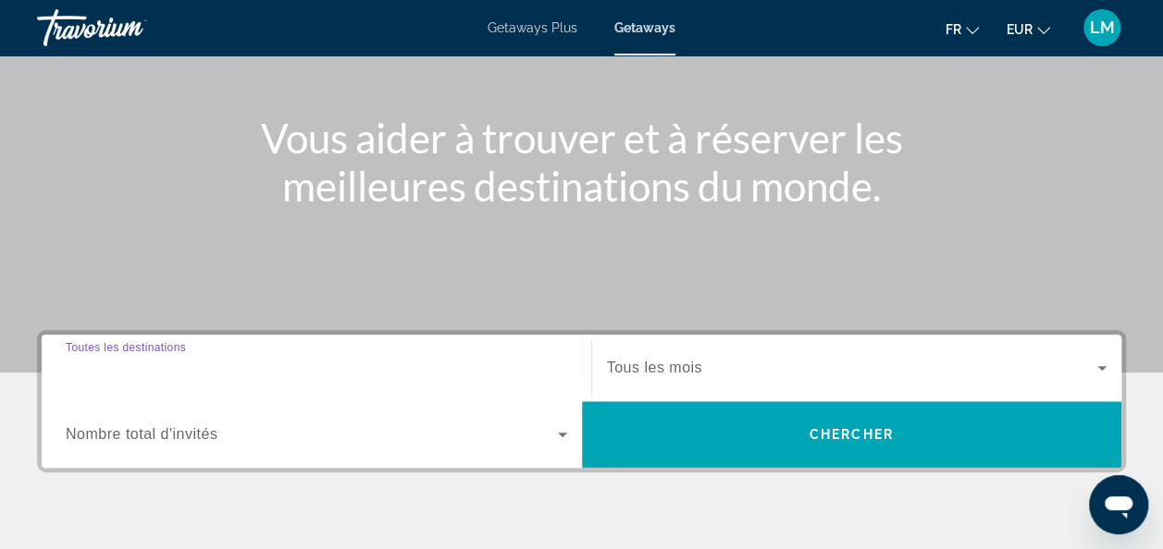
click at [244, 361] on input "Destination Toutes les destinations" at bounding box center [316, 369] width 501 height 22
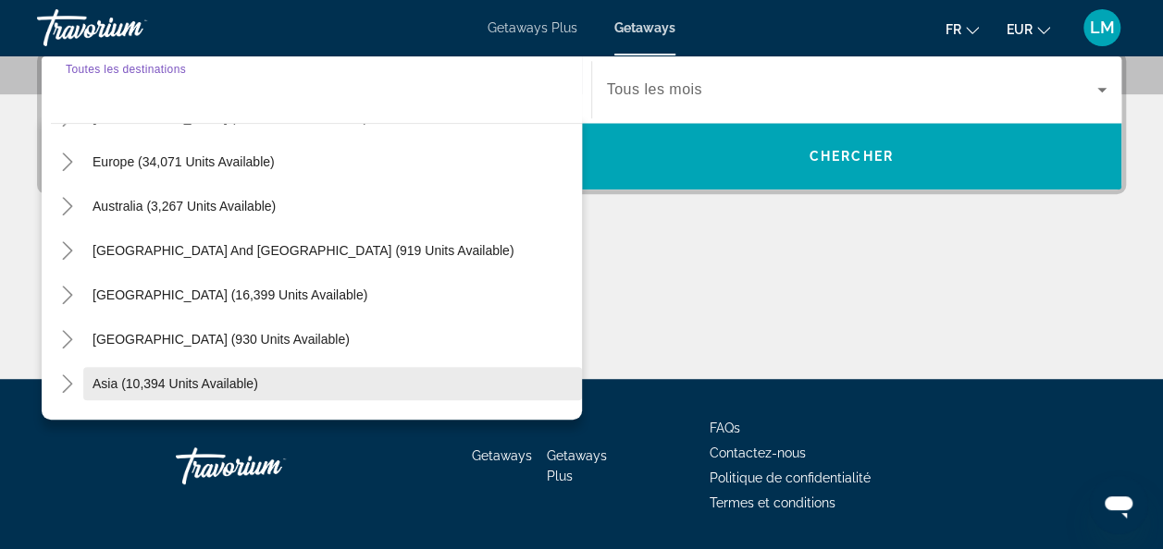
scroll to position [213, 0]
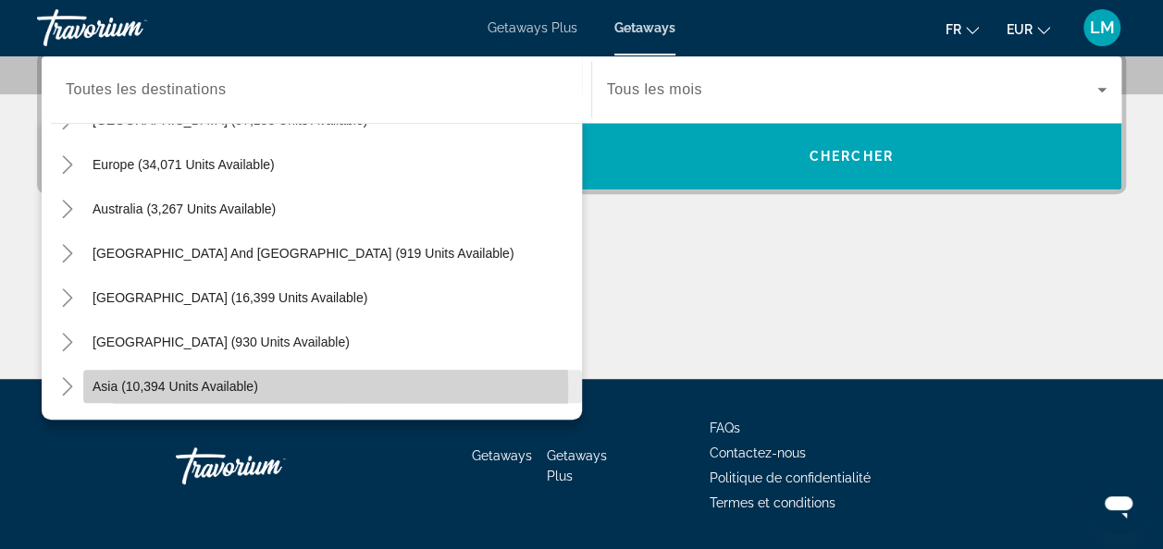
click at [105, 387] on span "Asia (10,394 units available)" at bounding box center [175, 386] width 166 height 15
type input "**********"
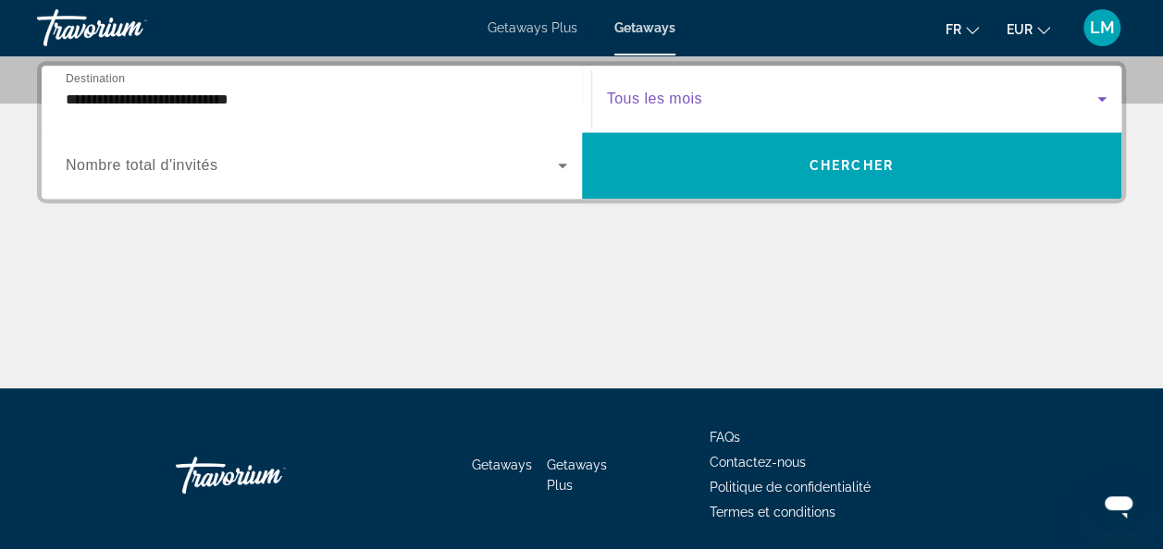
click at [709, 92] on span "Search widget" at bounding box center [852, 99] width 491 height 22
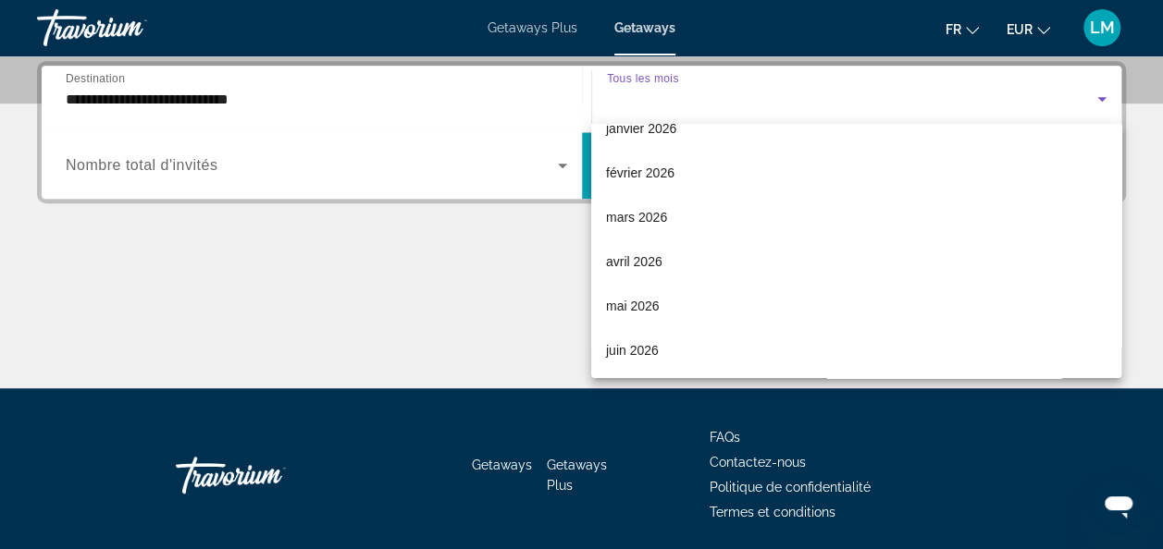
scroll to position [250, 0]
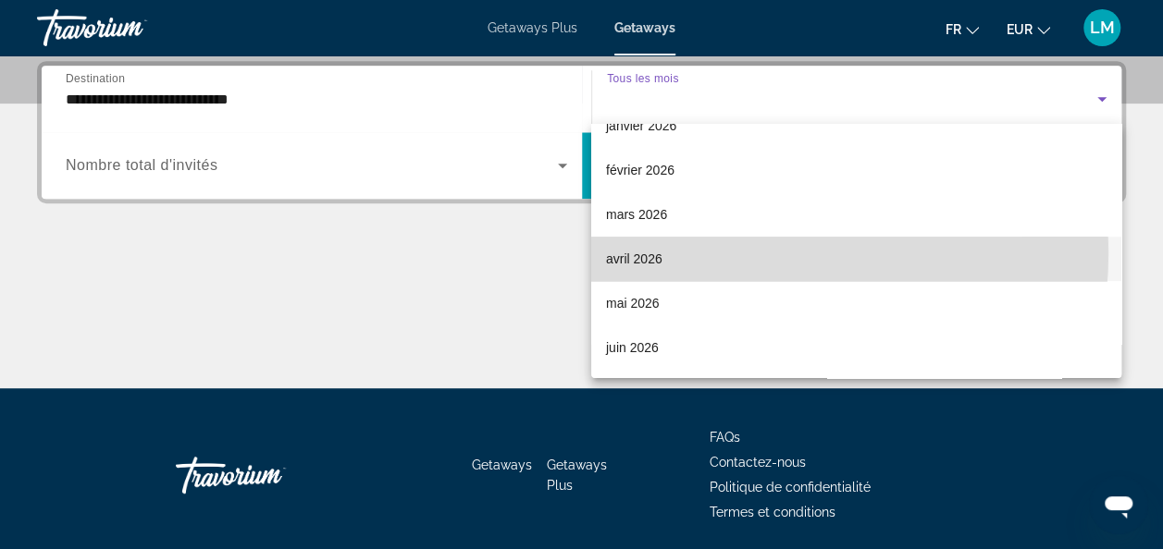
click at [712, 252] on mat-option "avril 2026" at bounding box center [856, 259] width 530 height 44
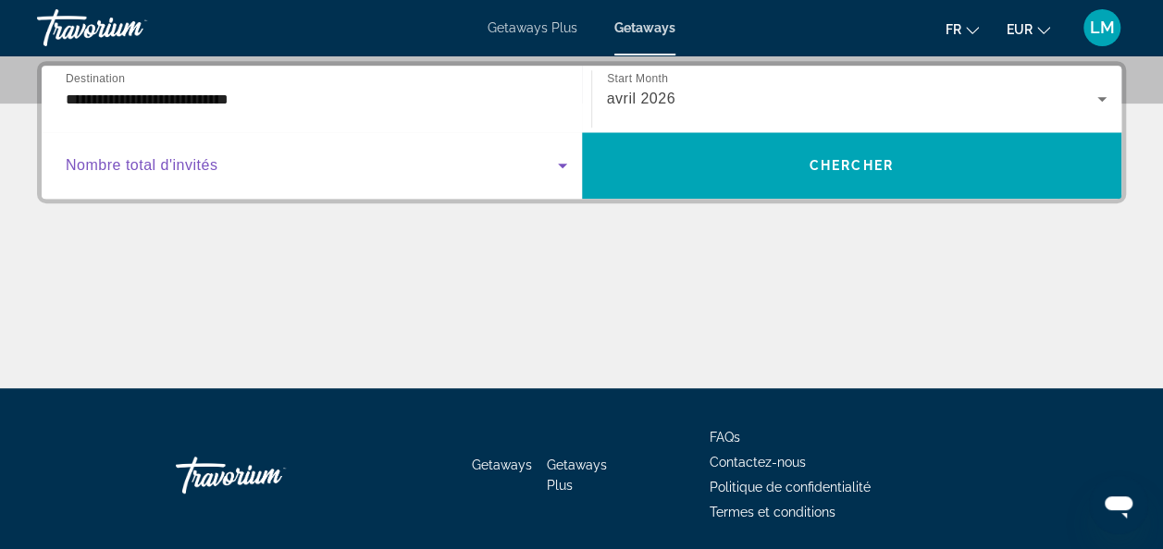
click at [416, 170] on span "Search widget" at bounding box center [312, 165] width 492 height 22
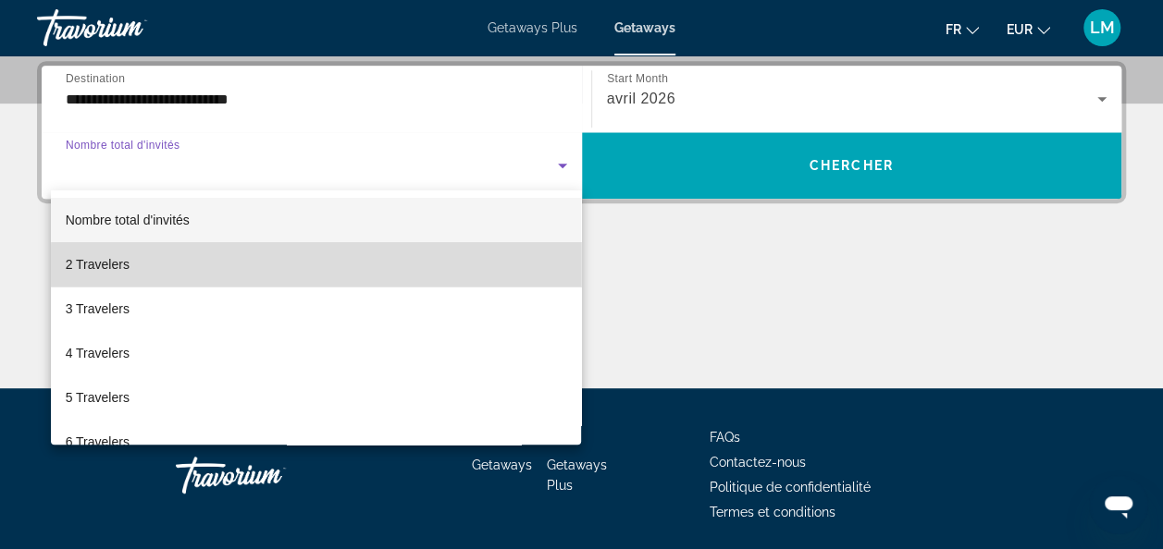
click at [335, 266] on mat-option "2 Travelers" at bounding box center [316, 264] width 531 height 44
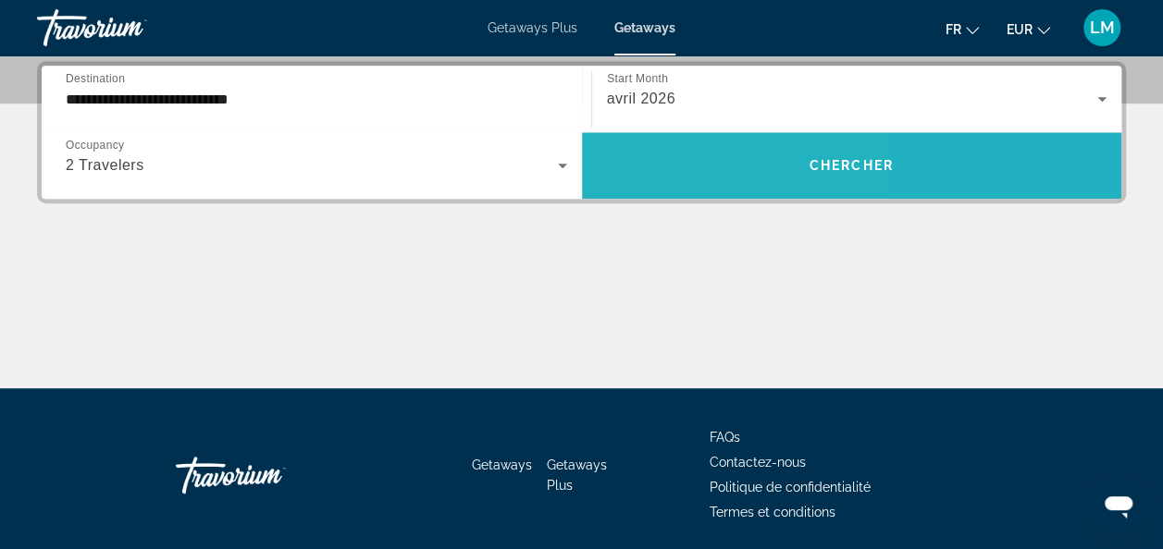
click at [652, 178] on span "Search widget" at bounding box center [852, 165] width 540 height 44
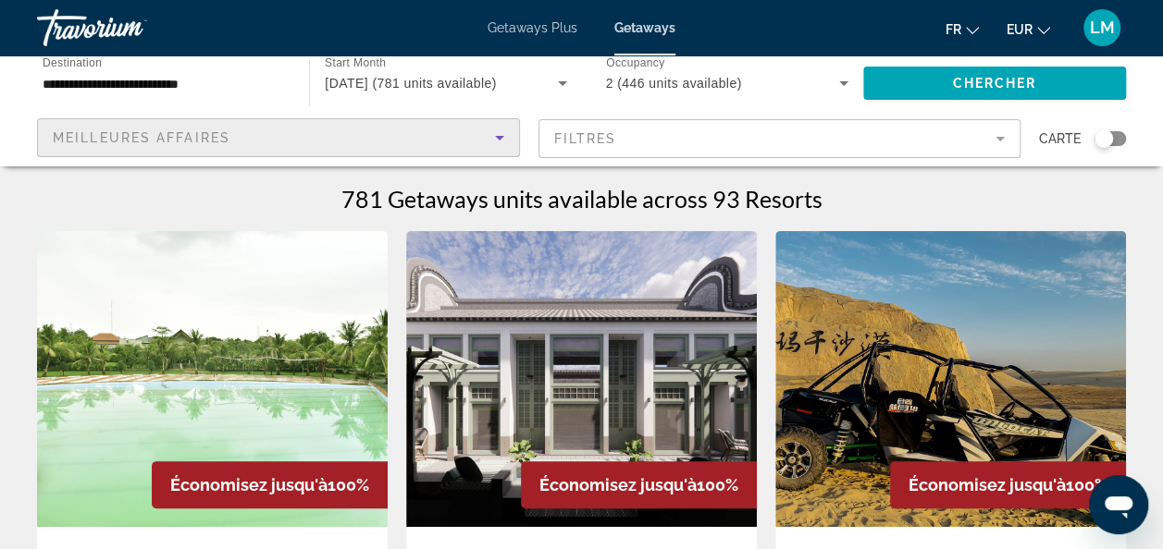
click at [389, 144] on div "Meilleures affaires" at bounding box center [274, 138] width 442 height 22
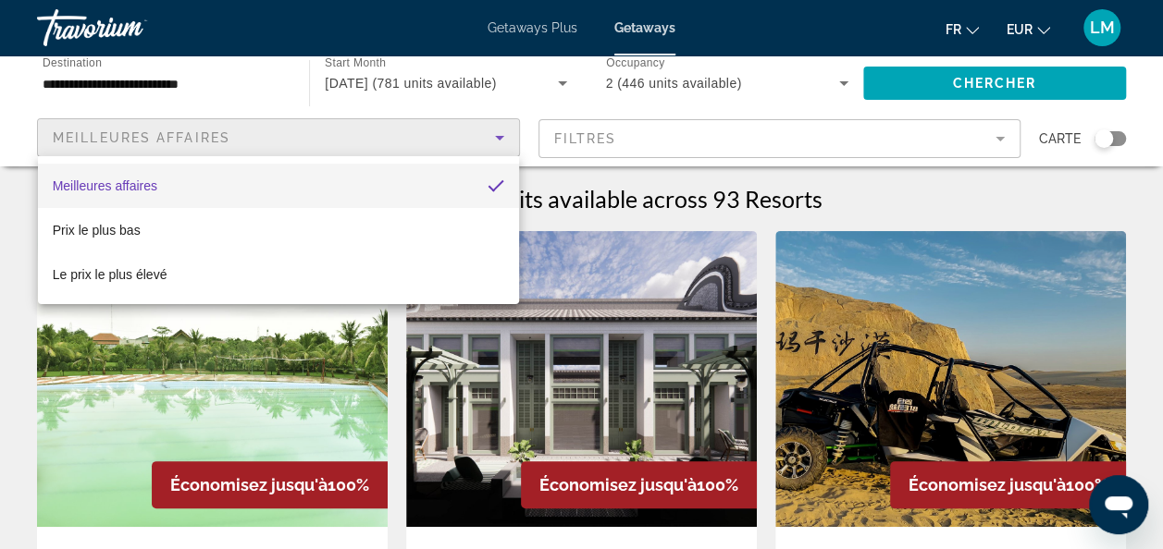
click at [389, 144] on div at bounding box center [581, 274] width 1163 height 549
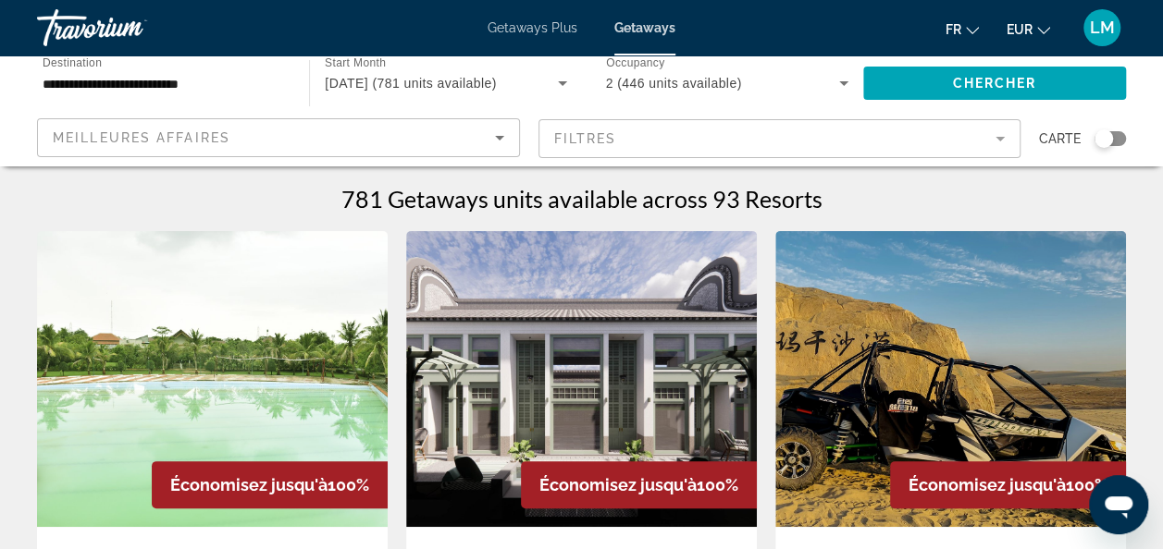
click at [1108, 141] on div "Search widget" at bounding box center [1103, 138] width 18 height 18
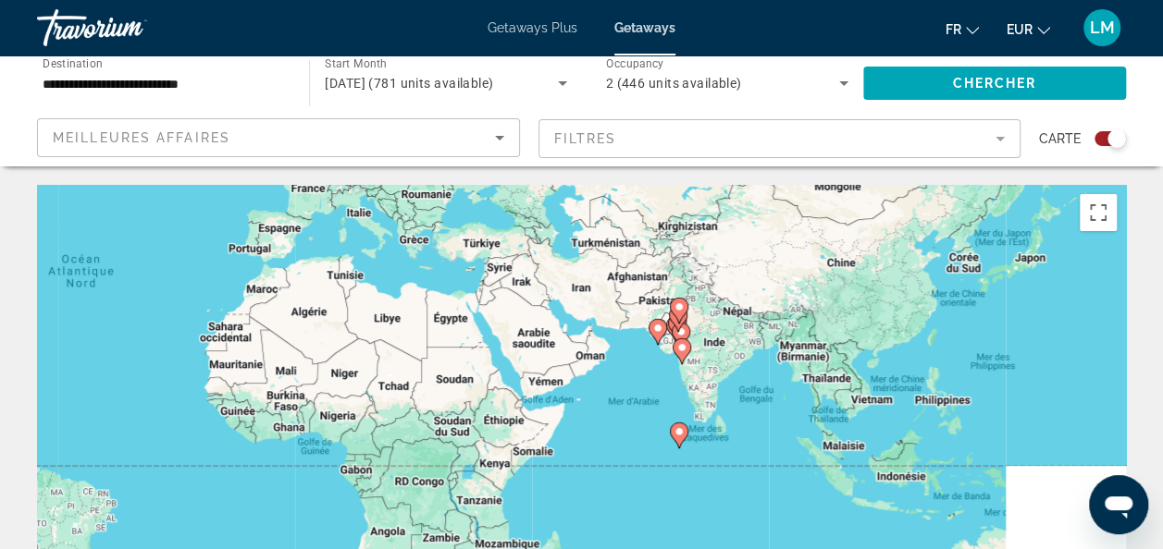
drag, startPoint x: 915, startPoint y: 399, endPoint x: 445, endPoint y: 224, distance: 501.3
click at [445, 224] on div "Pour activer le glissement avec le clavier, appuyez sur Alt+Entrée. Une fois ce…" at bounding box center [581, 462] width 1089 height 555
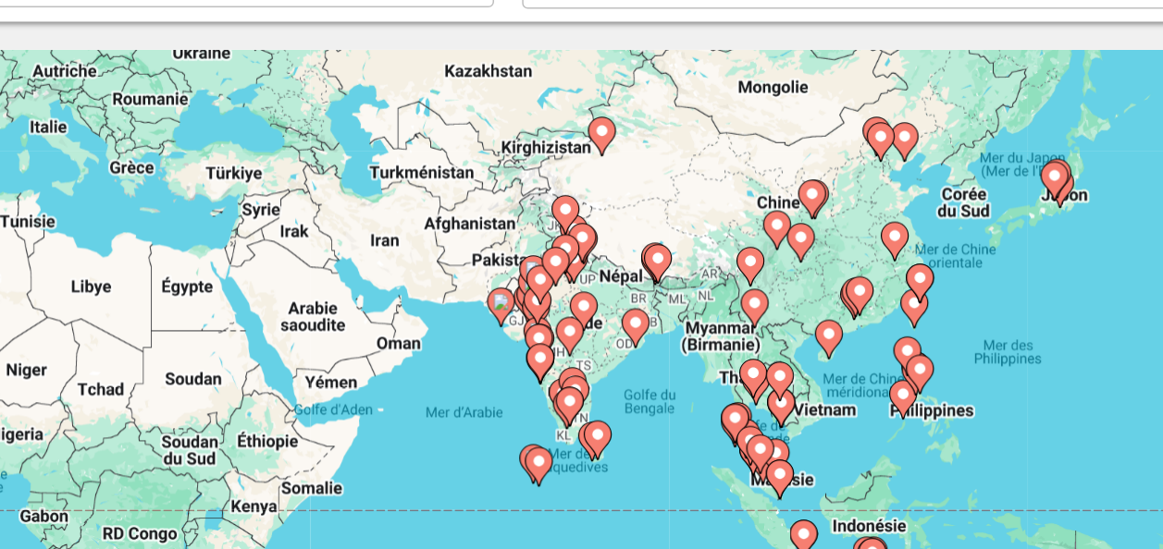
drag, startPoint x: 886, startPoint y: 309, endPoint x: 742, endPoint y: 339, distance: 147.3
click at [742, 339] on div "Pour activer le glissement avec le clavier, appuyez sur Alt+Entrée. Une fois ce…" at bounding box center [581, 462] width 1089 height 555
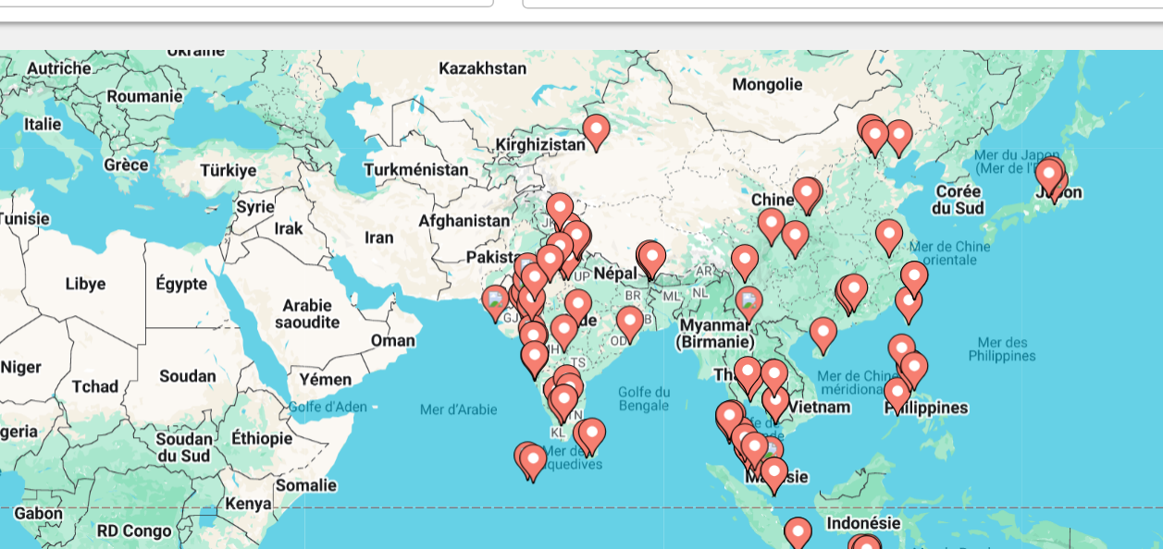
click at [898, 289] on div "Pour activer le glissement avec le clavier, appuyez sur Alt+Entrée. Une fois ce…" at bounding box center [581, 462] width 1089 height 555
click at [891, 277] on gmp-advanced-marker "Main content" at bounding box center [886, 270] width 18 height 28
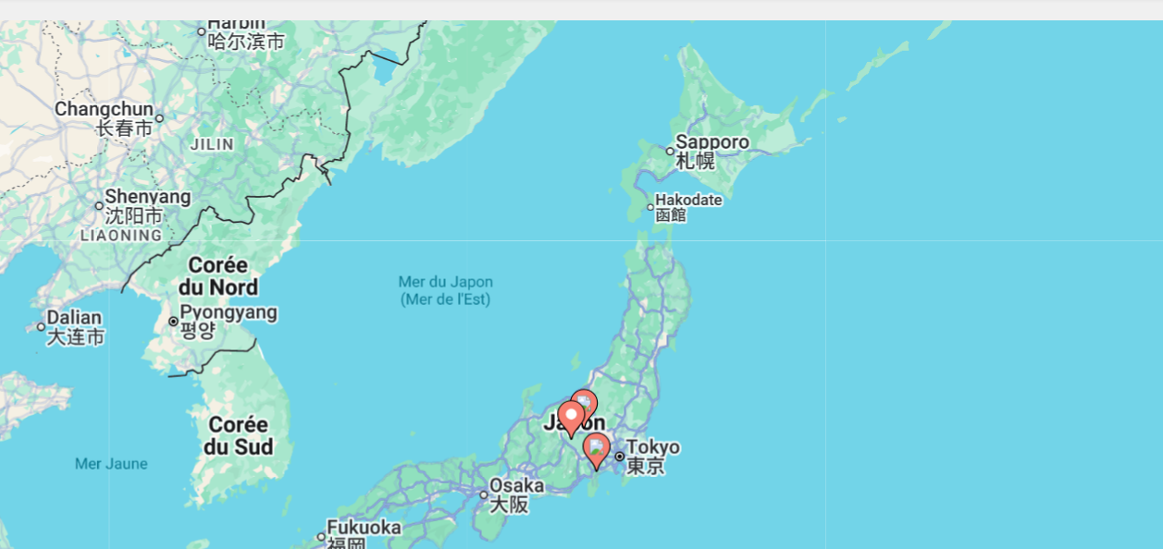
click at [603, 474] on gmp-advanced-marker "Main content" at bounding box center [598, 470] width 18 height 28
type input "**********"
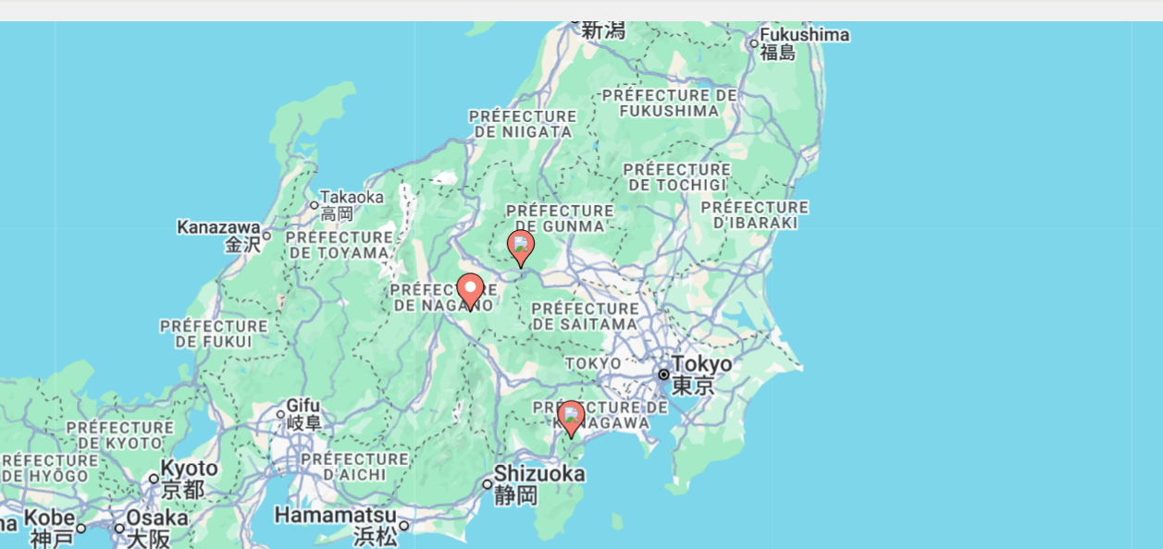
click at [653, 418] on div "Pour naviguer, appuyez sur les touches fléchées. Pour activer le glissement ave…" at bounding box center [581, 462] width 1089 height 555
click at [585, 449] on image "Main content" at bounding box center [581, 444] width 11 height 11
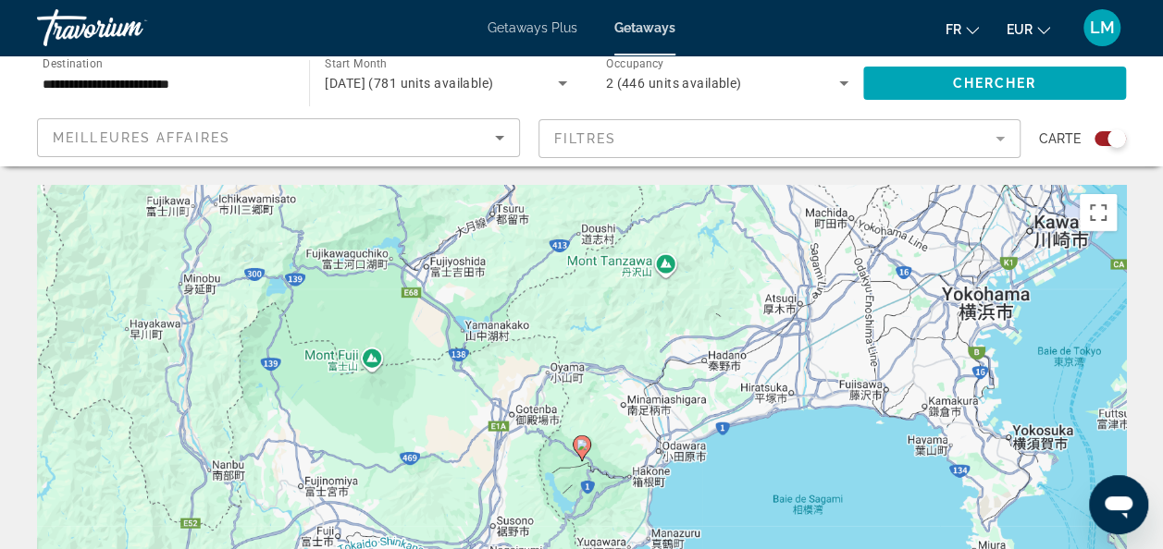
click at [585, 449] on image "Main content" at bounding box center [581, 444] width 11 height 11
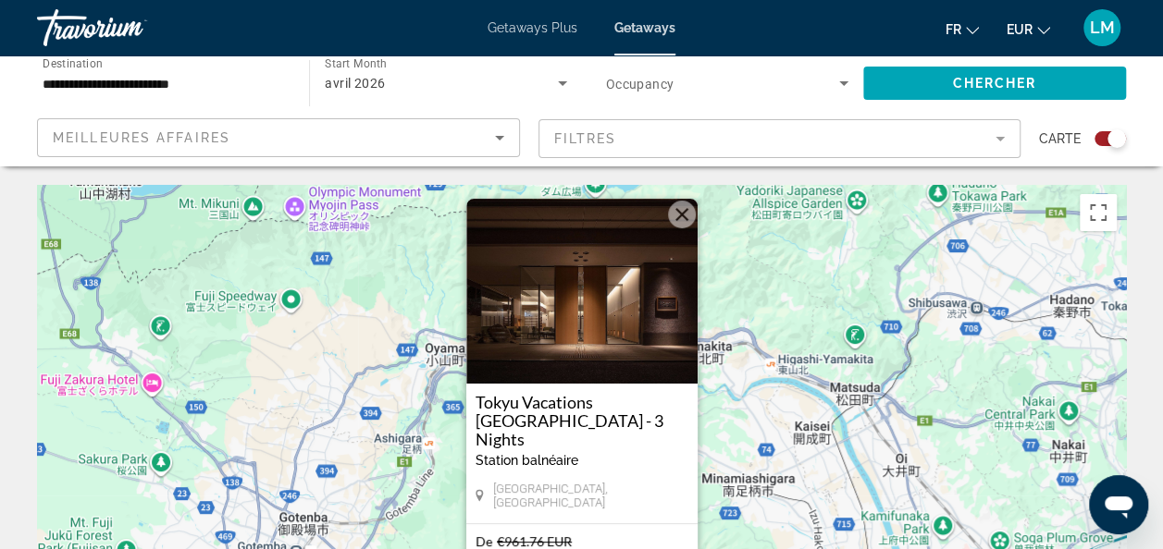
click at [682, 227] on button "Fermer" at bounding box center [682, 215] width 28 height 28
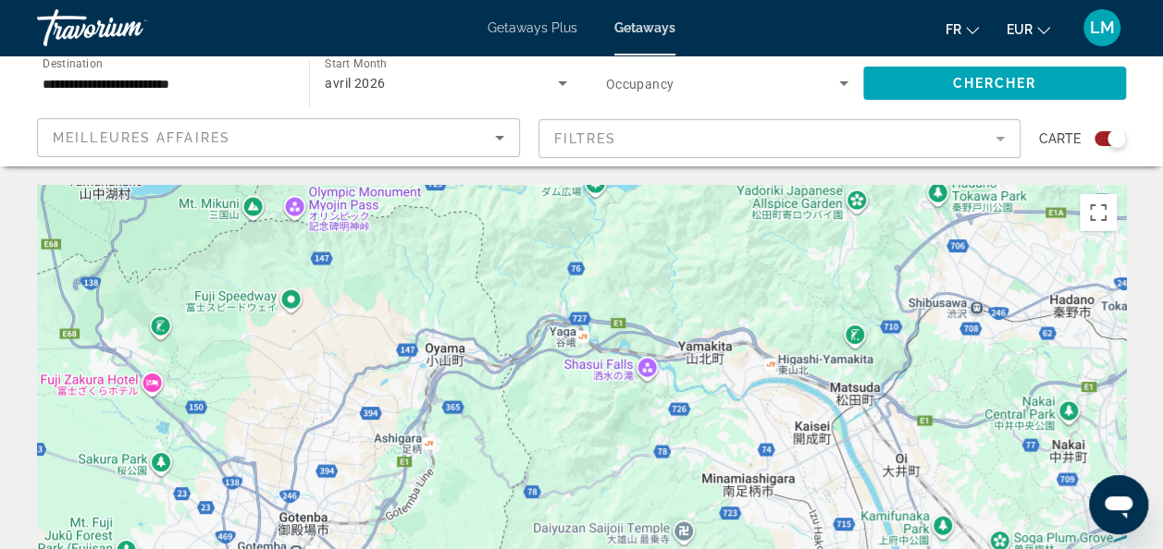
click at [550, 16] on div "Getaways Plus Getaways fr English Español Français Italiano Português русский E…" at bounding box center [581, 28] width 1163 height 48
click at [532, 33] on span "Getaways Plus" at bounding box center [532, 27] width 90 height 15
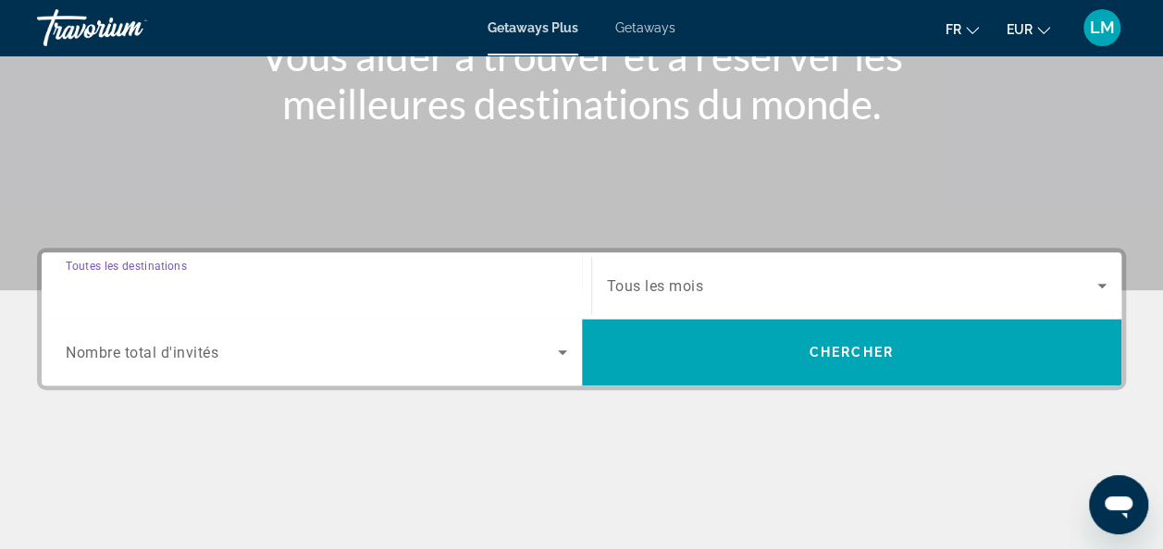
click at [433, 277] on input "Destination Toutes les destinations" at bounding box center [316, 287] width 501 height 22
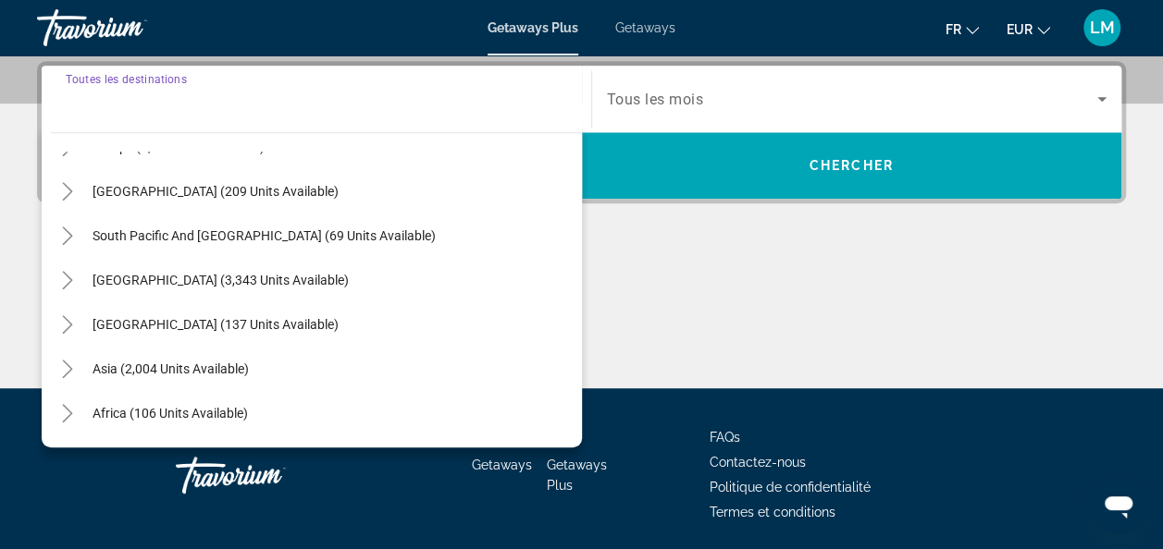
scroll to position [264, 0]
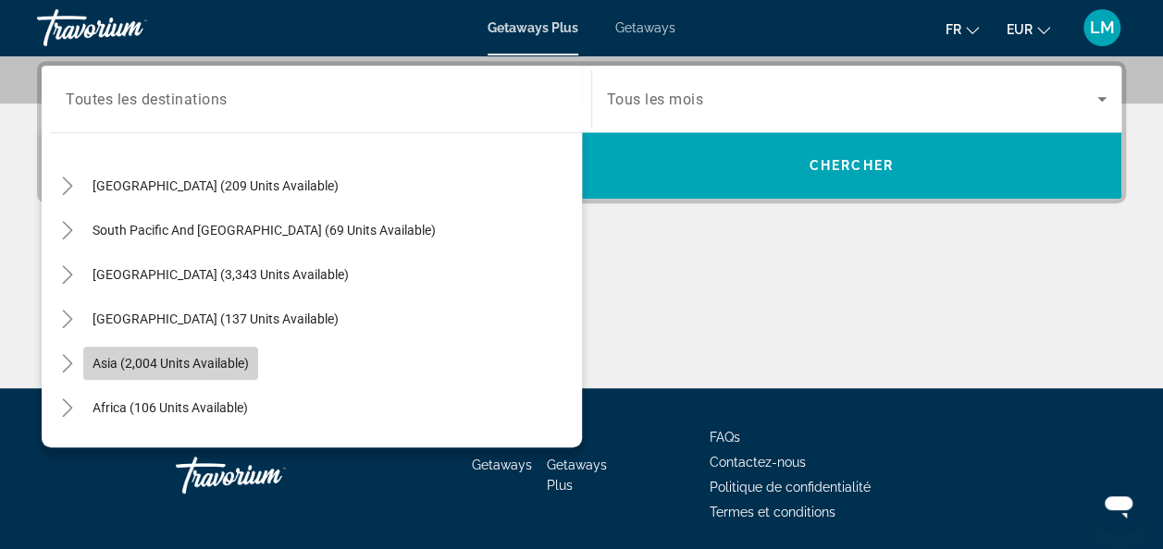
click at [158, 350] on span "Search widget" at bounding box center [170, 363] width 175 height 44
type input "**********"
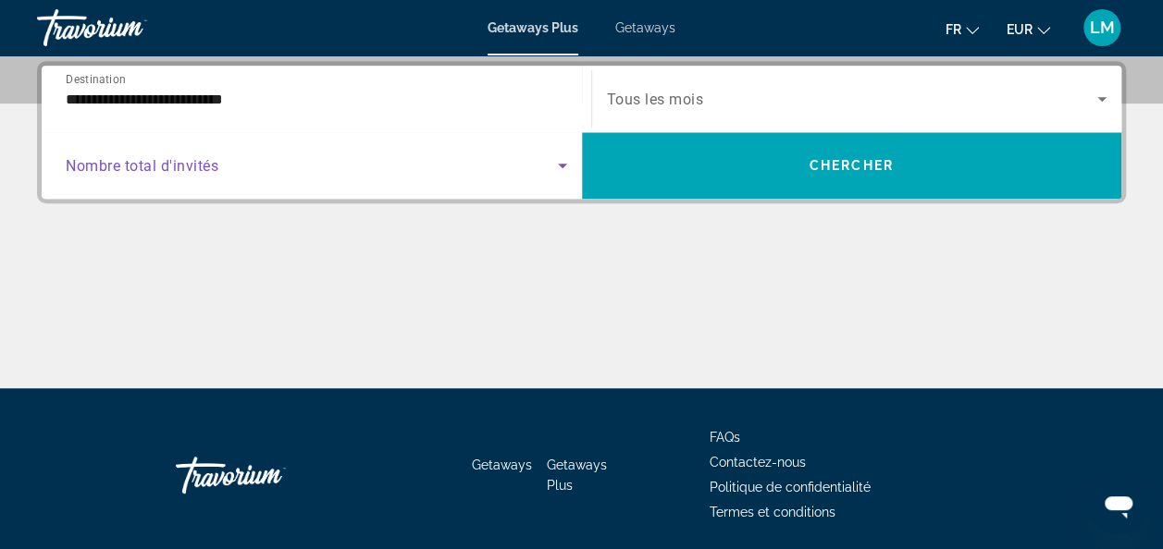
click at [298, 165] on span "Search widget" at bounding box center [312, 165] width 492 height 22
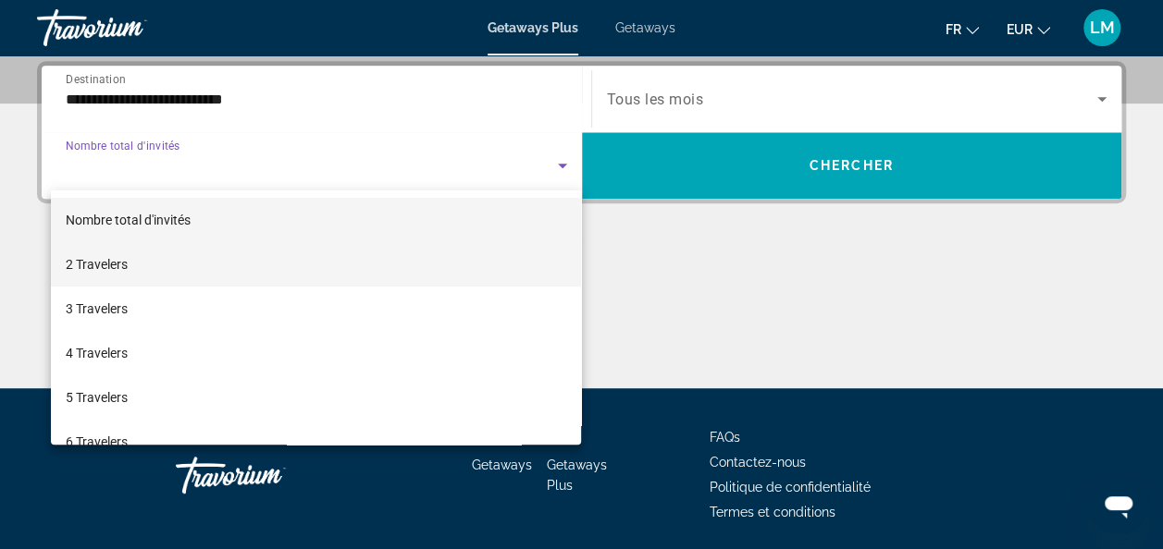
click at [259, 255] on mat-option "2 Travelers" at bounding box center [316, 264] width 531 height 44
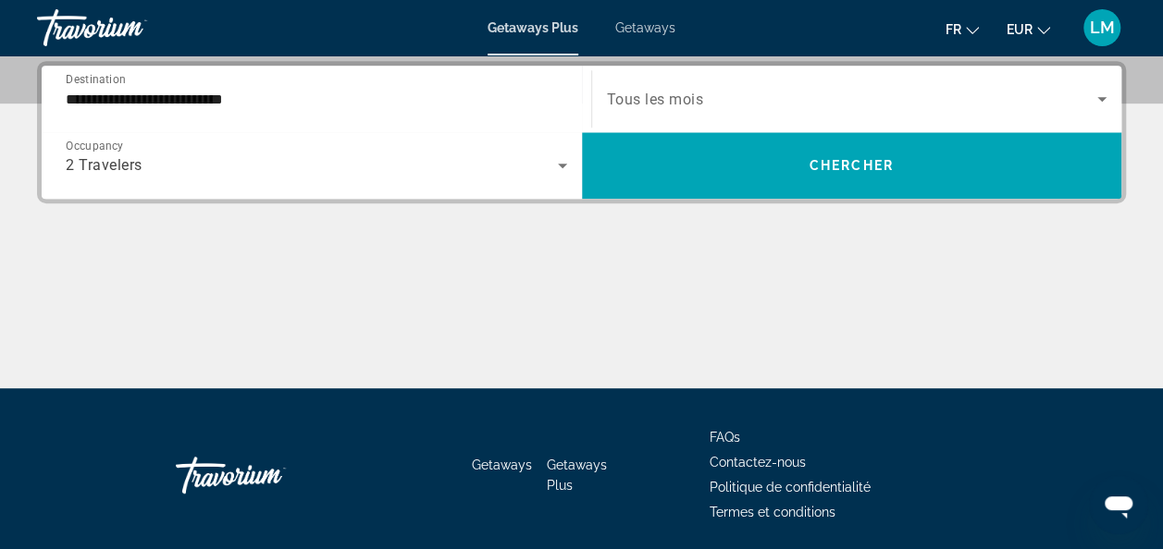
click at [690, 96] on span "Tous les mois" at bounding box center [655, 100] width 97 height 18
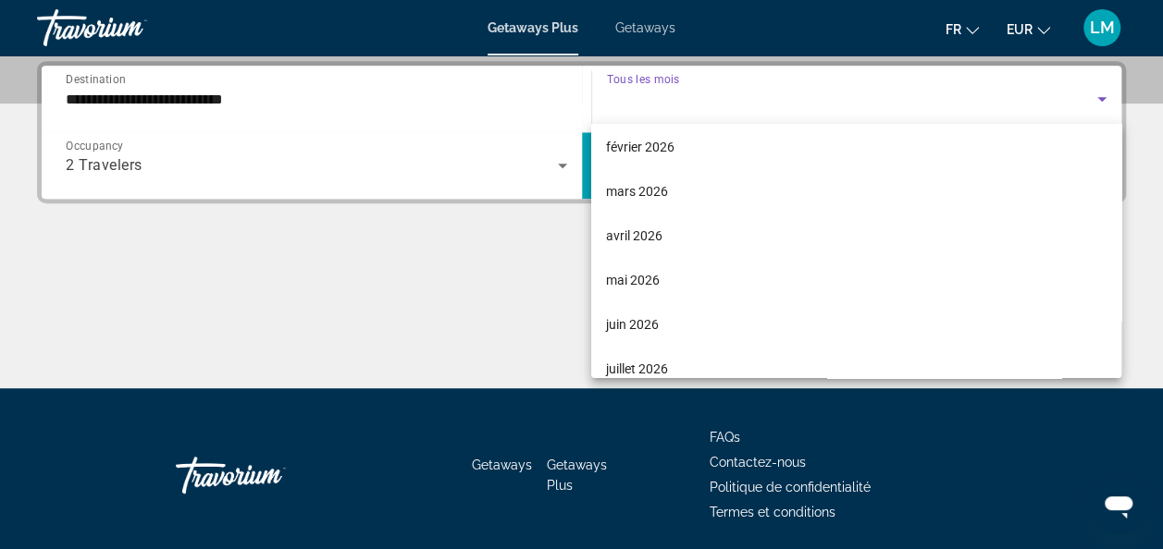
scroll to position [379, 0]
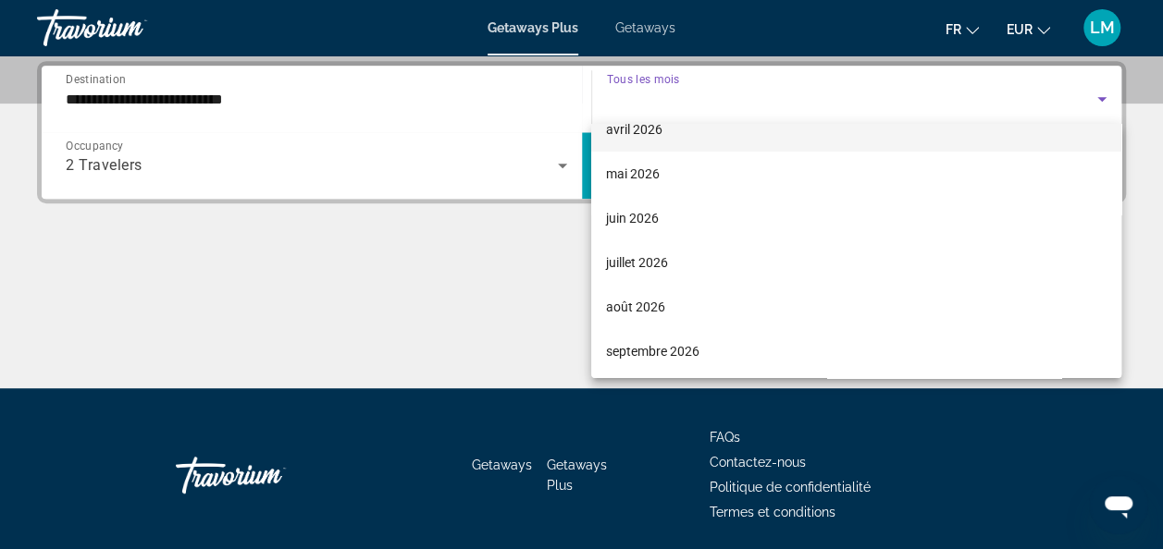
click at [664, 142] on mat-option "avril 2026" at bounding box center [856, 129] width 530 height 44
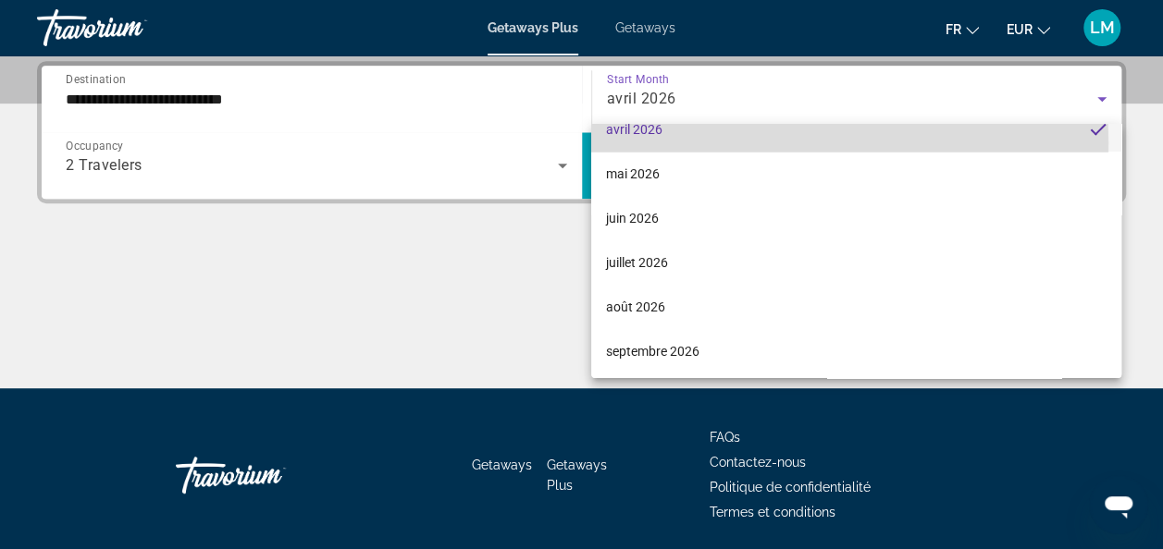
scroll to position [0, 0]
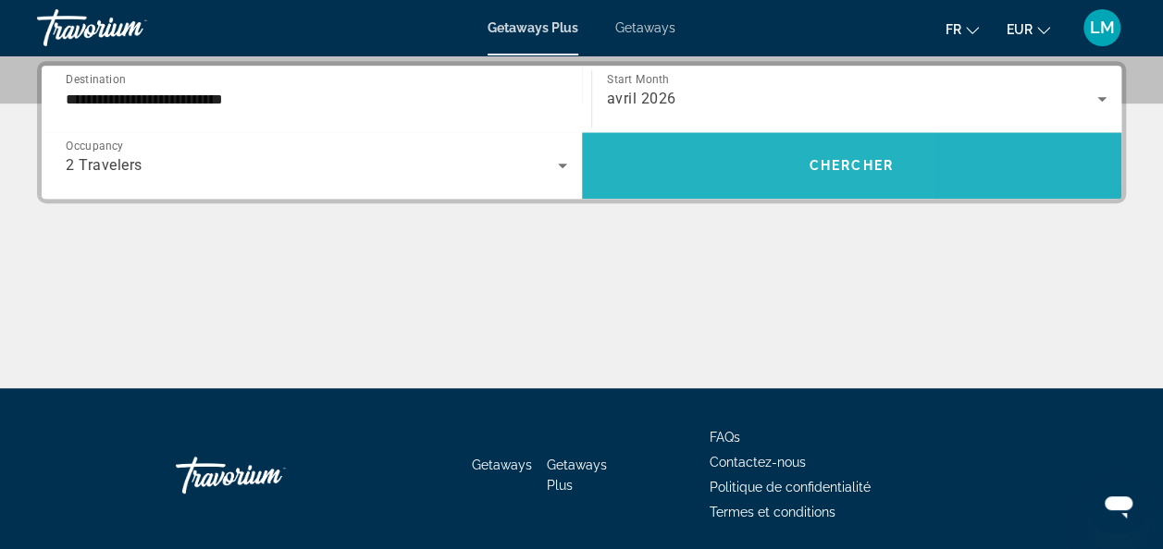
click at [675, 161] on span "Search widget" at bounding box center [852, 165] width 540 height 44
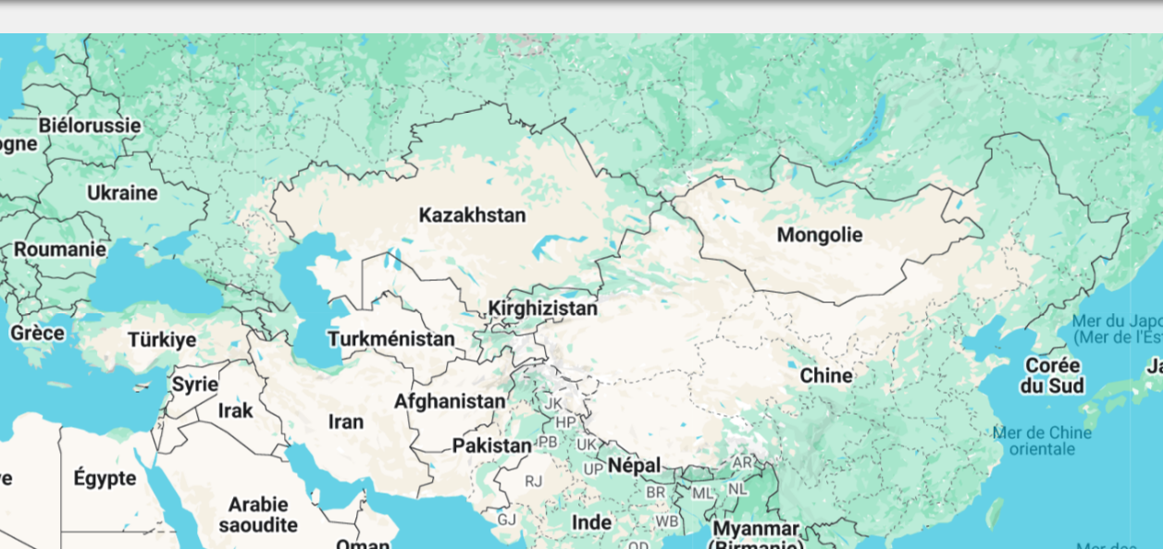
drag, startPoint x: 970, startPoint y: 382, endPoint x: 594, endPoint y: 329, distance: 380.1
click at [594, 329] on div "Main content" at bounding box center [581, 462] width 1089 height 555
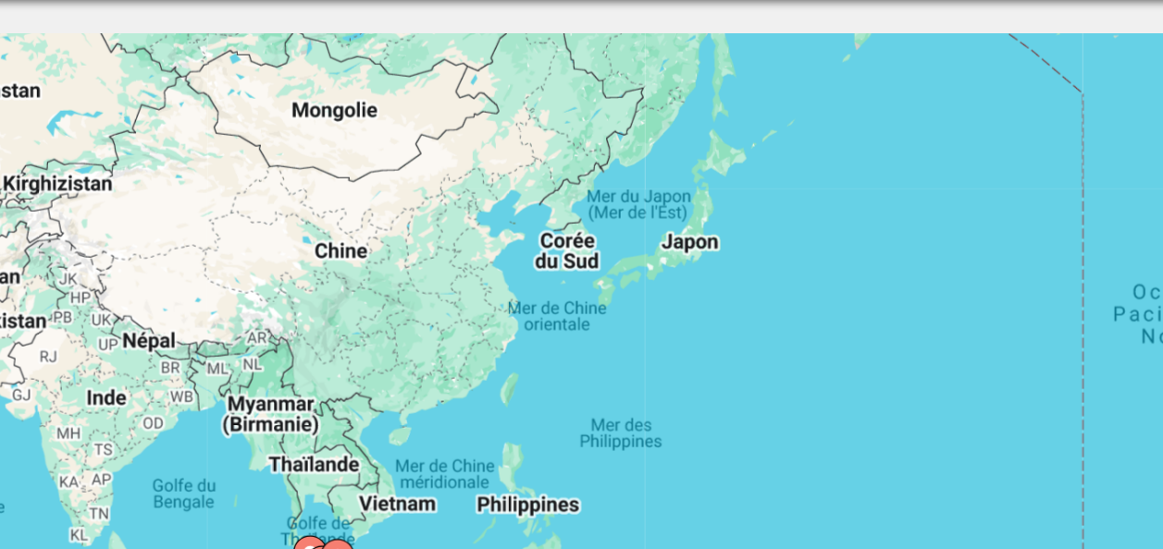
drag, startPoint x: 905, startPoint y: 360, endPoint x: 652, endPoint y: 296, distance: 261.3
click at [652, 296] on div "Pour activer le glissement avec le clavier, appuyez sur Alt+Entrée. Une fois ce…" at bounding box center [581, 462] width 1089 height 555
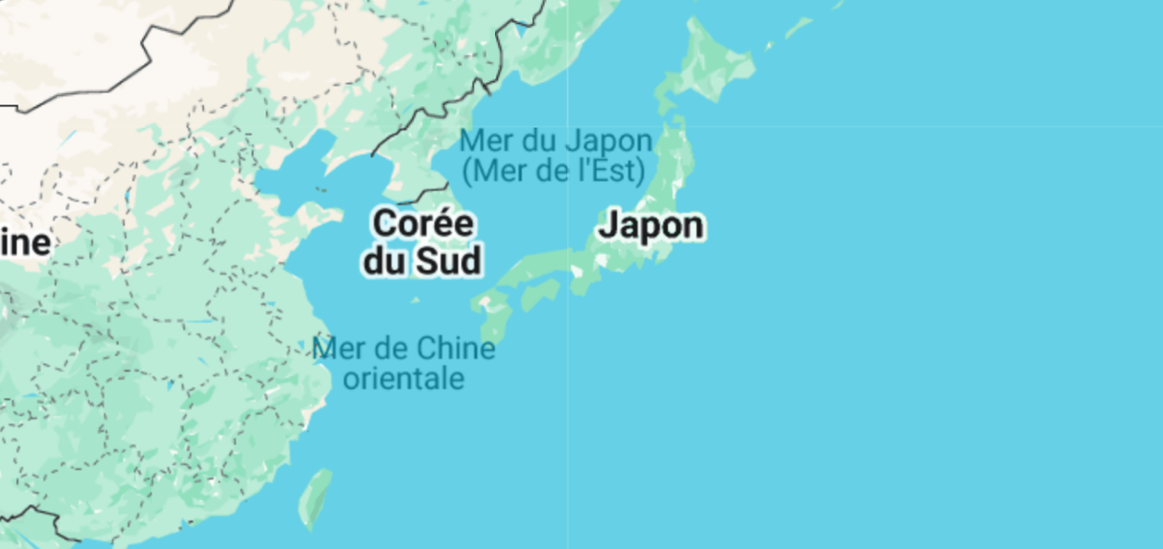
click at [813, 301] on div "Pour activer le glissement avec le clavier, appuyez sur Alt+Entrée. Une fois ce…" at bounding box center [581, 462] width 1089 height 555
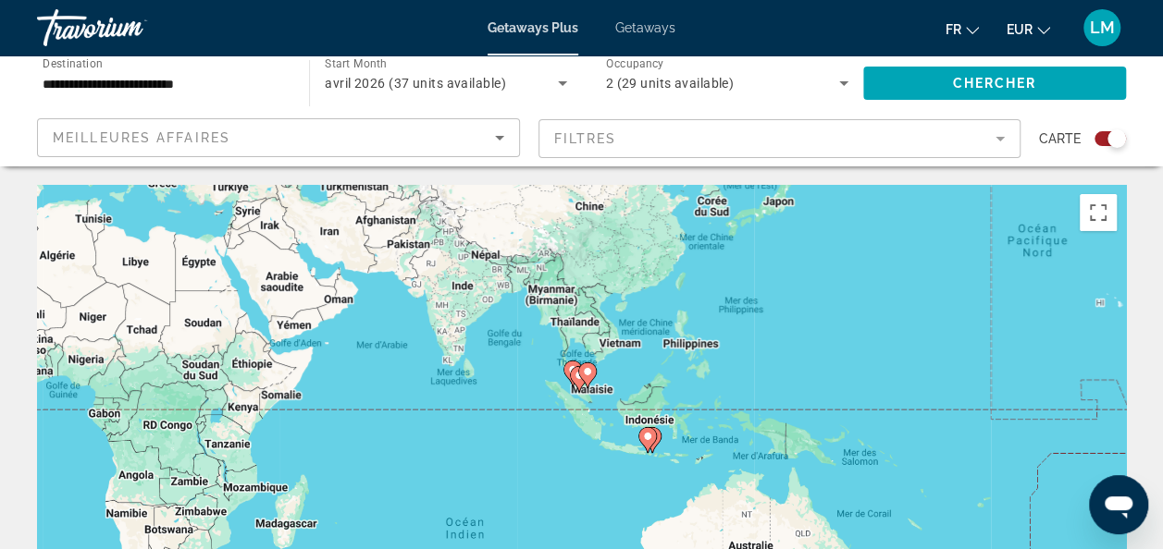
drag, startPoint x: 783, startPoint y: 385, endPoint x: 750, endPoint y: 281, distance: 108.8
click at [750, 281] on div "Pour activer le glissement avec le clavier, appuyez sur Alt+Entrée. Une fois ce…" at bounding box center [581, 462] width 1089 height 555
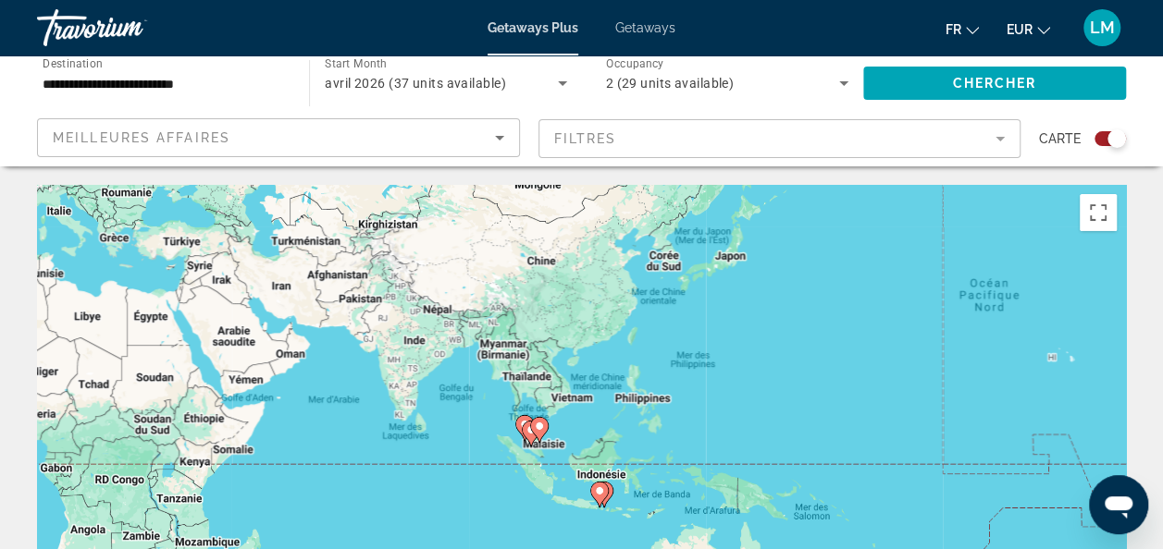
drag, startPoint x: 779, startPoint y: 257, endPoint x: 727, endPoint y: 318, distance: 80.1
click at [727, 318] on div "Pour activer le glissement avec le clavier, appuyez sur Alt+Entrée. Une fois ce…" at bounding box center [581, 462] width 1089 height 555
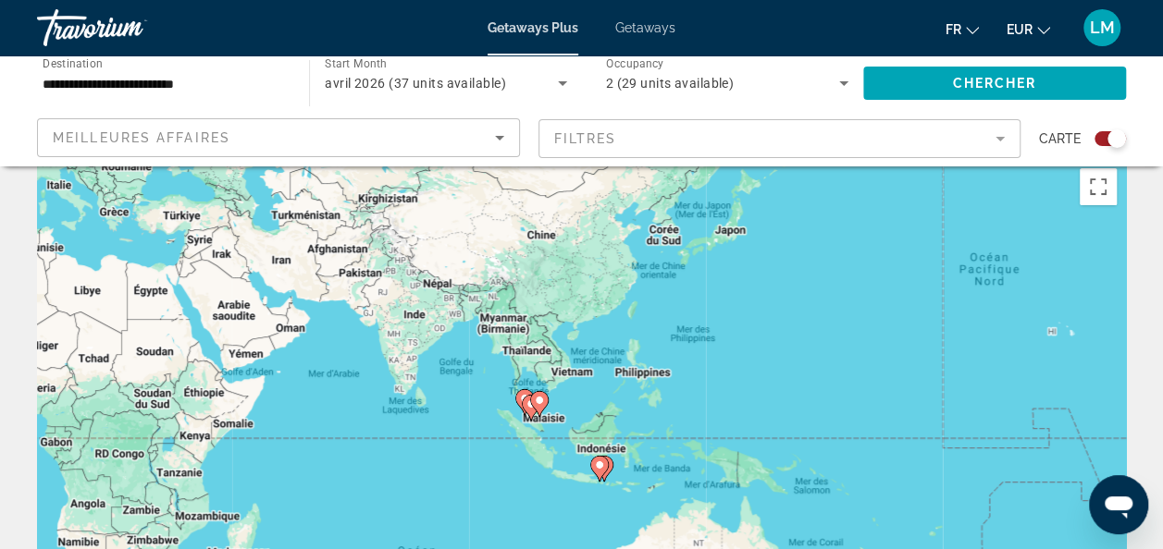
click at [531, 403] on icon "Main content" at bounding box center [538, 404] width 17 height 24
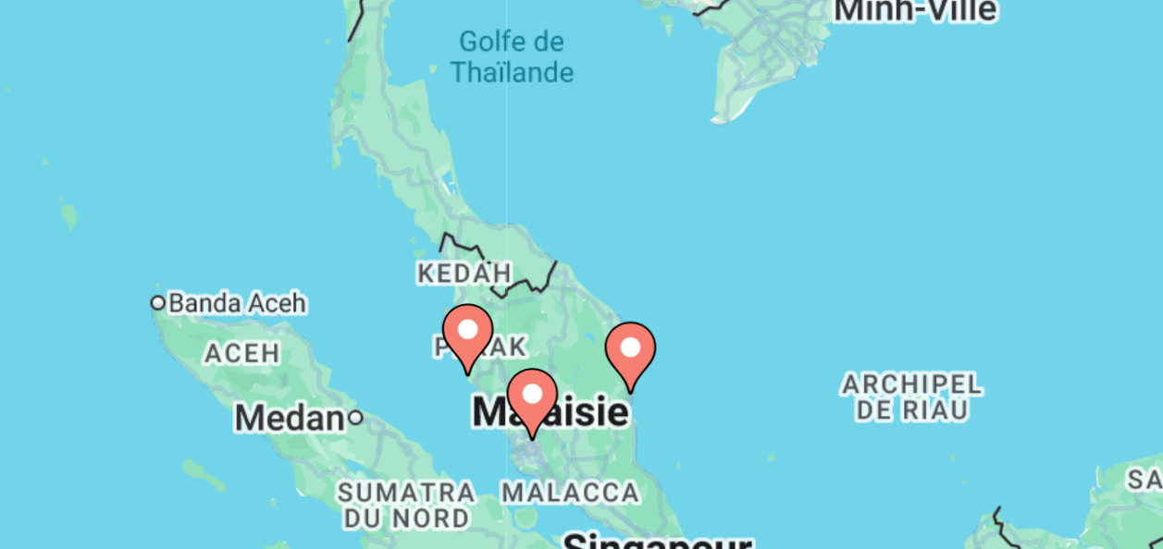
click at [548, 438] on image "Main content" at bounding box center [546, 435] width 11 height 11
type input "**********"
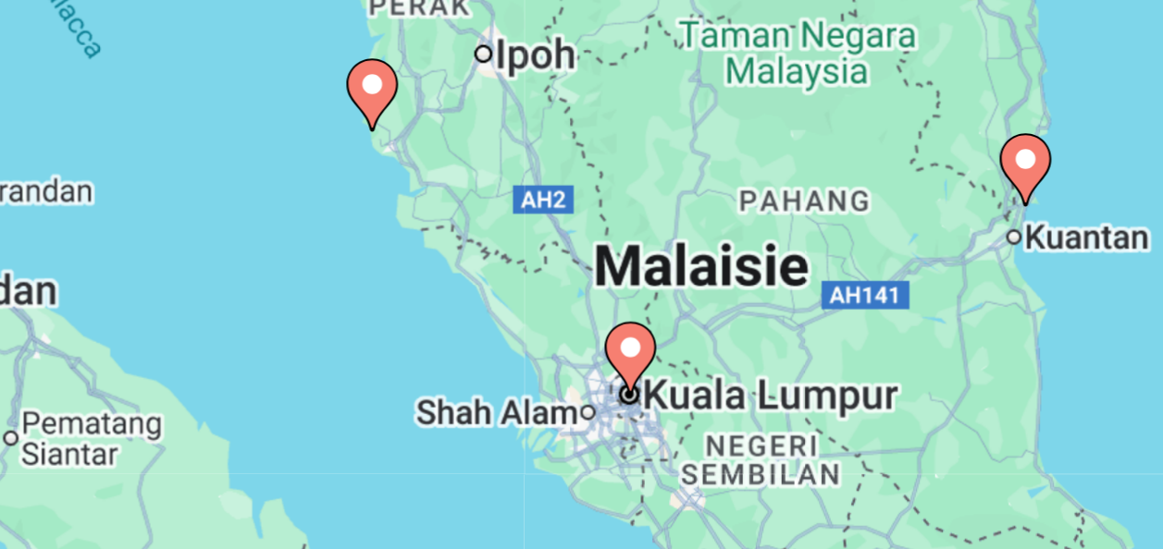
click at [583, 426] on icon "Main content" at bounding box center [580, 423] width 17 height 24
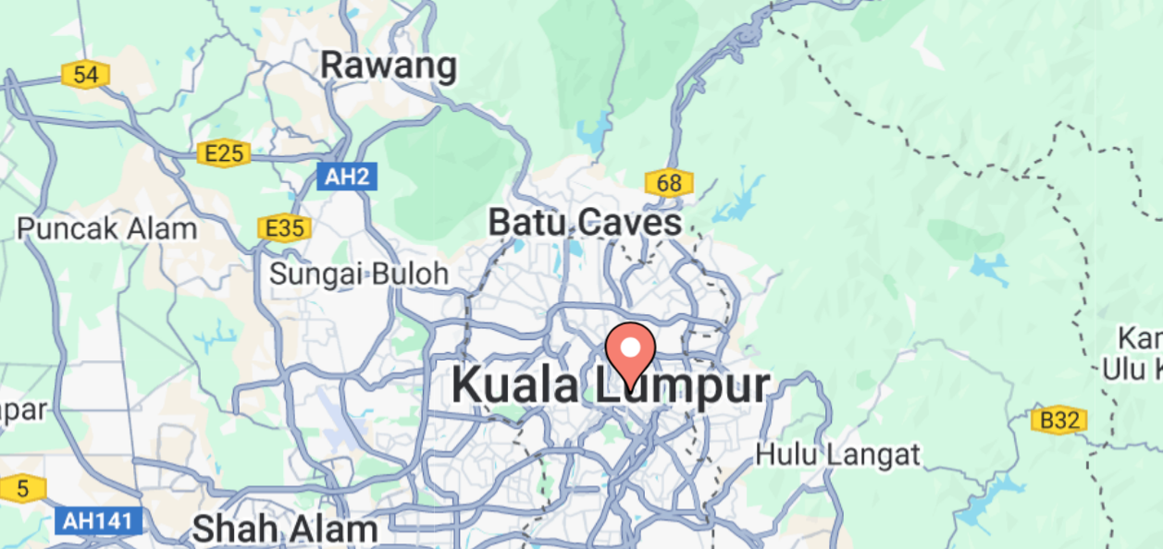
click at [583, 426] on icon "Main content" at bounding box center [580, 423] width 17 height 24
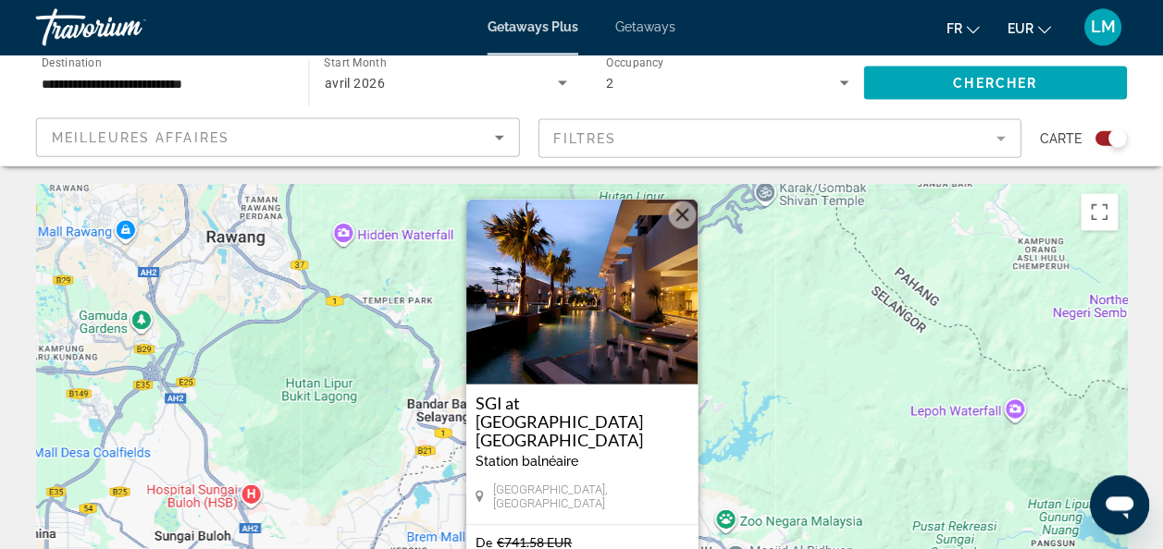
scroll to position [0, 0]
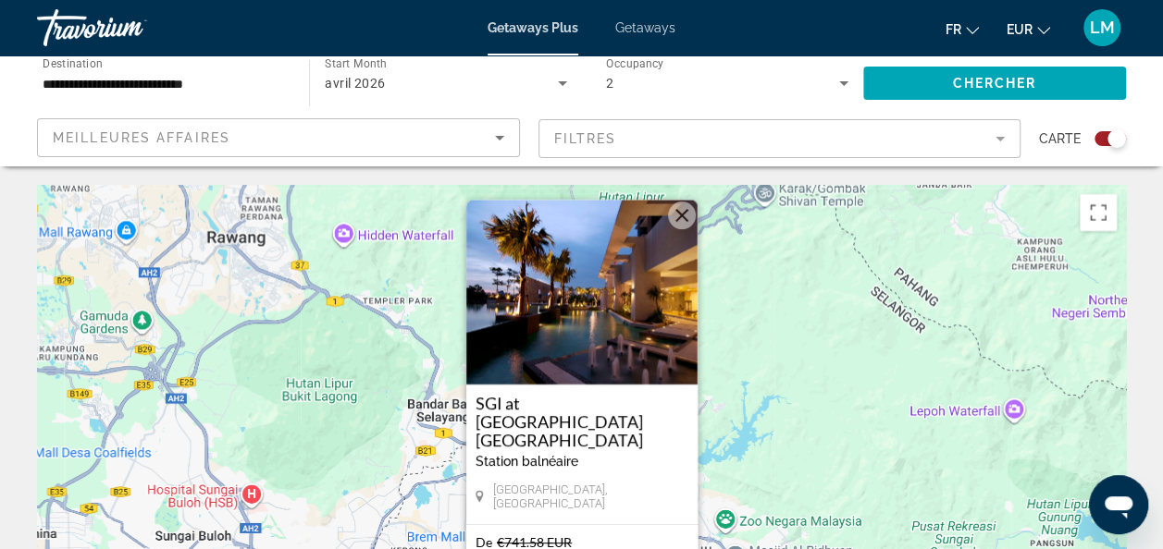
click at [678, 228] on button "Fermer" at bounding box center [682, 216] width 28 height 28
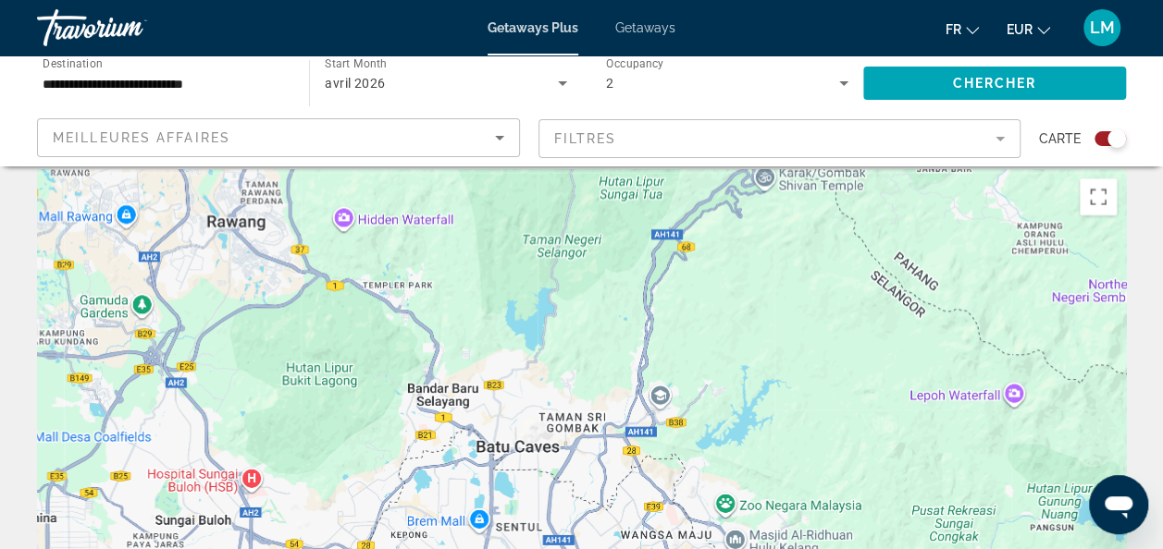
scroll to position [17, 0]
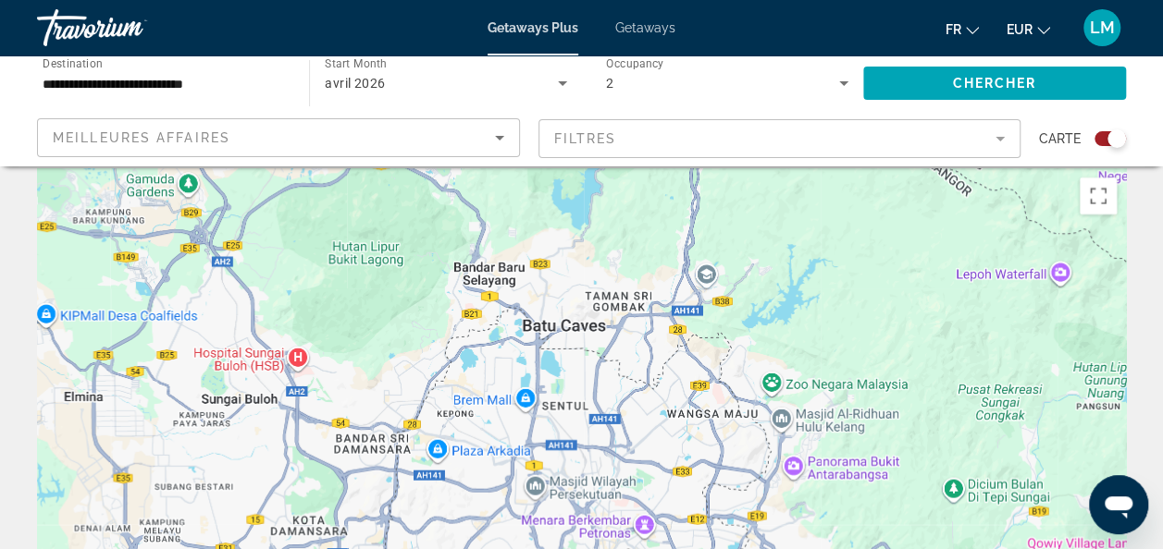
drag, startPoint x: 741, startPoint y: 372, endPoint x: 894, endPoint y: -17, distance: 417.7
click at [894, 0] on html "**********" at bounding box center [581, 257] width 1163 height 549
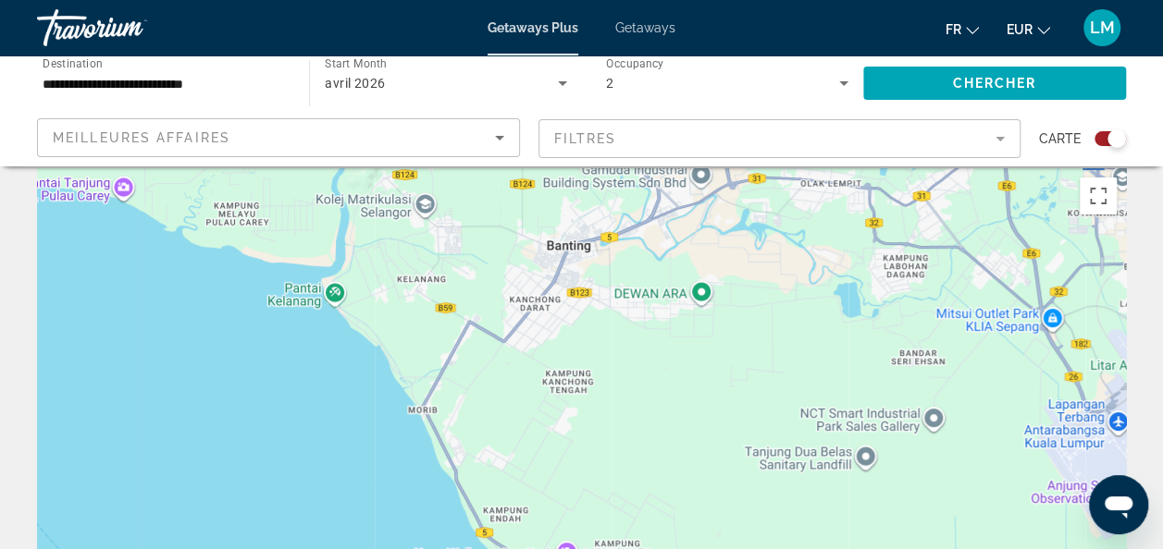
scroll to position [0, 0]
